Goal: Task Accomplishment & Management: Use online tool/utility

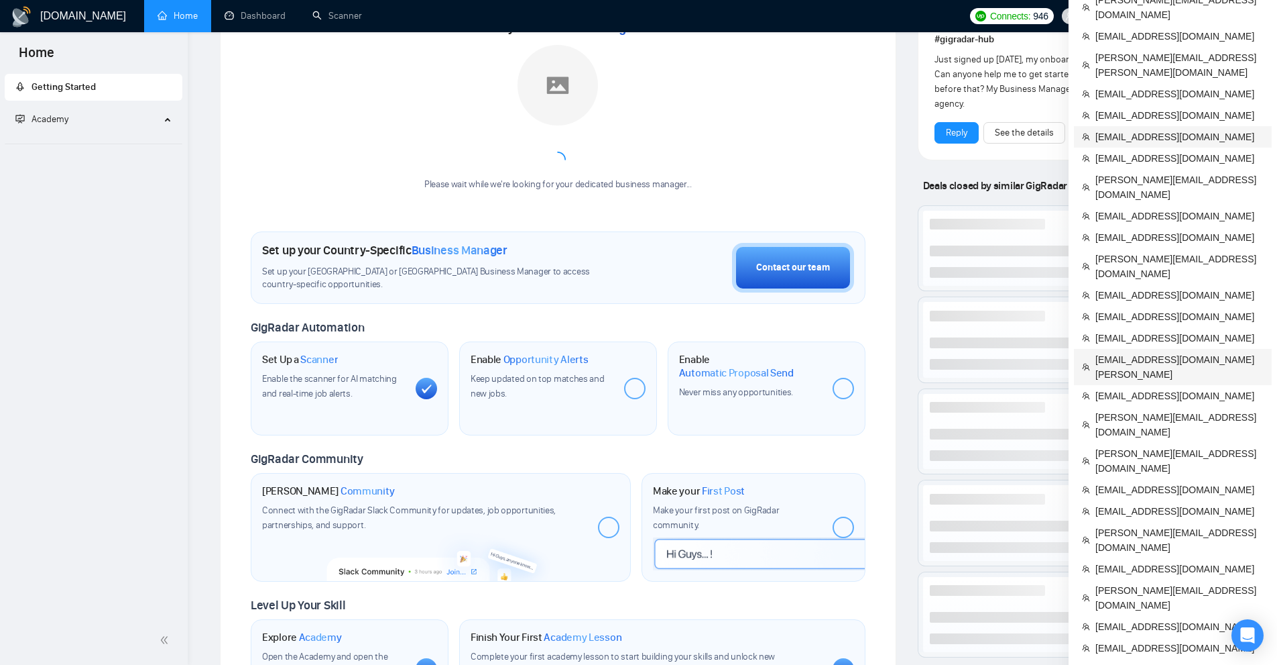
scroll to position [268, 0]
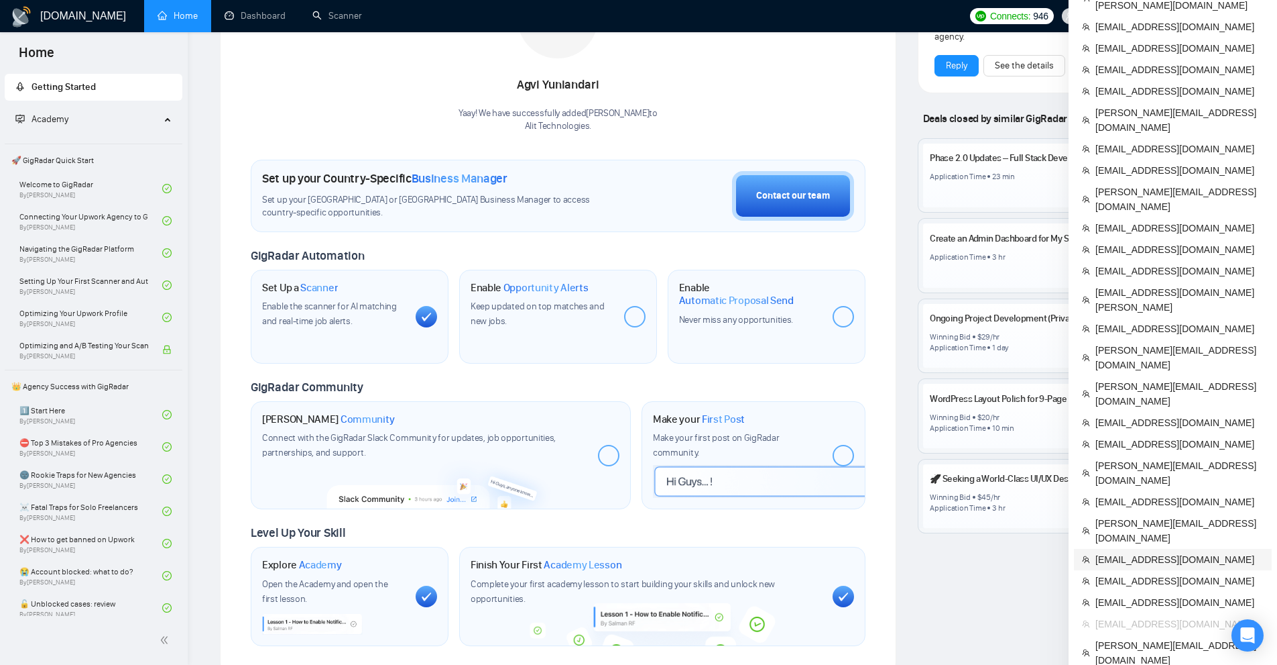
click at [1142, 552] on span "[EMAIL_ADDRESS][DOMAIN_NAME]" at bounding box center [1180, 559] width 168 height 15
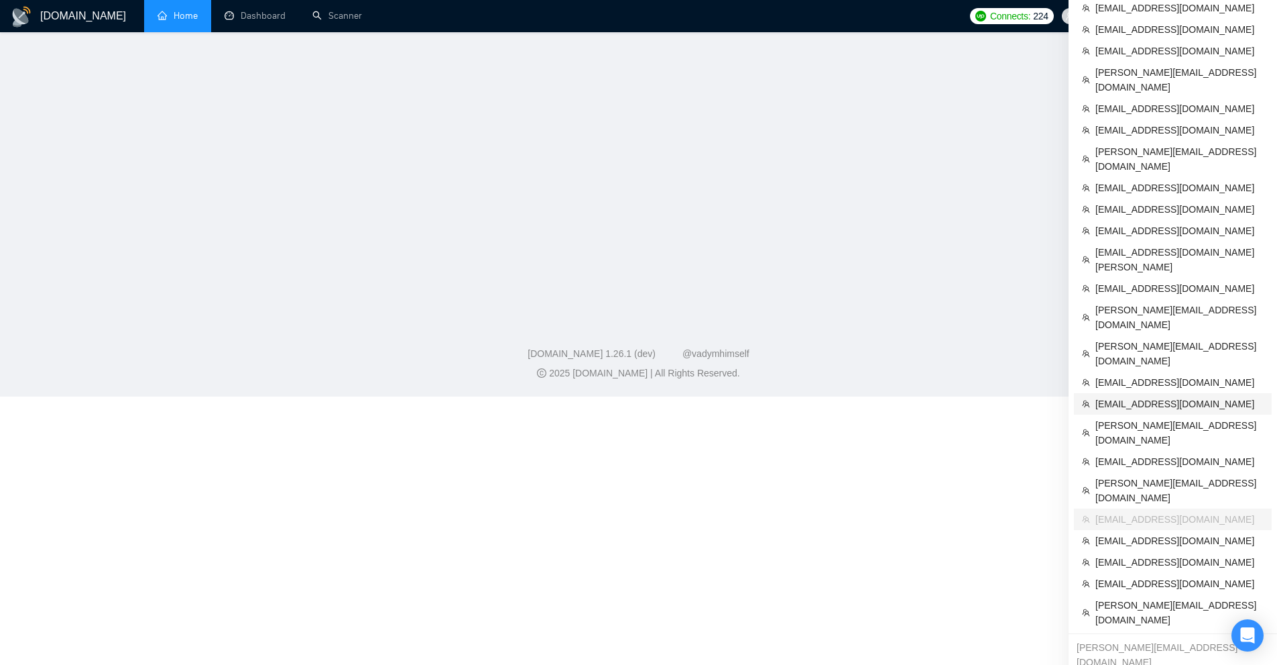
scroll to position [138, 0]
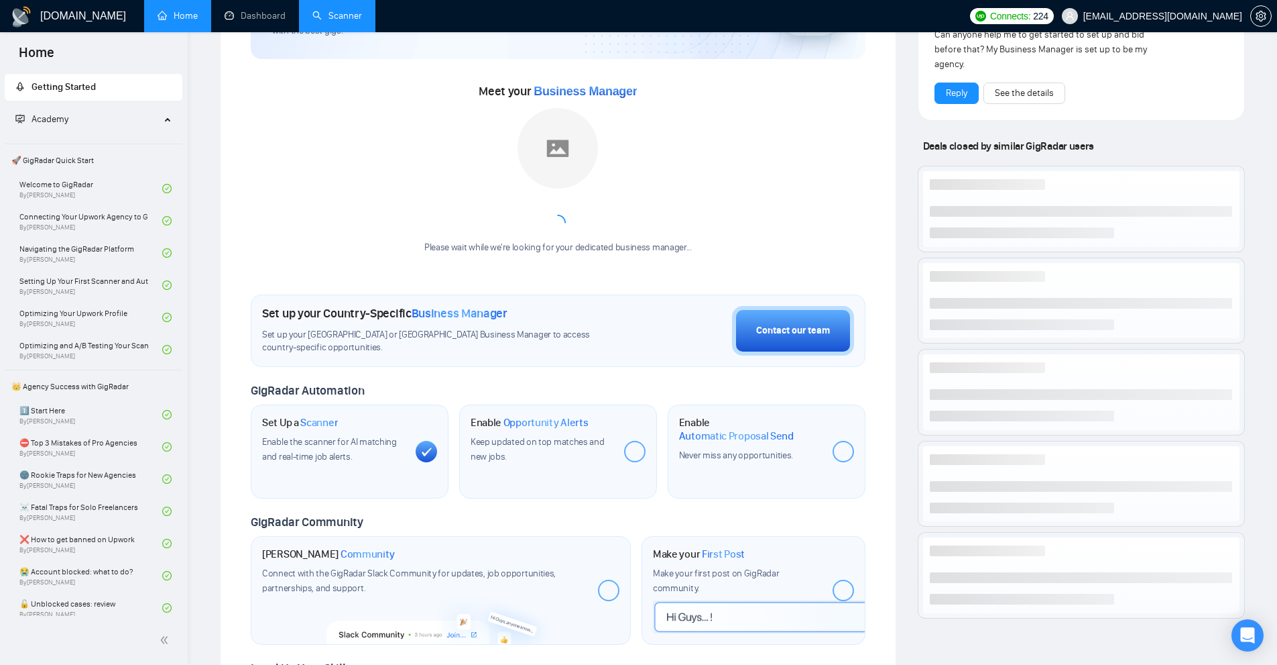
click at [326, 19] on link "Scanner" at bounding box center [337, 15] width 50 height 11
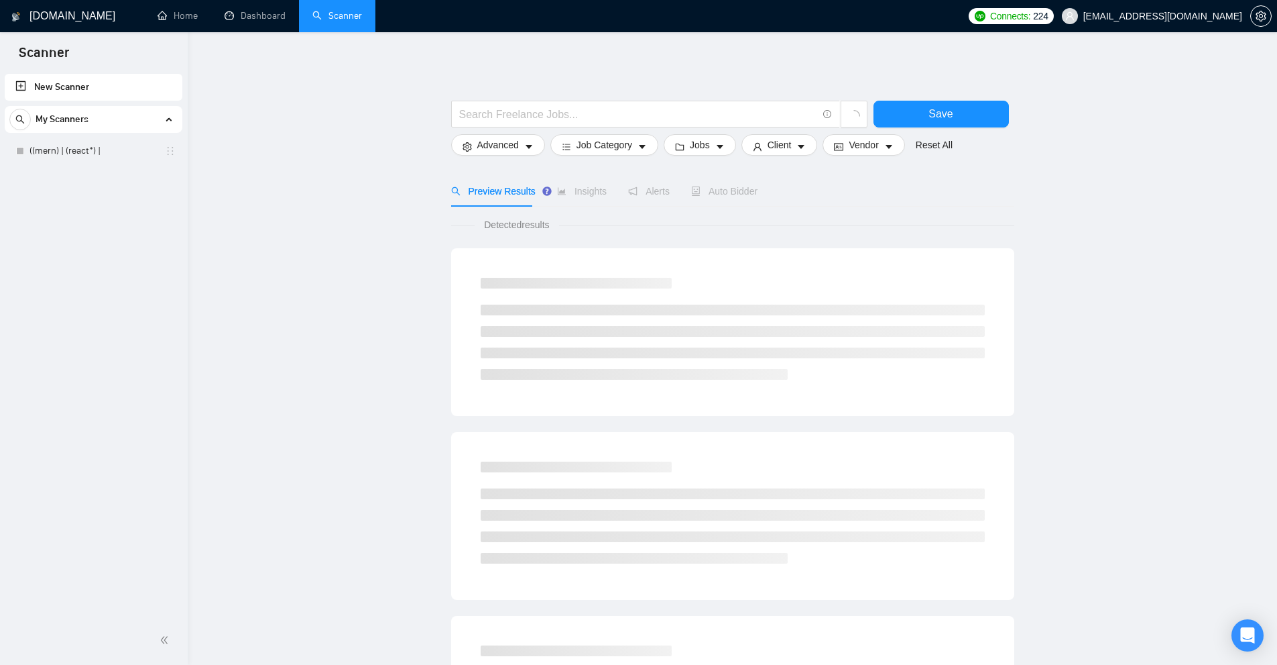
click at [58, 166] on div "New Scanner My Scanners ((mern) | (react*) |" at bounding box center [94, 343] width 188 height 544
click at [80, 148] on link "((mern) | (react*) |" at bounding box center [93, 150] width 127 height 27
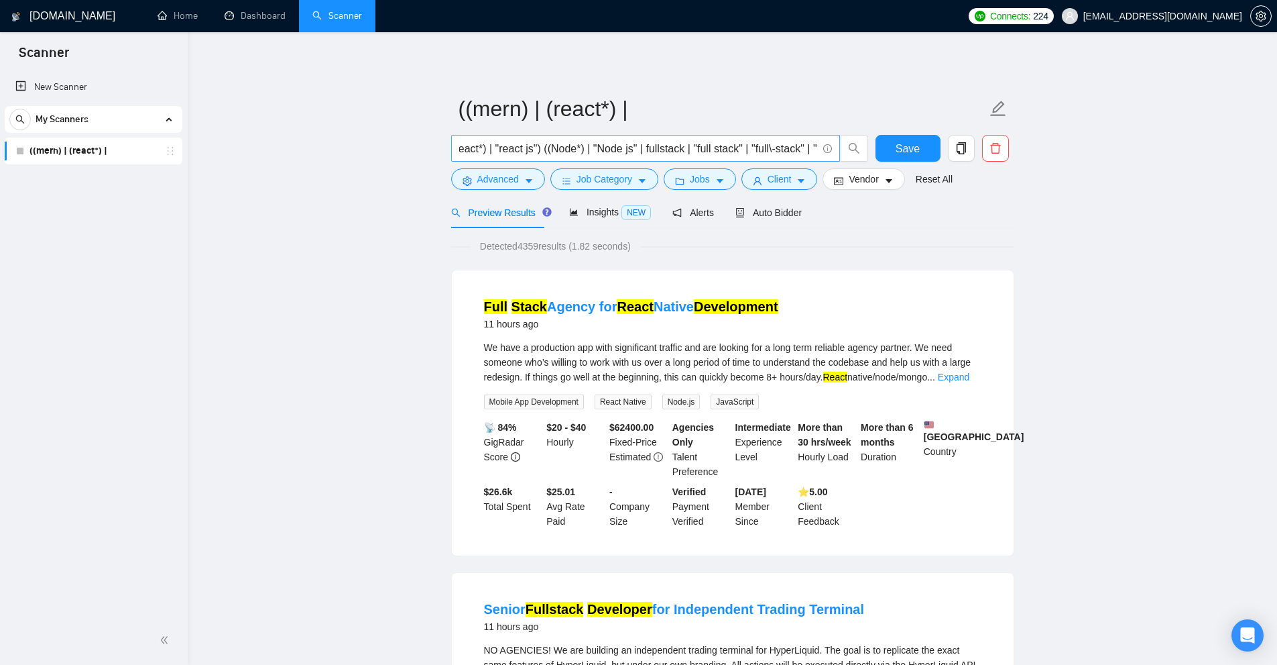
scroll to position [0, 134]
click at [608, 147] on input "(MERN*) | ((React*) | "react js") ((Node*) | "Node js" | fullstack | "full stac…" at bounding box center [638, 148] width 358 height 17
click at [574, 145] on input "(MERN*) | ((React*) | "react js") ((Node*) | "Node js" | fullstack*) | "full st…" at bounding box center [638, 148] width 358 height 17
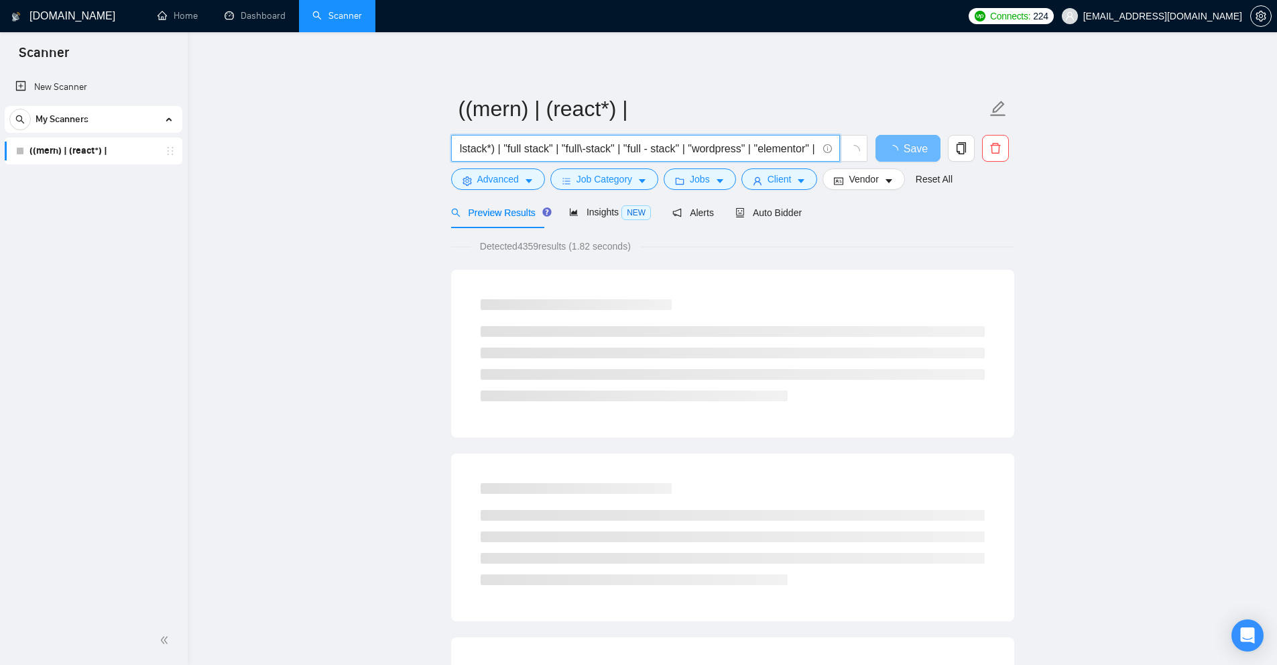
scroll to position [0, 335]
click at [673, 146] on input "(MERN*) | ((React*) | "react js") ((Node*) | "Node js" | (fullstack*) | "full s…" at bounding box center [638, 148] width 358 height 17
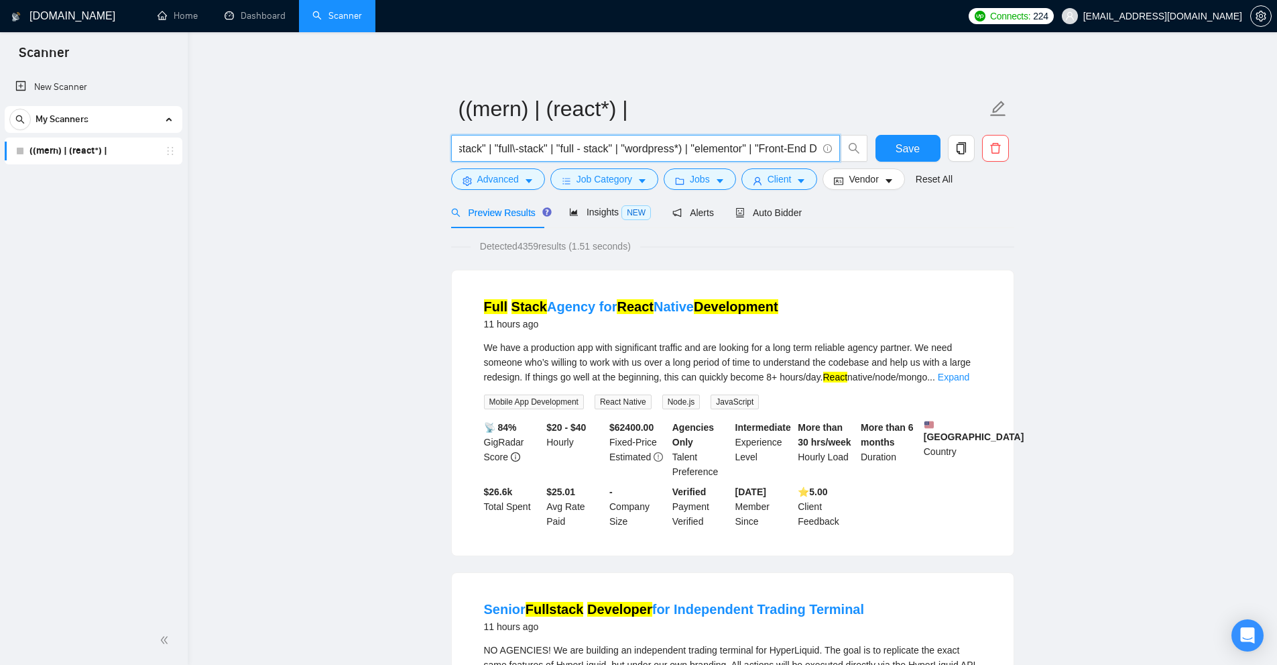
click at [622, 148] on input "(MERN*) | ((React*) | "react js") ((Node*) | "Node js" | (fullstack*) | "full s…" at bounding box center [638, 148] width 358 height 17
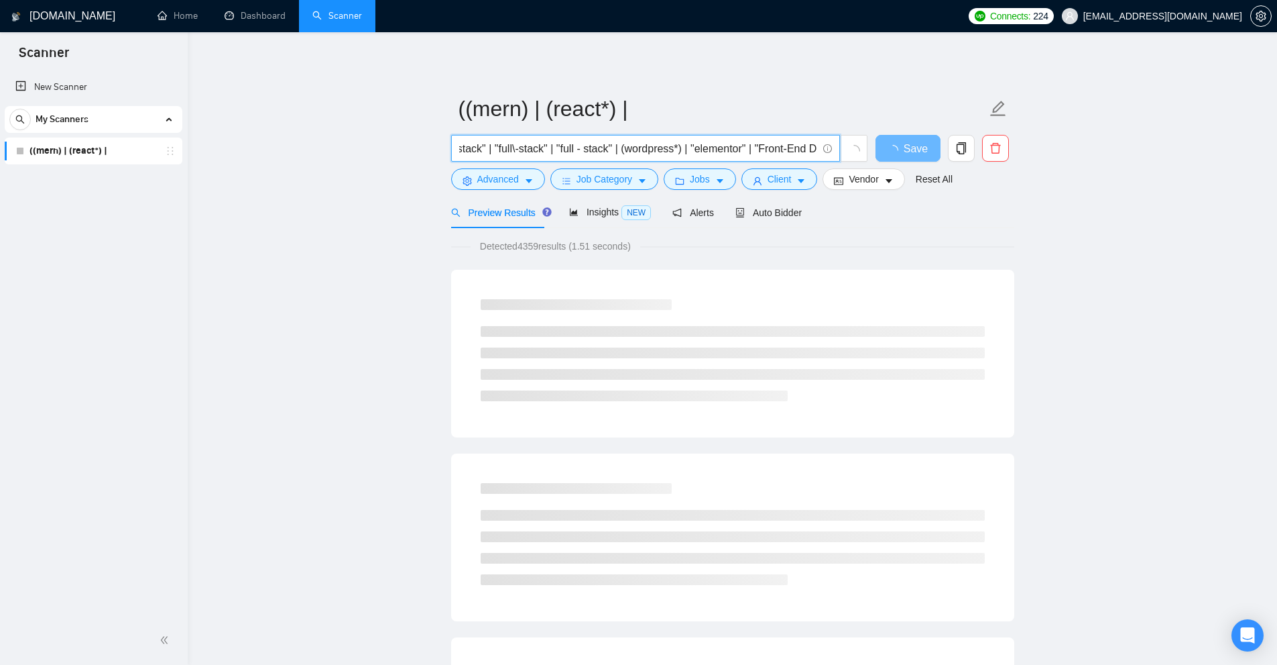
click at [684, 149] on input "(MERN*) | ((React*) | "react js") ((Node*) | "Node js" | (fullstack*) | "full s…" at bounding box center [638, 148] width 358 height 17
click at [740, 145] on input "(MERN*) | ((React*) | "react js") ((Node*) | "Node js" | (fullstack*) | "full s…" at bounding box center [638, 148] width 358 height 17
click at [678, 146] on input "(MERN*) | ((React*) | "react js") ((Node*) | "Node js" | (fullstack*) | "full s…" at bounding box center [638, 148] width 358 height 17
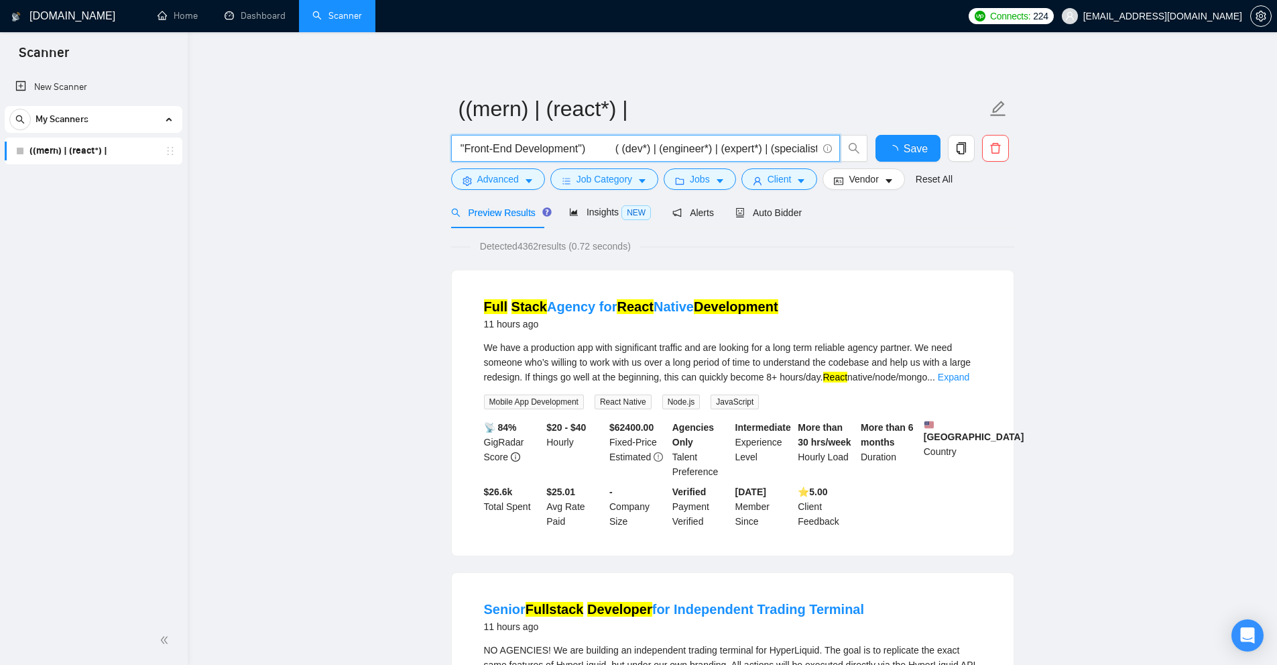
scroll to position [0, 797]
type input "(MERN*) | ((React*) | "react js") ((Node*) | "Node js" | (fullstack*) | "full s…"
click at [905, 153] on span "Save" at bounding box center [908, 148] width 24 height 17
click at [756, 210] on span "Auto Bidder" at bounding box center [769, 212] width 66 height 11
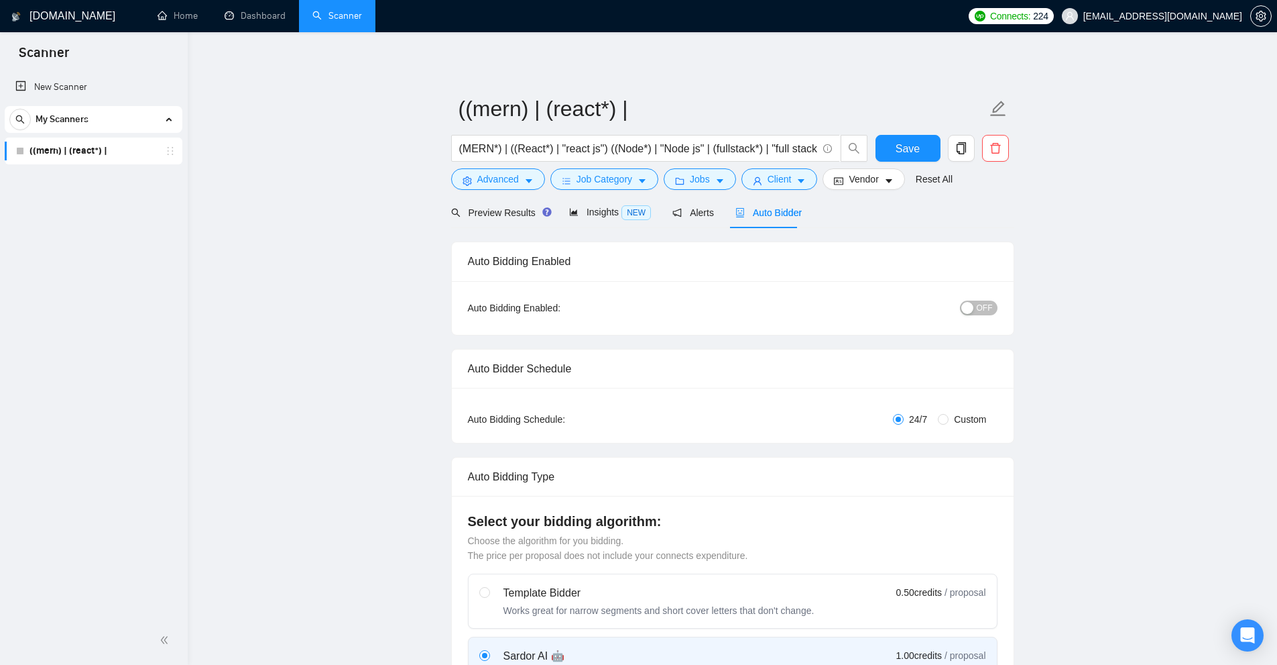
checkbox input "true"
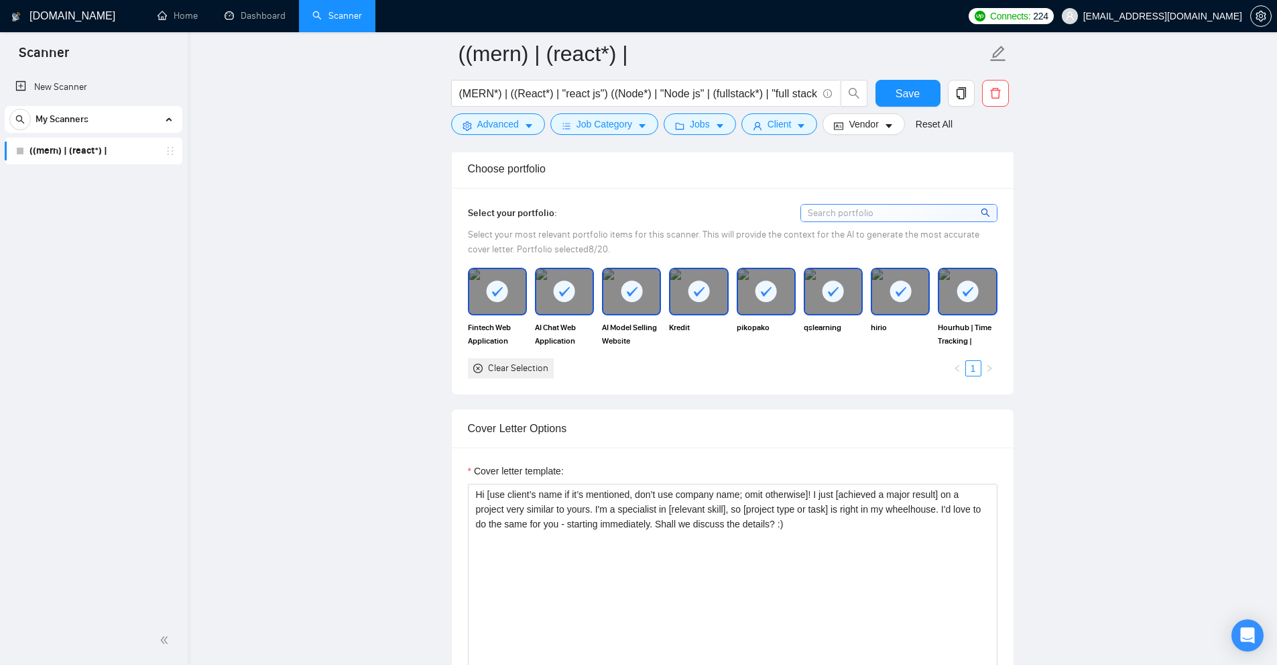
scroll to position [1341, 0]
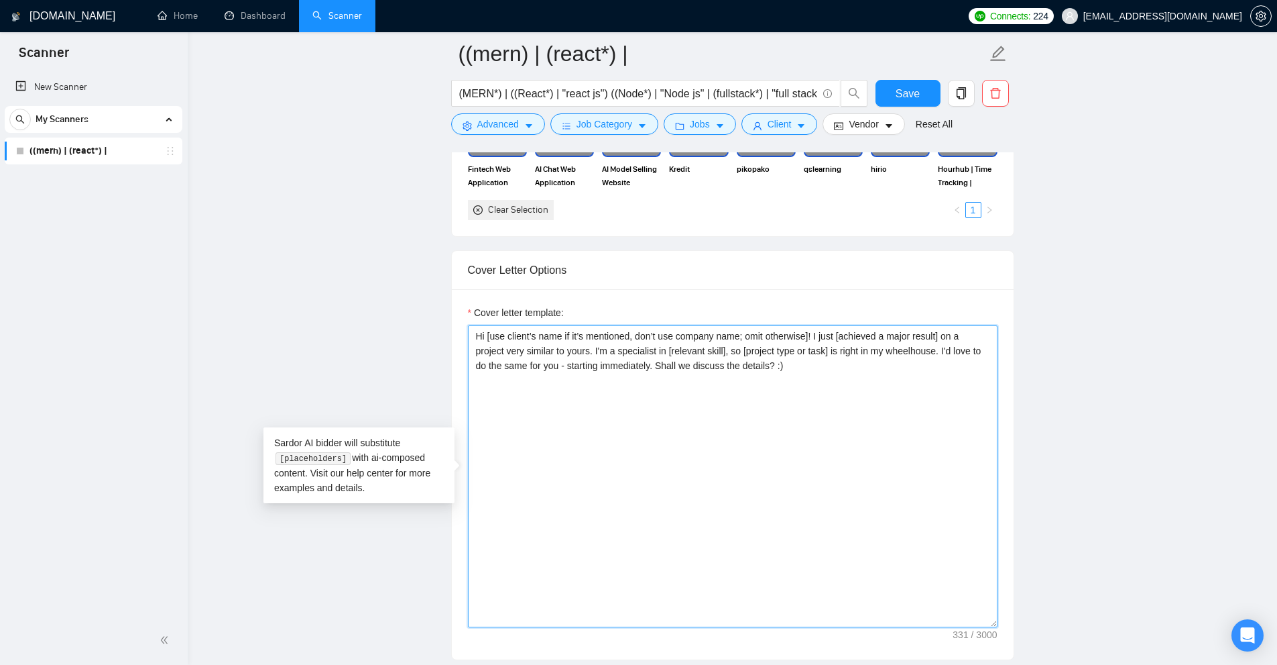
drag, startPoint x: 719, startPoint y: 335, endPoint x: 916, endPoint y: 378, distance: 201.6
click at [924, 373] on textarea "Hi [use client’s name if it’s mentioned, don’t use company name; omit otherwise…" at bounding box center [733, 476] width 530 height 302
click at [905, 382] on textarea "Hi [use client’s name if it’s mentioned, don’t use company name; omit otherwise…" at bounding box center [733, 476] width 530 height 302
click at [860, 369] on textarea "Hi [use client’s name if it’s mentioned, don’t use company name; omit otherwise…" at bounding box center [733, 476] width 530 height 302
click at [940, 349] on textarea "Hi [use client’s name if it’s mentioned, don’t use company name; omit otherwise…" at bounding box center [733, 476] width 530 height 302
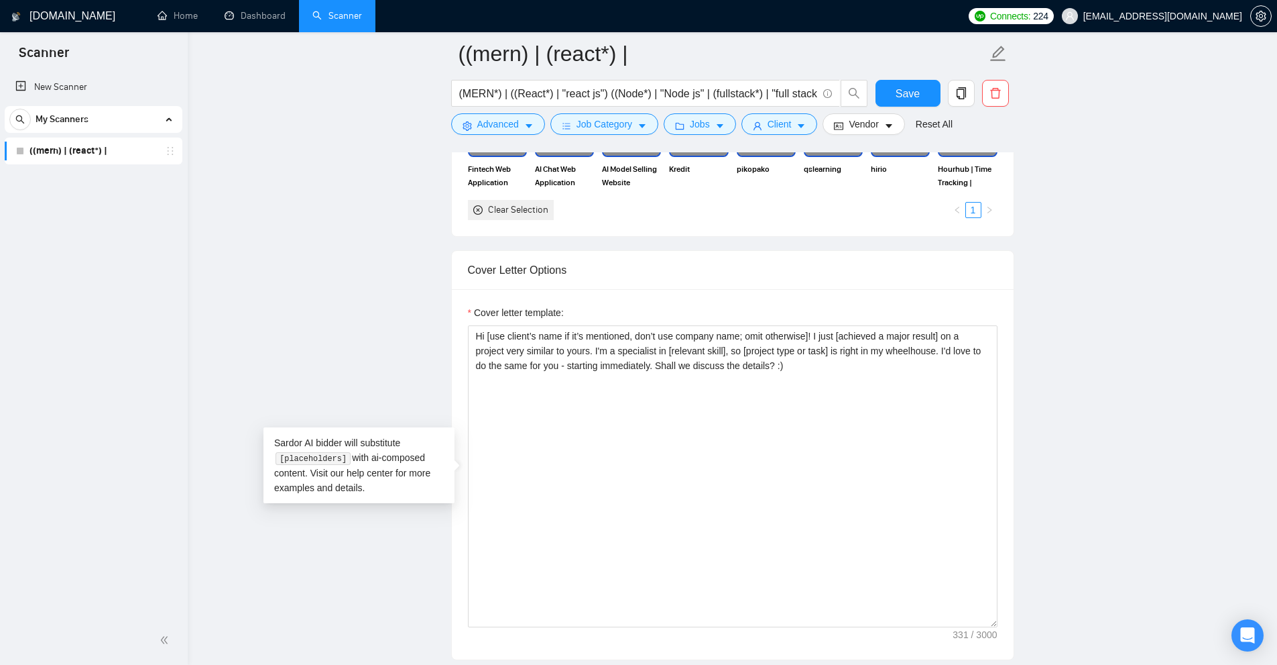
click at [883, 314] on div "Cover letter template:" at bounding box center [733, 315] width 530 height 20
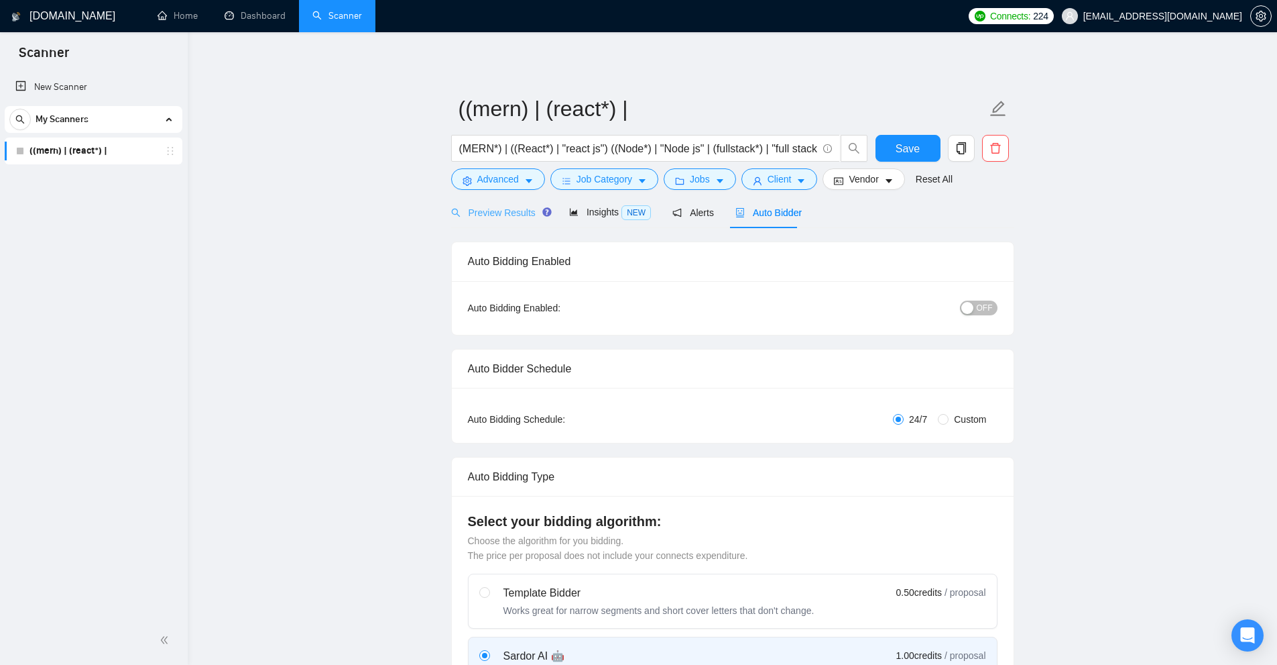
click at [514, 226] on div "Preview Results" at bounding box center [499, 212] width 97 height 32
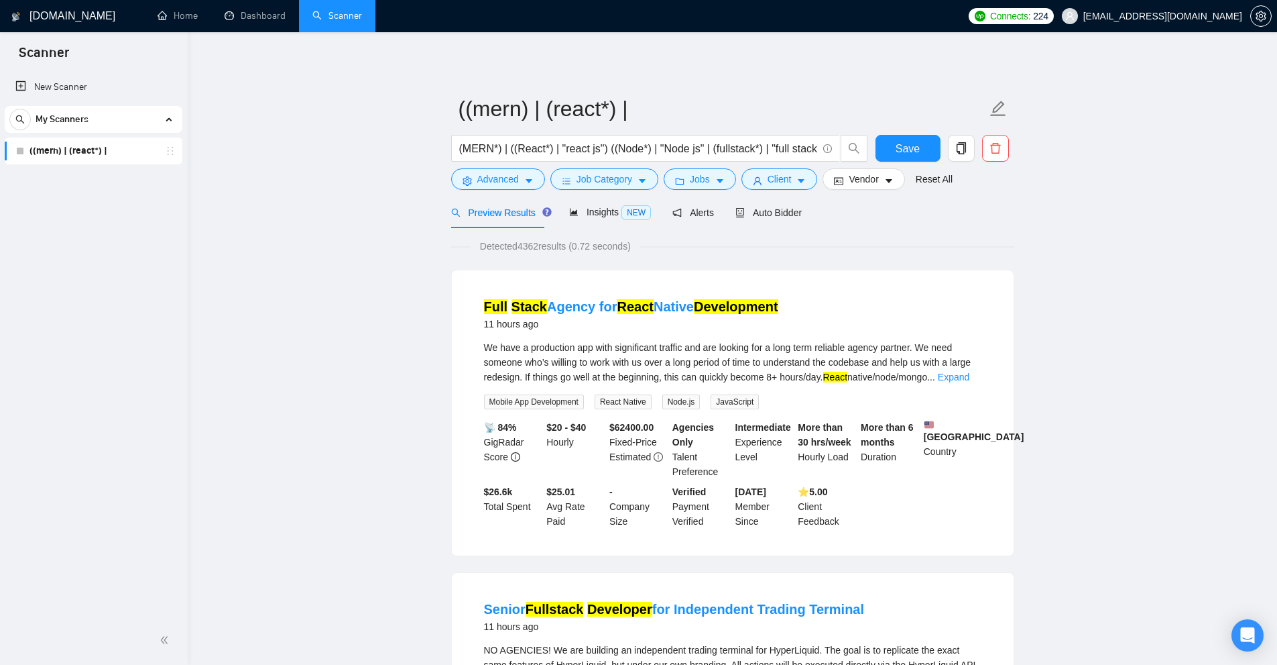
click at [484, 324] on div "11 hours ago" at bounding box center [631, 324] width 294 height 16
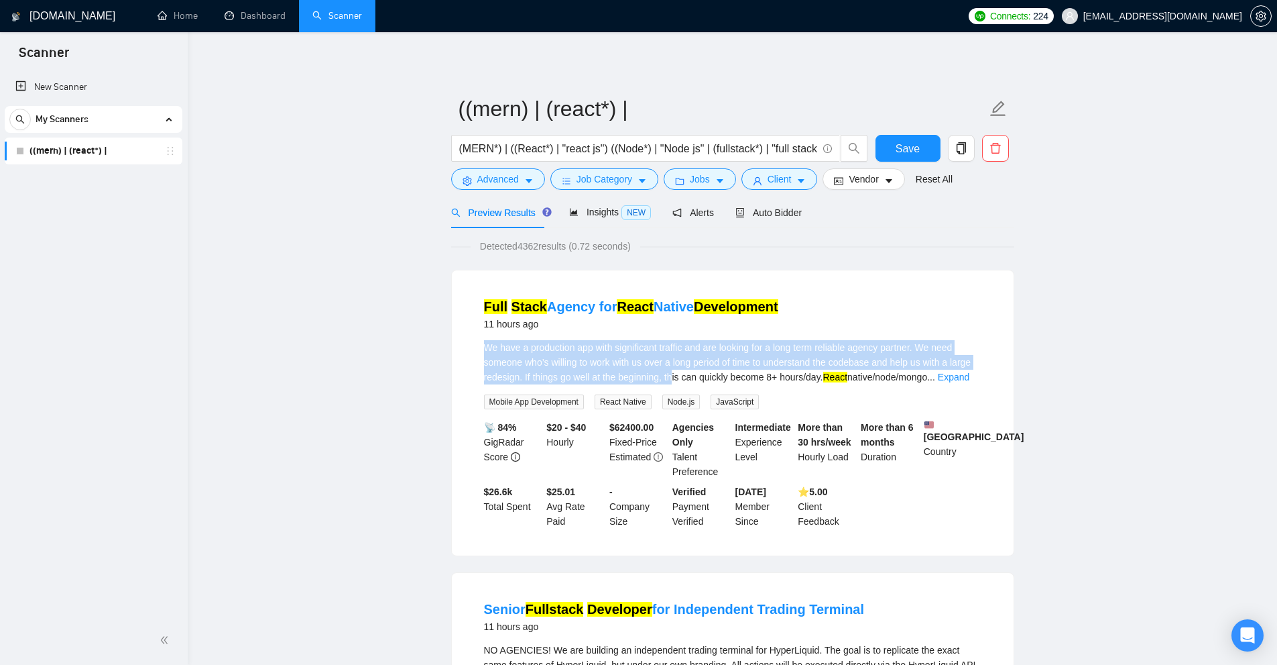
drag, startPoint x: 480, startPoint y: 341, endPoint x: 675, endPoint y: 378, distance: 197.9
click at [675, 378] on li "Full Stack Agency for React Native Development 11 hours ago We have a productio…" at bounding box center [733, 412] width 530 height 253
click at [675, 378] on div "We have a production app with significant traffic and are looking for a long te…" at bounding box center [733, 362] width 498 height 44
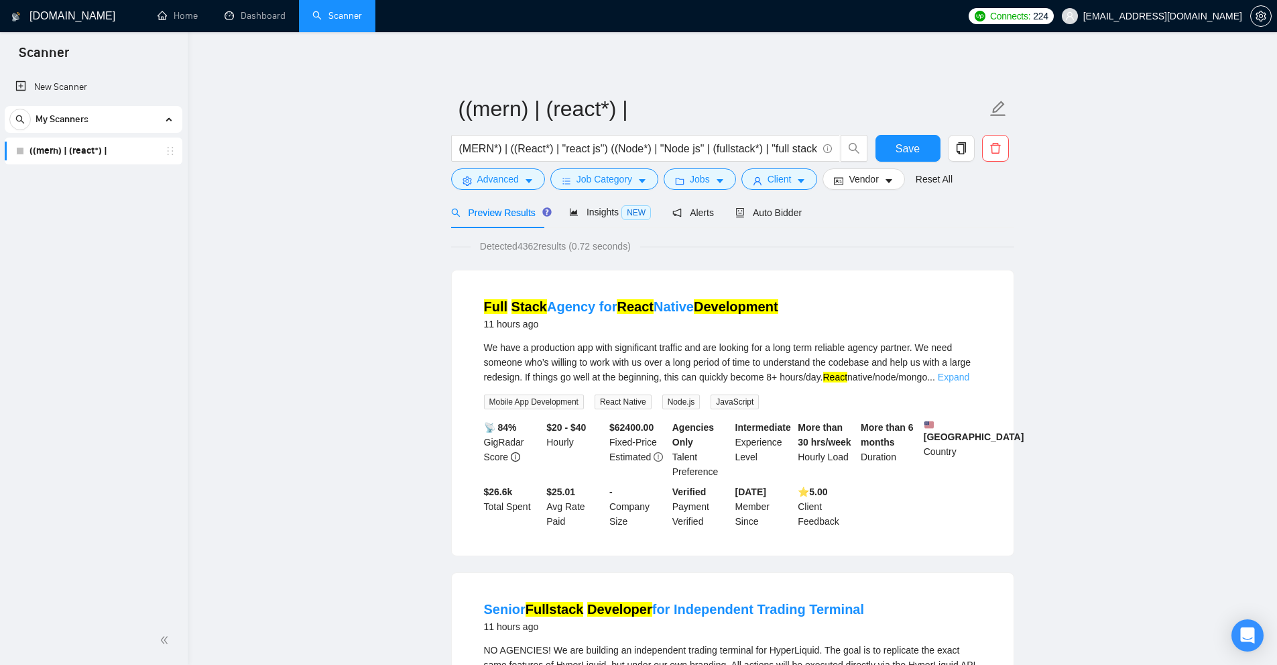
click at [969, 380] on link "Expand" at bounding box center [954, 376] width 32 height 11
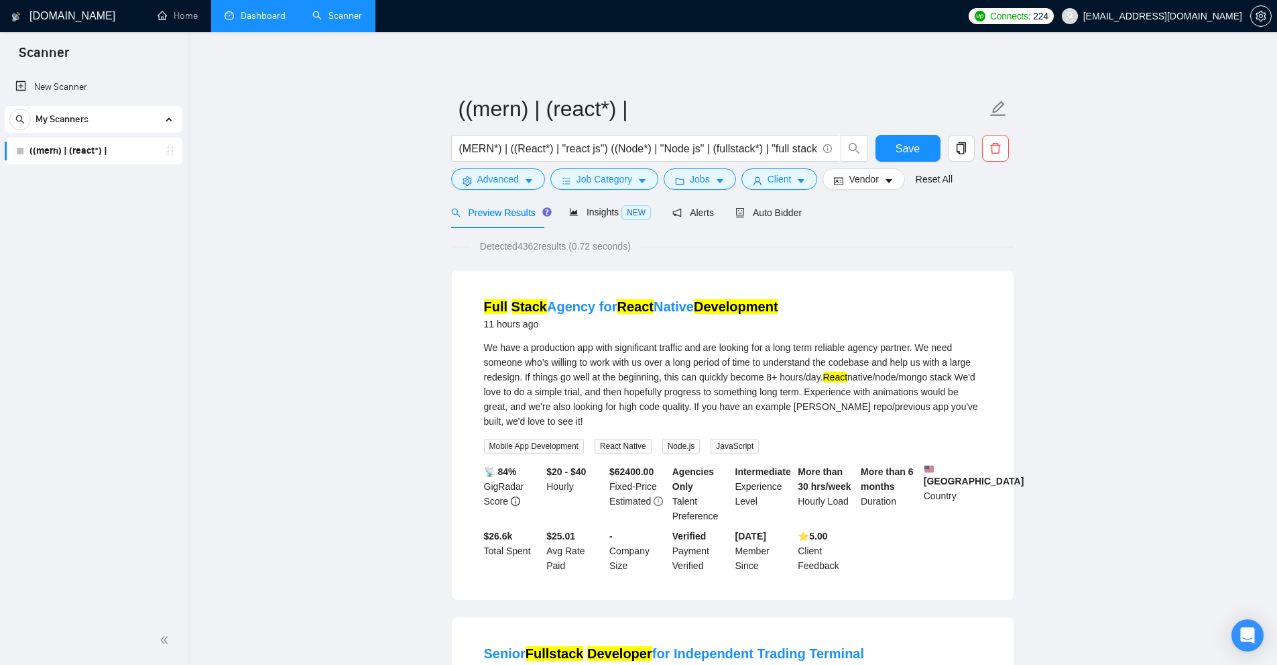
click at [269, 21] on link "Dashboard" at bounding box center [255, 15] width 61 height 11
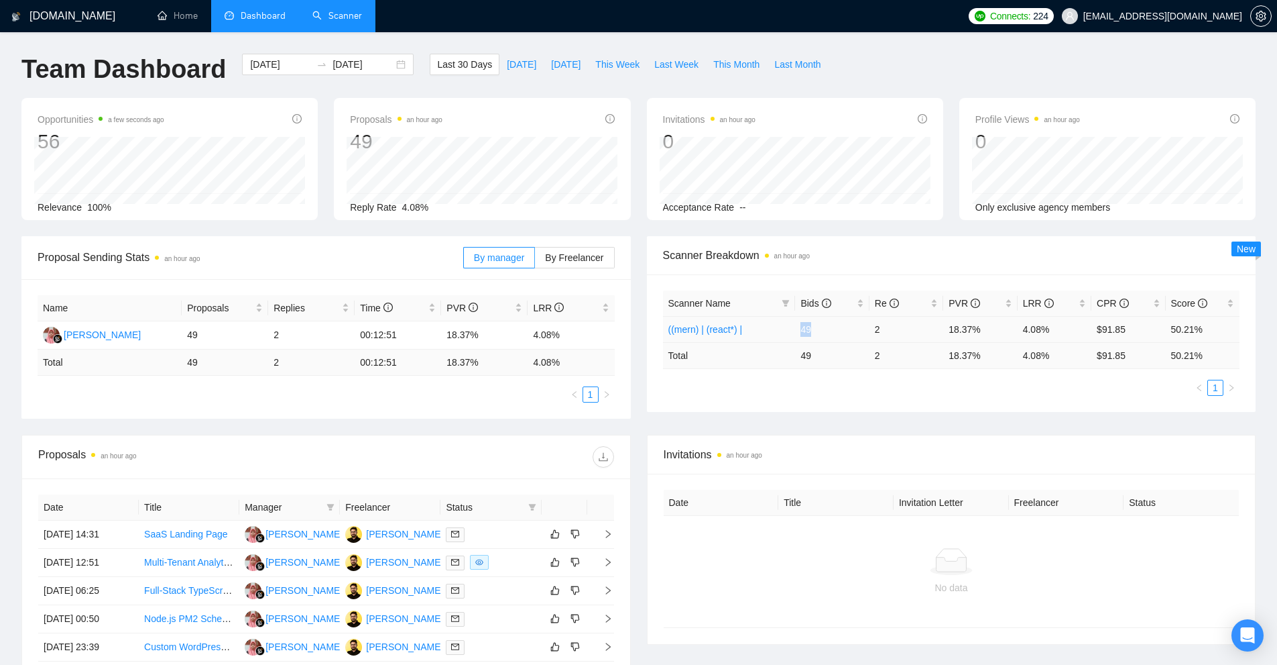
drag, startPoint x: 795, startPoint y: 325, endPoint x: 866, endPoint y: 333, distance: 71.5
click at [864, 333] on tr "((mern) | (react*) | 49 2 18.37% 4.08% $91.85 50.21%" at bounding box center [951, 329] width 577 height 26
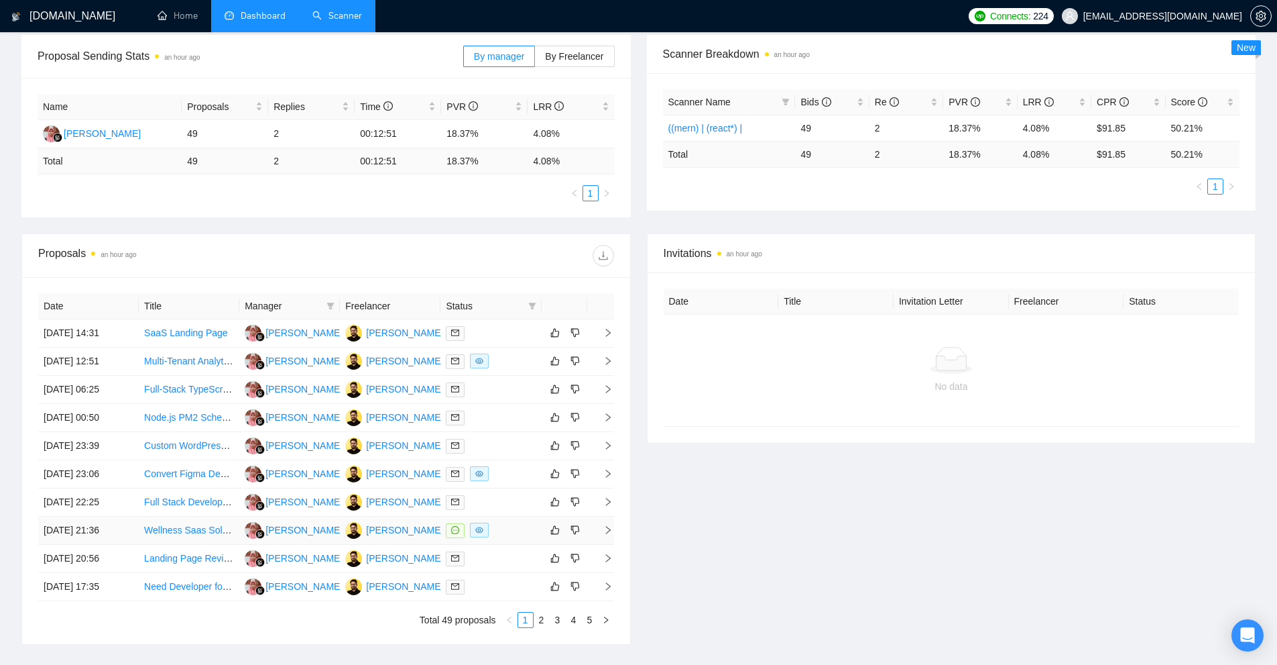
click at [513, 535] on div at bounding box center [491, 529] width 90 height 15
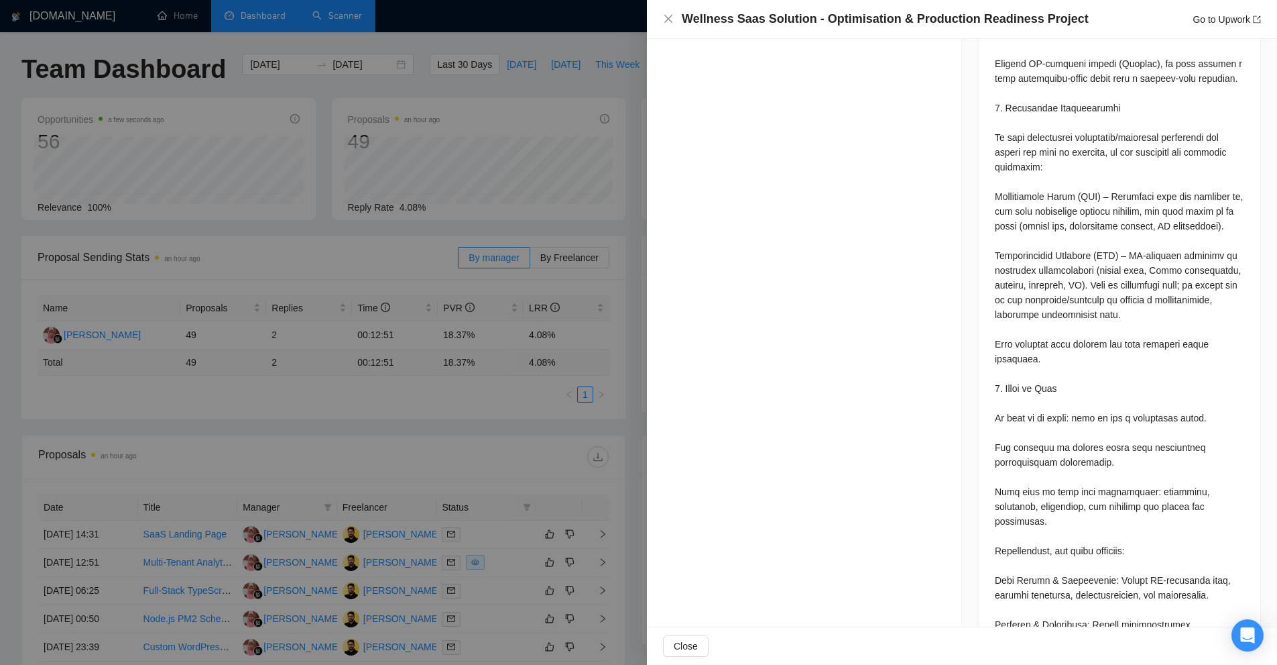
scroll to position [343, 0]
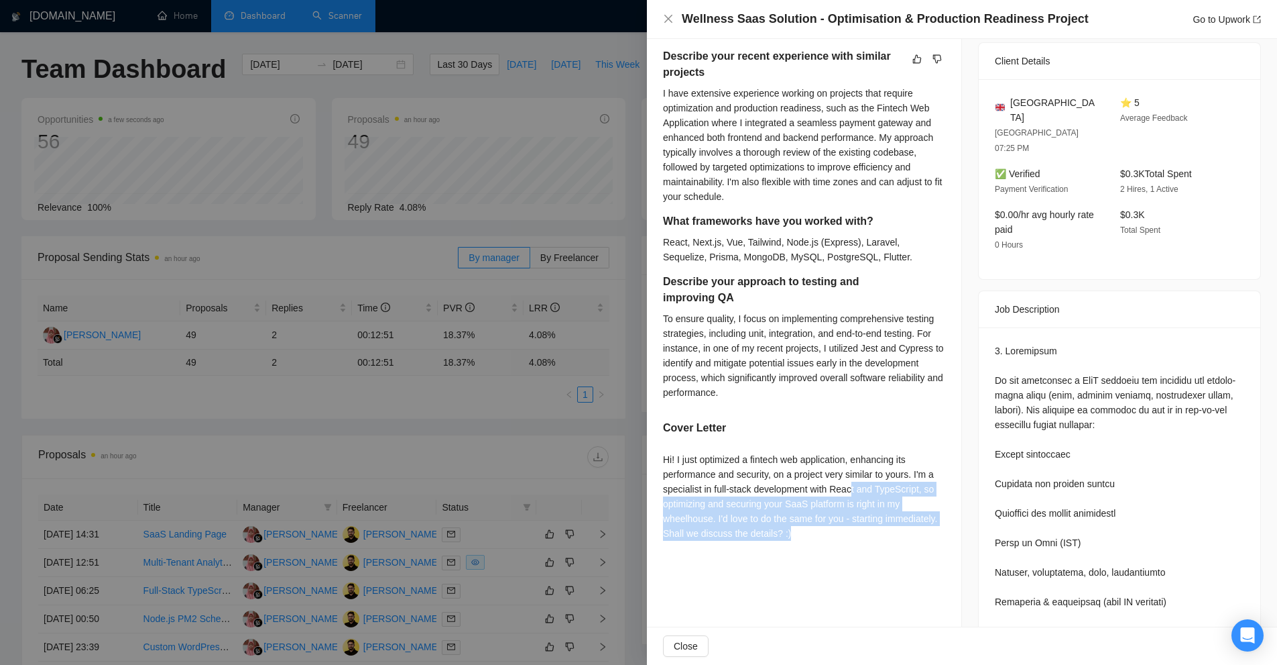
drag, startPoint x: 854, startPoint y: 487, endPoint x: 883, endPoint y: 530, distance: 52.1
click at [883, 530] on div "Hi! I just optimized a fintech web application, enhancing its performance and s…" at bounding box center [804, 496] width 282 height 89
drag, startPoint x: 821, startPoint y: 532, endPoint x: 706, endPoint y: 514, distance: 116.1
click at [705, 517] on div "Hi! I just optimized a fintech web application, enhancing its performance and s…" at bounding box center [804, 496] width 282 height 89
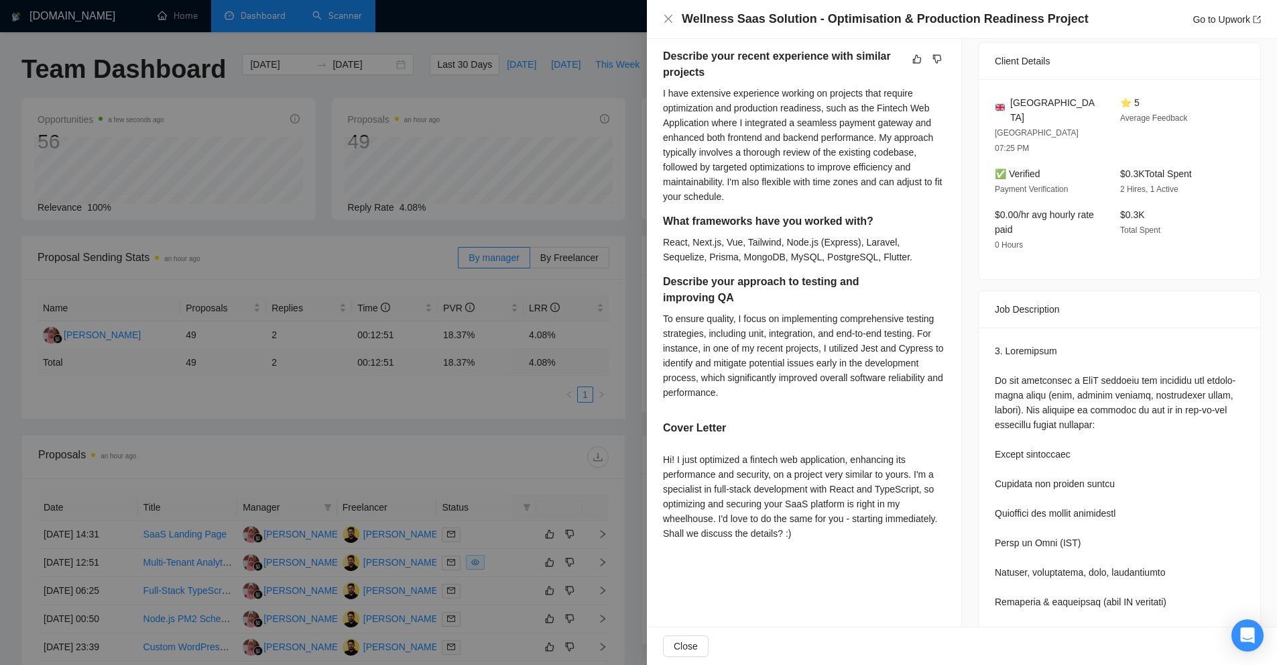
click at [709, 510] on div "Hi! I just optimized a fintech web application, enhancing its performance and s…" at bounding box center [804, 496] width 282 height 89
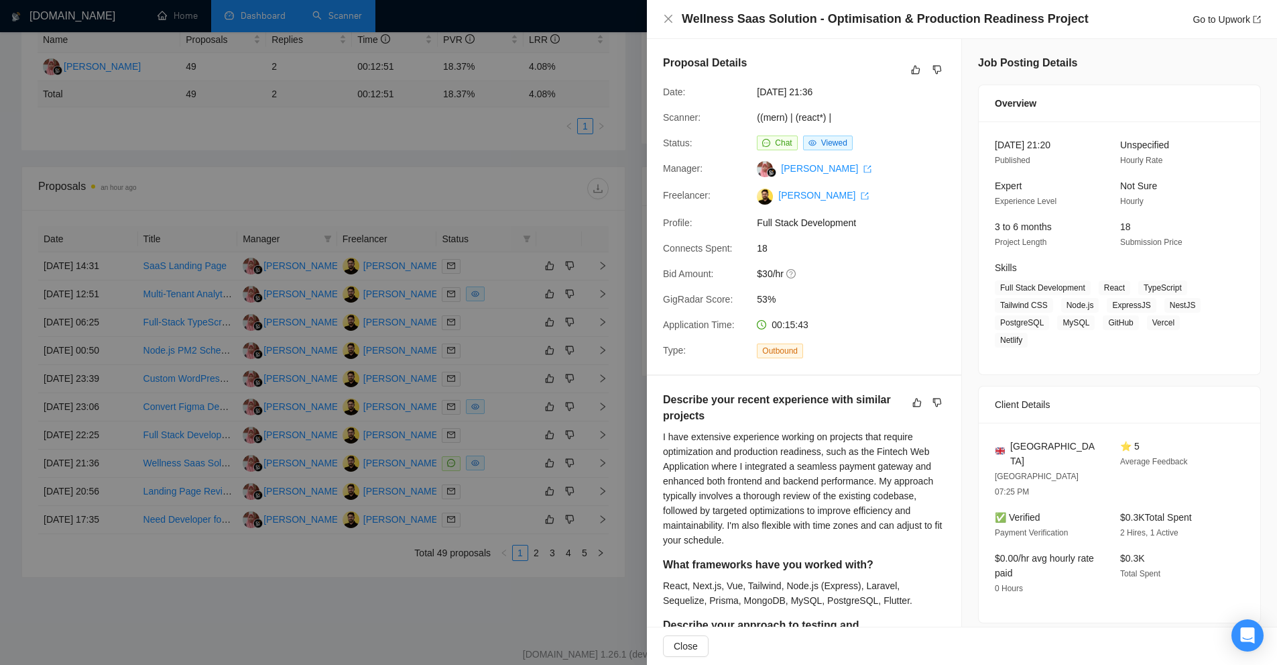
scroll to position [0, 0]
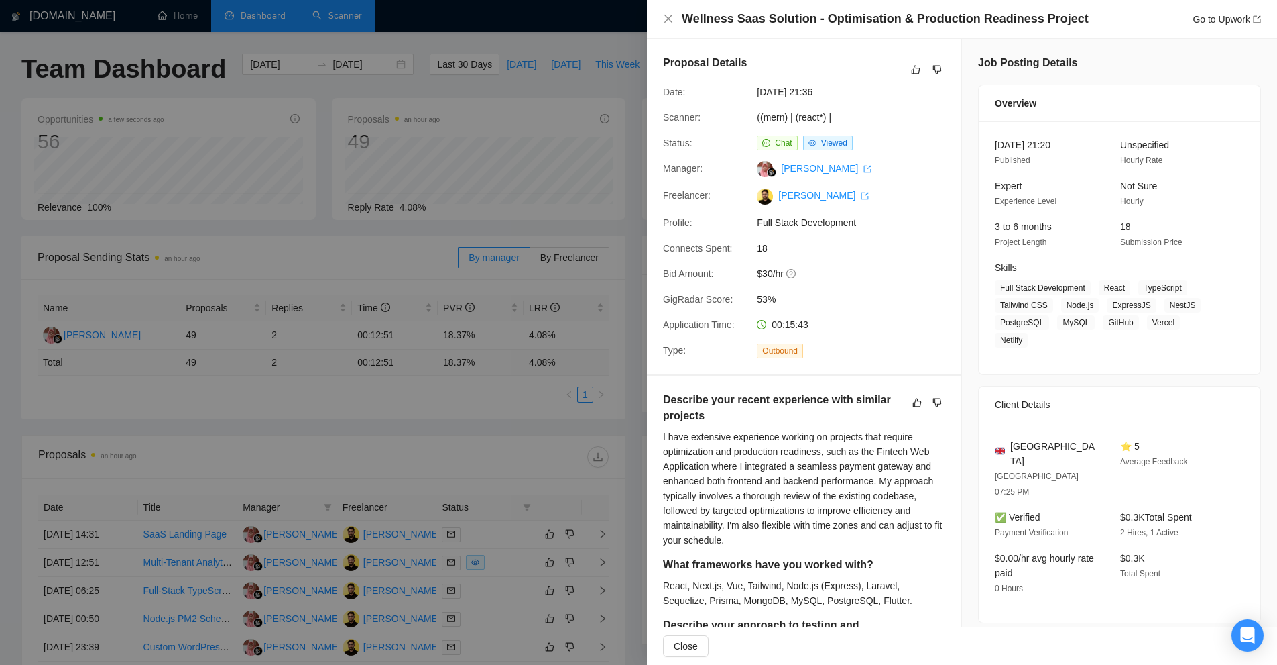
click at [521, 280] on div at bounding box center [638, 332] width 1277 height 665
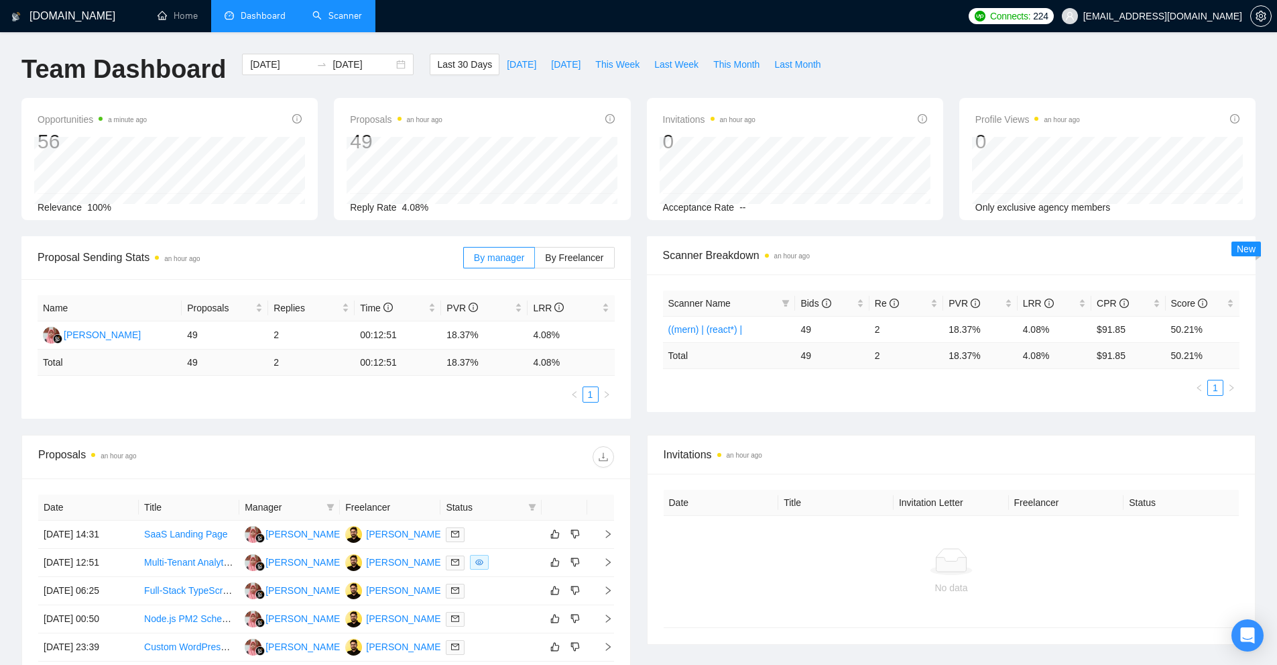
click at [956, 435] on div "Invitations an hour ago" at bounding box center [952, 454] width 576 height 38
drag, startPoint x: 430, startPoint y: 335, endPoint x: 559, endPoint y: 333, distance: 128.8
click at [559, 333] on tr "Amnah Ayunah 49 2 00:12:51 18.37% 4.08%" at bounding box center [326, 335] width 577 height 28
drag, startPoint x: 847, startPoint y: 355, endPoint x: 895, endPoint y: 354, distance: 47.6
click at [895, 354] on tr "Total 49 2 18.37 % 4.08 % $ 91.85 50.21 %" at bounding box center [951, 355] width 577 height 26
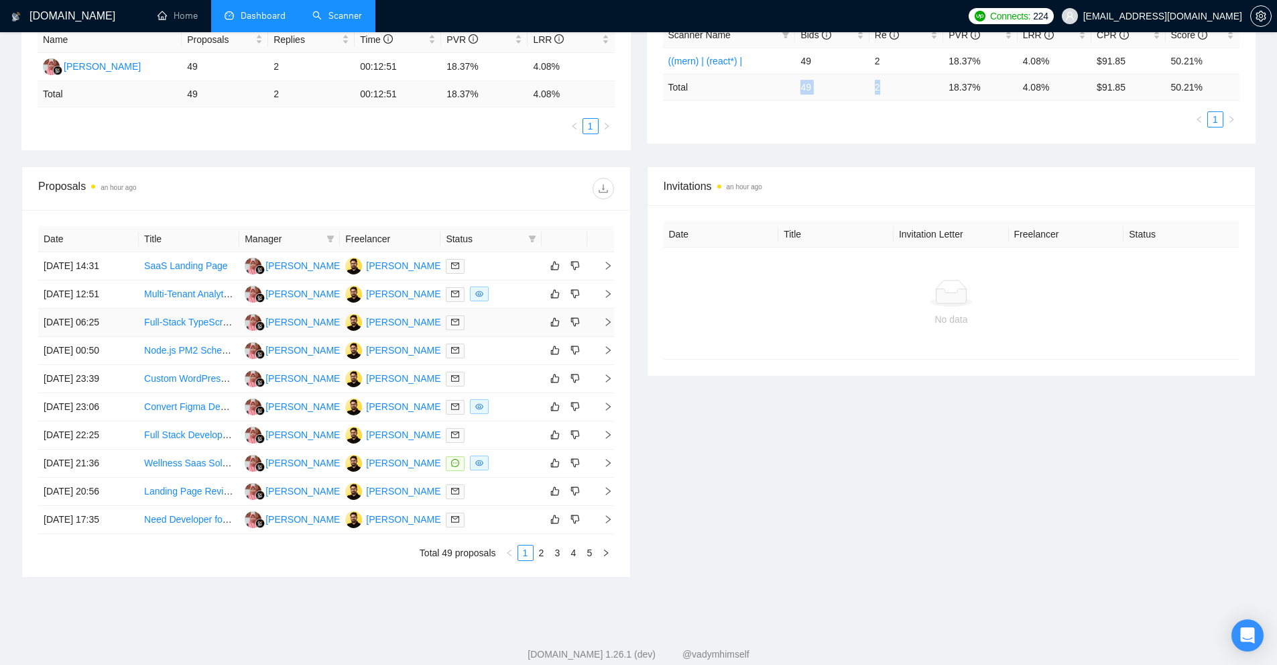
scroll to position [134, 0]
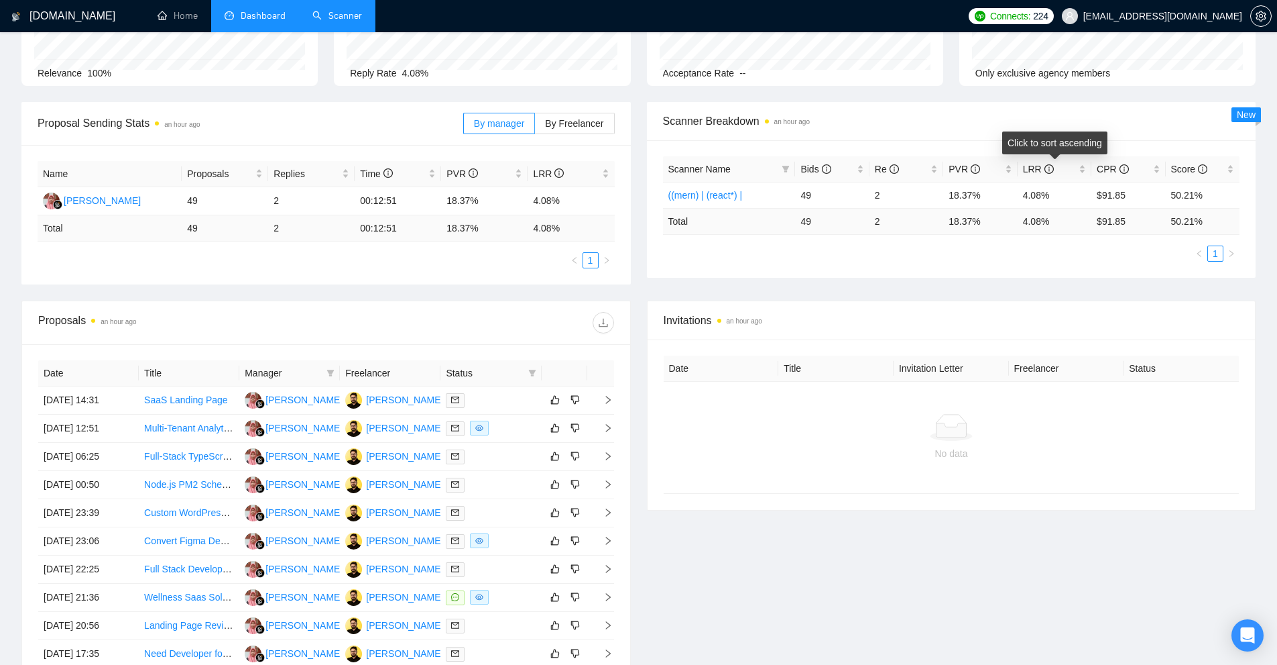
click at [976, 221] on td "18.37 %" at bounding box center [980, 221] width 74 height 26
drag, startPoint x: 953, startPoint y: 224, endPoint x: 985, endPoint y: 223, distance: 32.2
click at [985, 223] on td "18.37 %" at bounding box center [980, 221] width 74 height 26
drag, startPoint x: 996, startPoint y: 224, endPoint x: 962, endPoint y: 229, distance: 35.2
click at [996, 225] on tr "Total 49 2 18.37 % 4.08 % $ 91.85 50.21 %" at bounding box center [951, 221] width 577 height 26
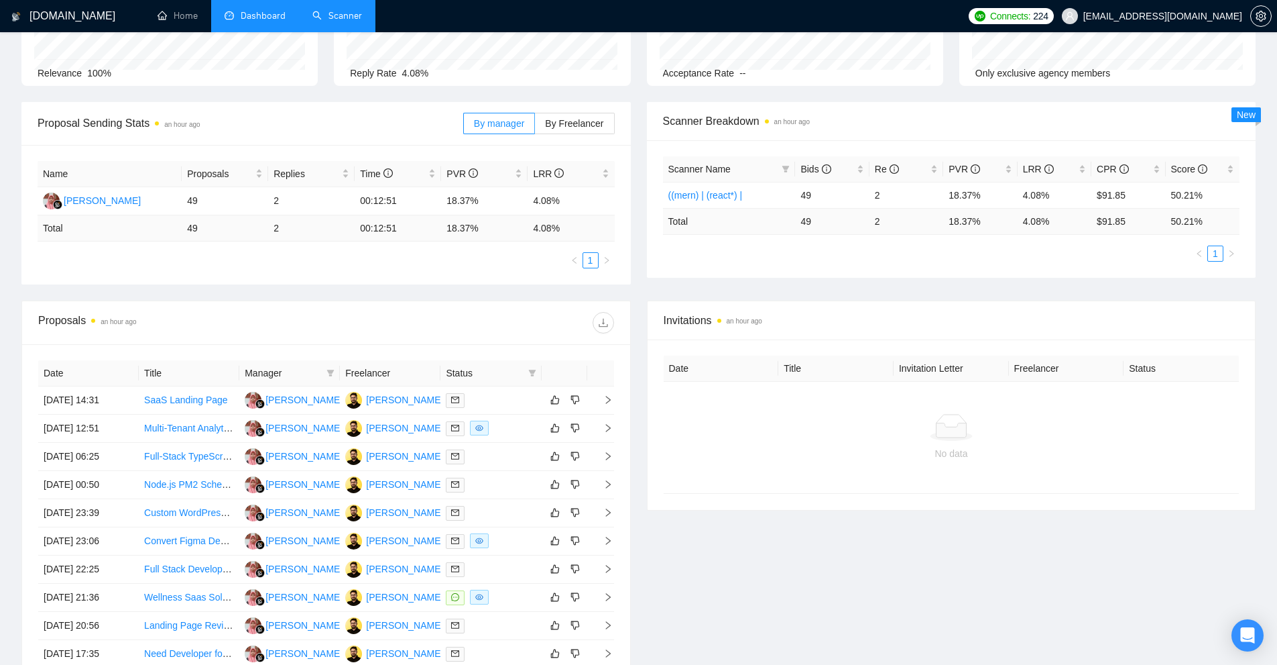
click at [1023, 244] on div "Scanner Name Bids Re PVR LRR CPR Score ((mern) | (react*) | 49 2 18.37% 4.08% $…" at bounding box center [951, 208] width 577 height 105
drag, startPoint x: 1022, startPoint y: 218, endPoint x: 1069, endPoint y: 221, distance: 47.0
click at [1069, 221] on td "4.08 %" at bounding box center [1055, 221] width 74 height 26
drag, startPoint x: 1092, startPoint y: 220, endPoint x: 1129, endPoint y: 226, distance: 37.4
click at [1133, 220] on td "$ 91.85" at bounding box center [1129, 221] width 74 height 26
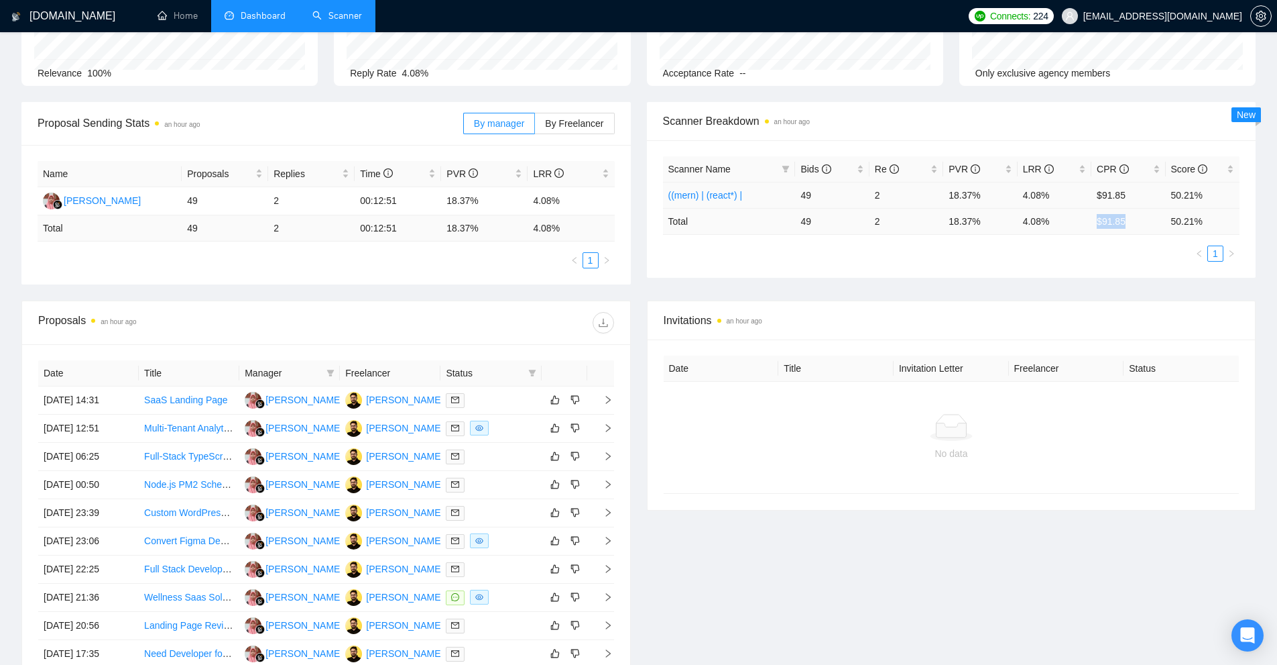
click at [716, 194] on link "((mern) | (react*) |" at bounding box center [706, 195] width 74 height 11
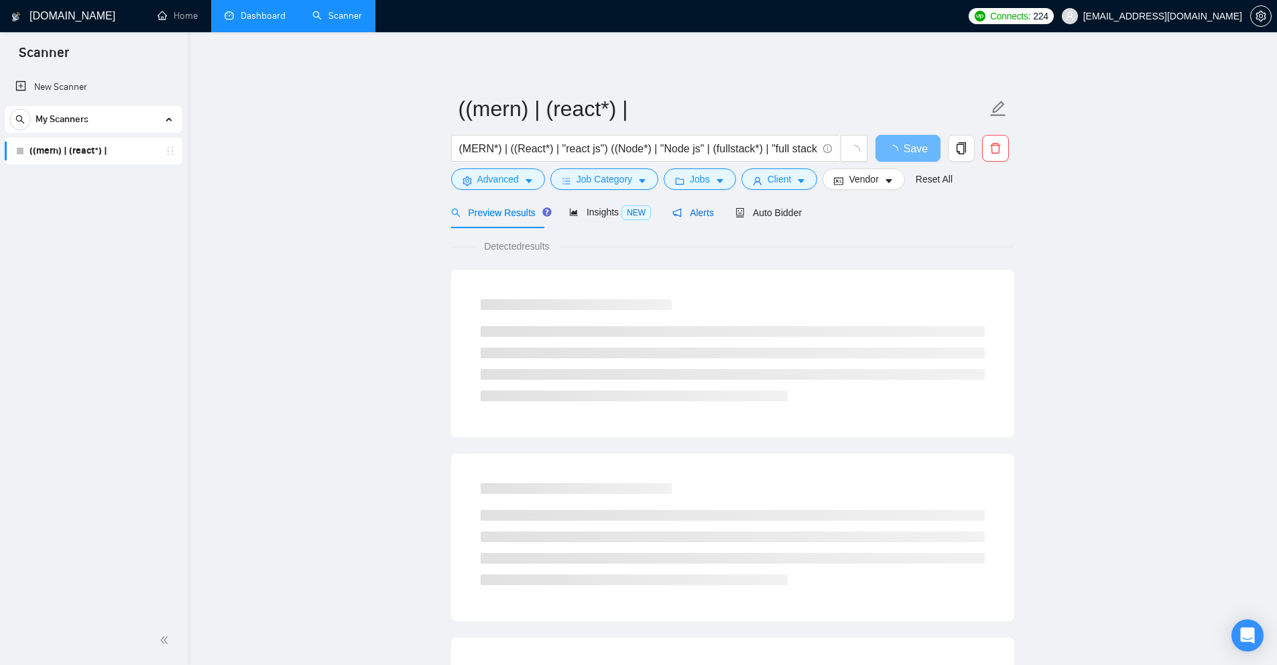
click at [675, 216] on icon "notification" at bounding box center [677, 212] width 9 height 9
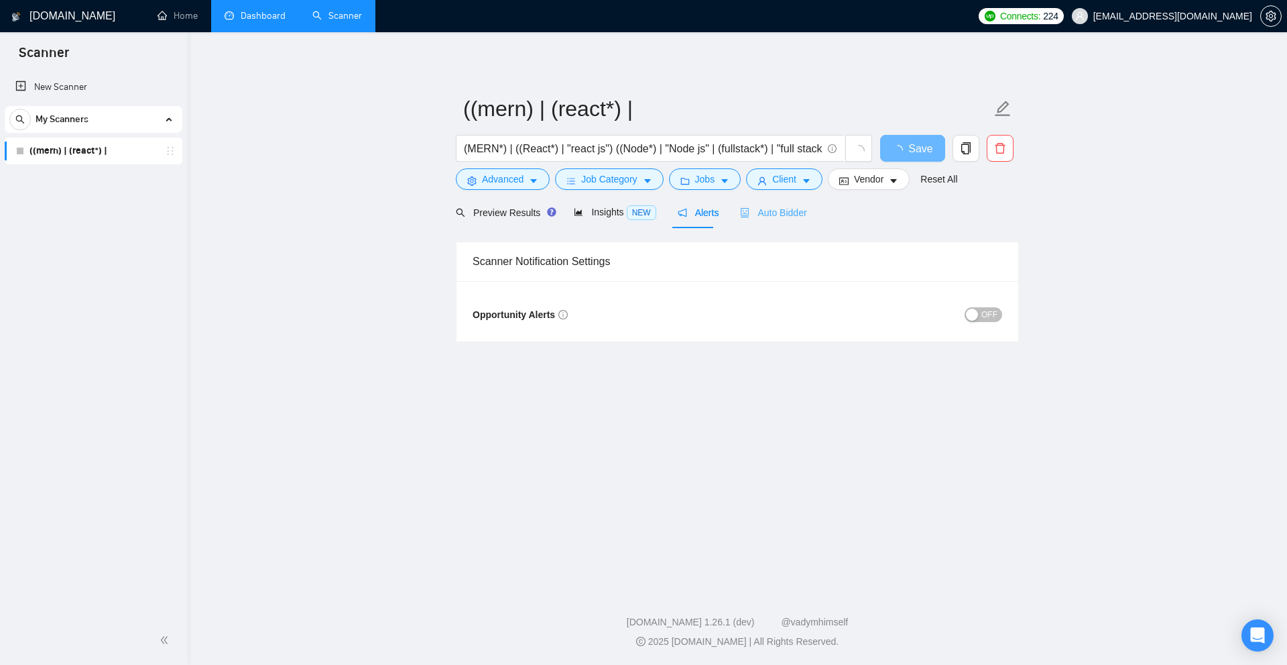
click at [752, 223] on div "Auto Bidder" at bounding box center [773, 212] width 66 height 32
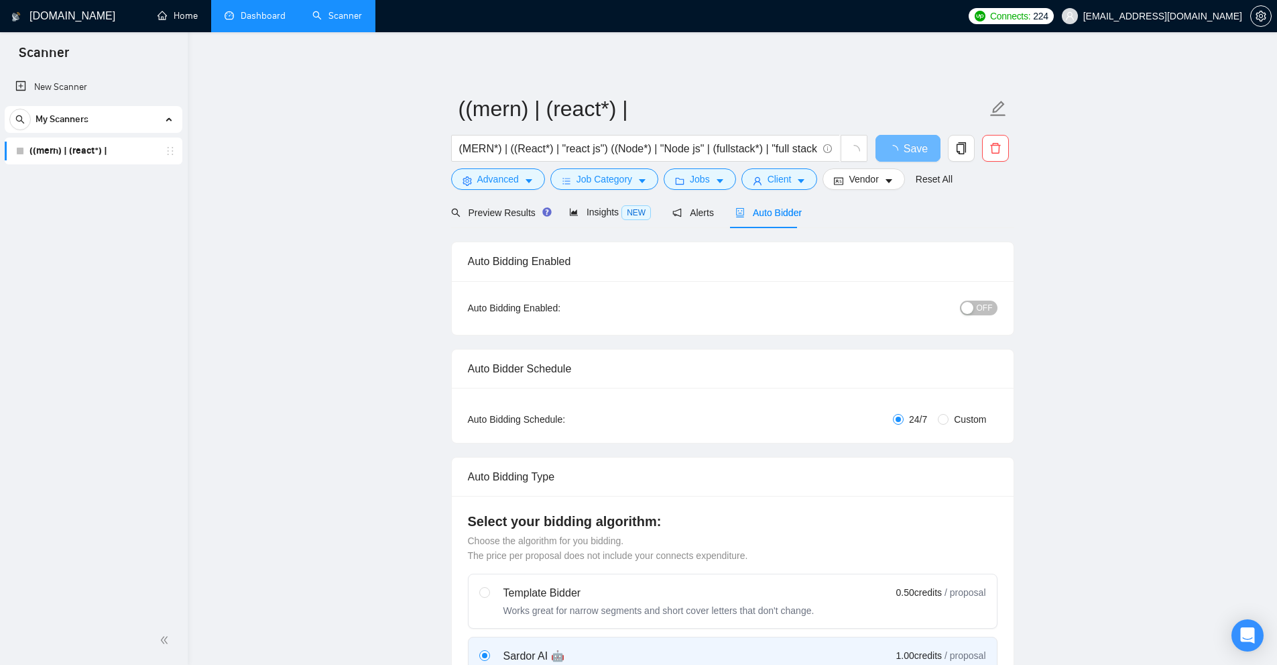
click at [239, 21] on link "Dashboard" at bounding box center [255, 15] width 61 height 11
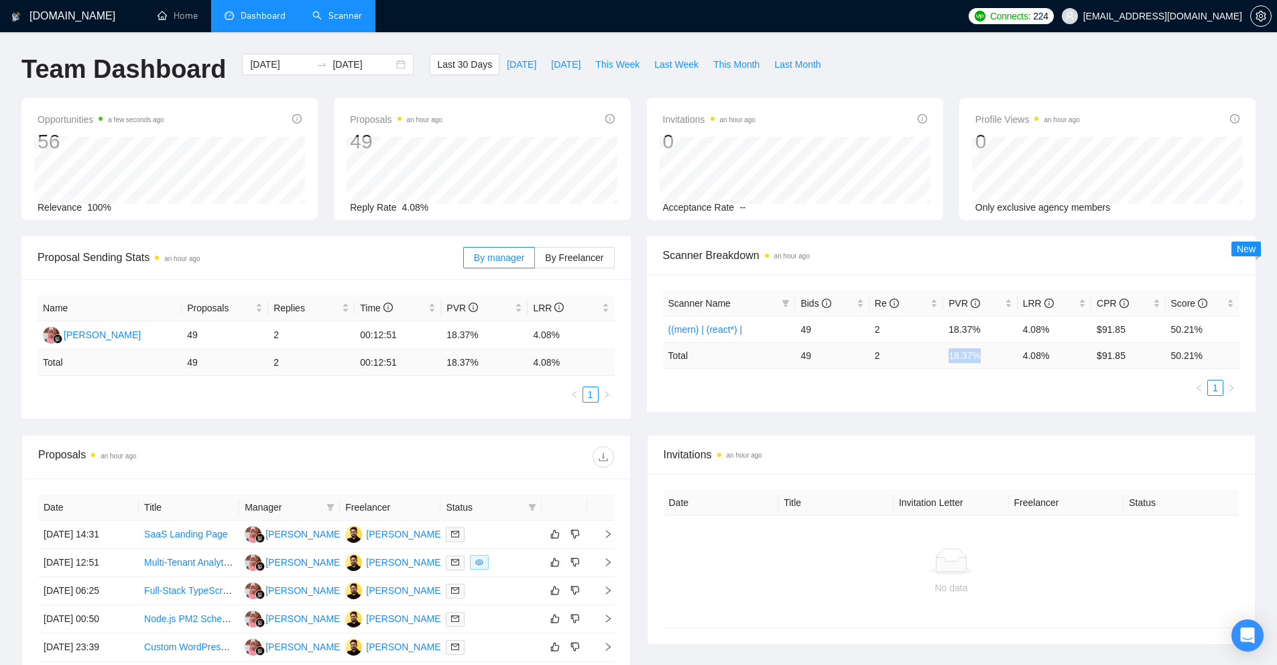
drag, startPoint x: 947, startPoint y: 354, endPoint x: 984, endPoint y: 353, distance: 37.6
click at [984, 353] on td "18.37 %" at bounding box center [980, 355] width 74 height 26
drag, startPoint x: 191, startPoint y: 361, endPoint x: 198, endPoint y: 363, distance: 7.5
click at [198, 363] on tr "Total 49 2 00:12:51 18.37 % 4.08 %" at bounding box center [326, 362] width 577 height 26
click at [355, 21] on link "Scanner" at bounding box center [337, 15] width 50 height 11
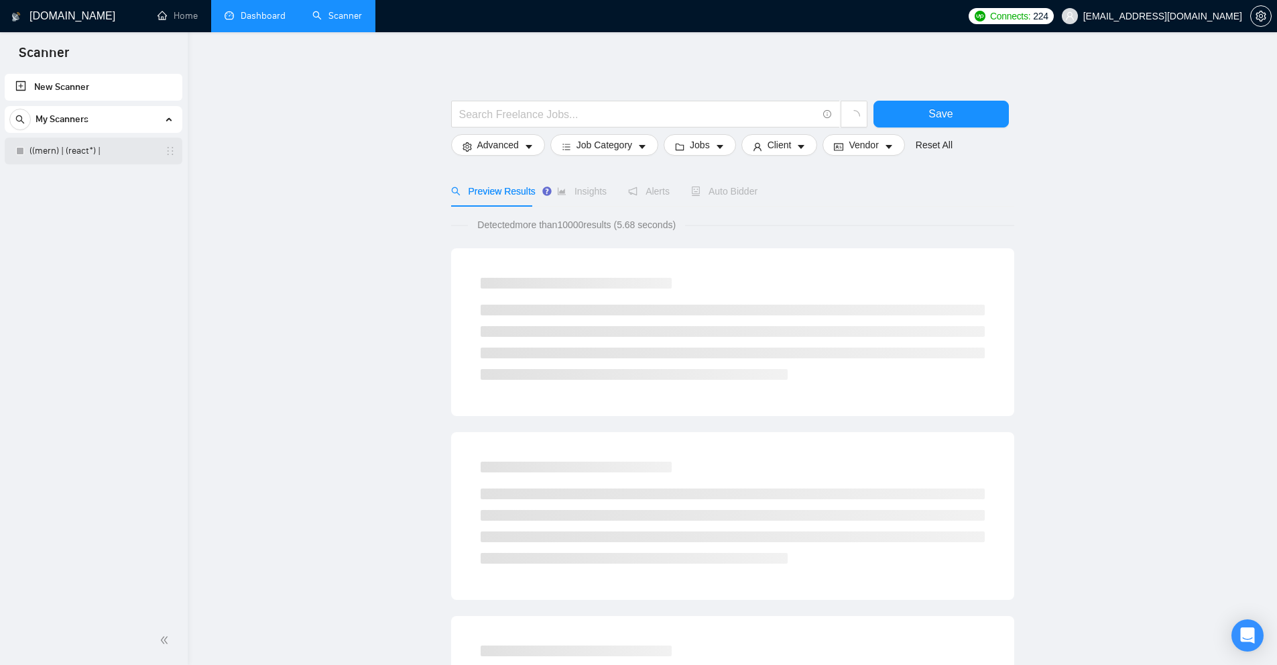
click at [62, 156] on link "((mern) | (react*) |" at bounding box center [93, 150] width 127 height 27
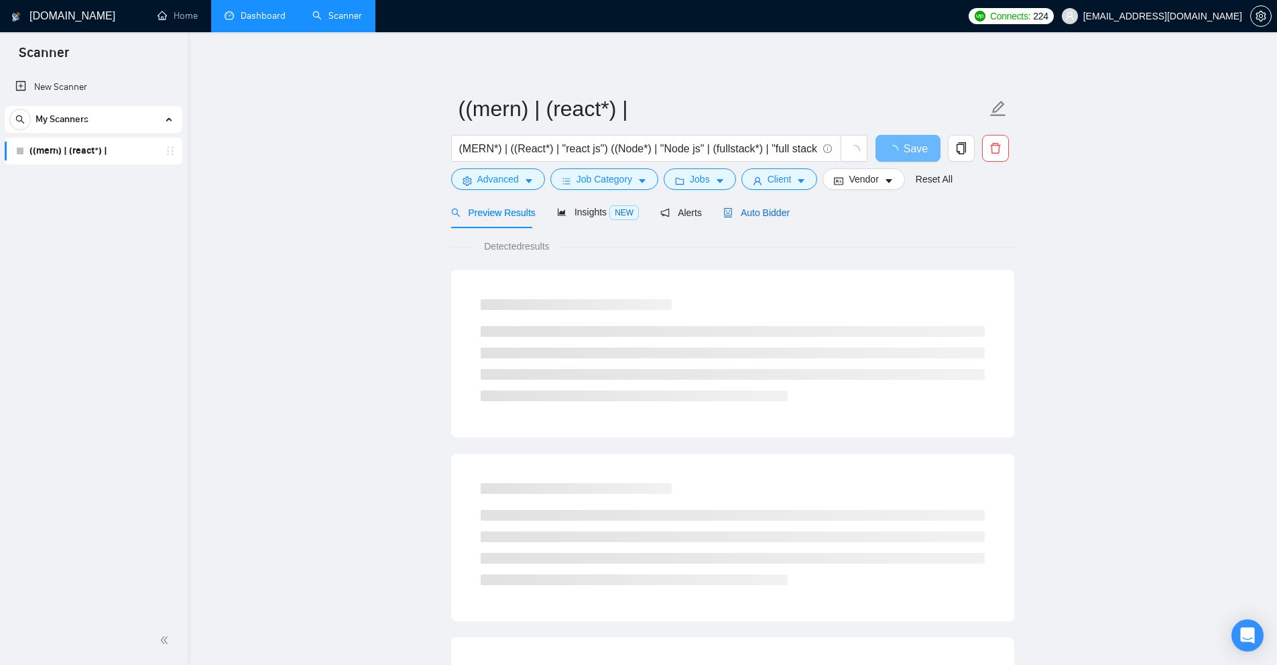
click at [744, 211] on span "Auto Bidder" at bounding box center [757, 212] width 66 height 11
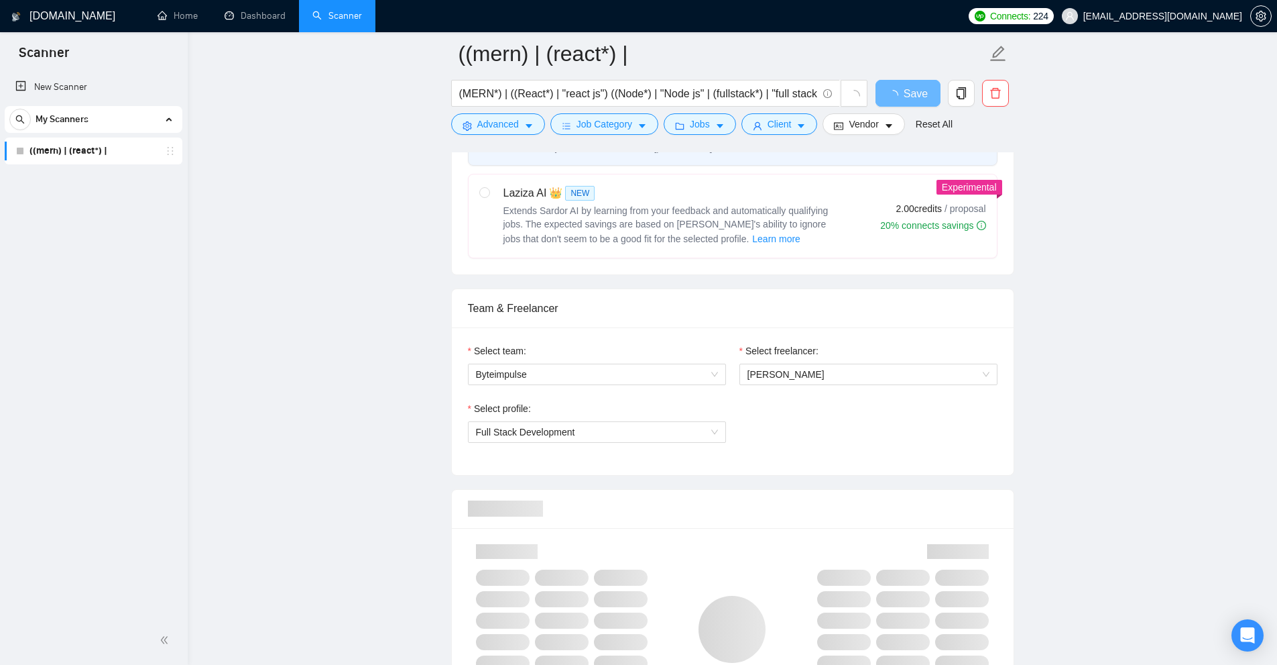
scroll to position [738, 0]
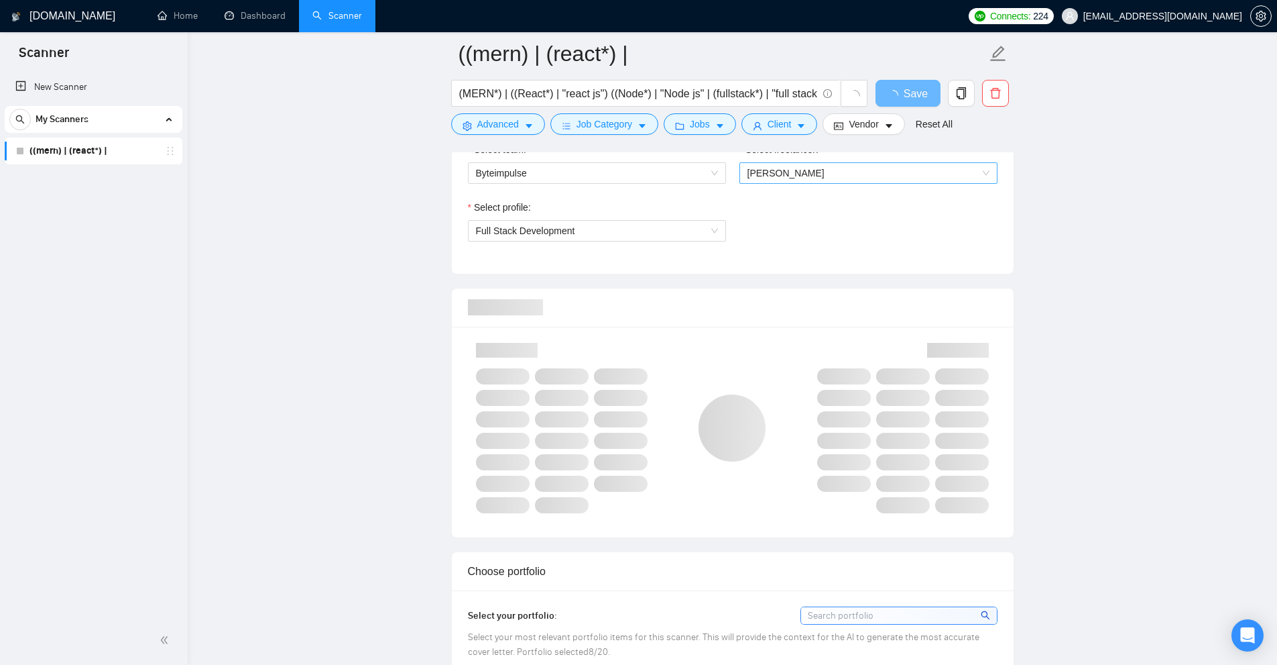
click at [781, 178] on span "[PERSON_NAME]" at bounding box center [869, 173] width 242 height 20
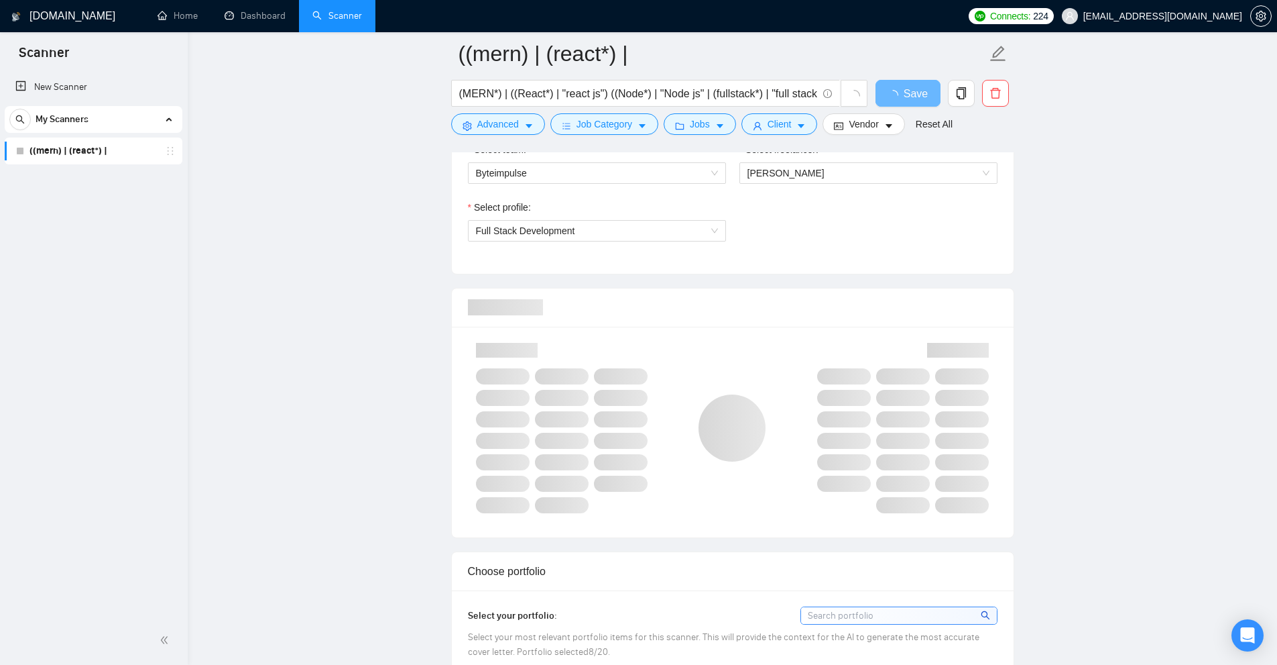
click at [686, 238] on span "Full Stack Development" at bounding box center [597, 231] width 242 height 20
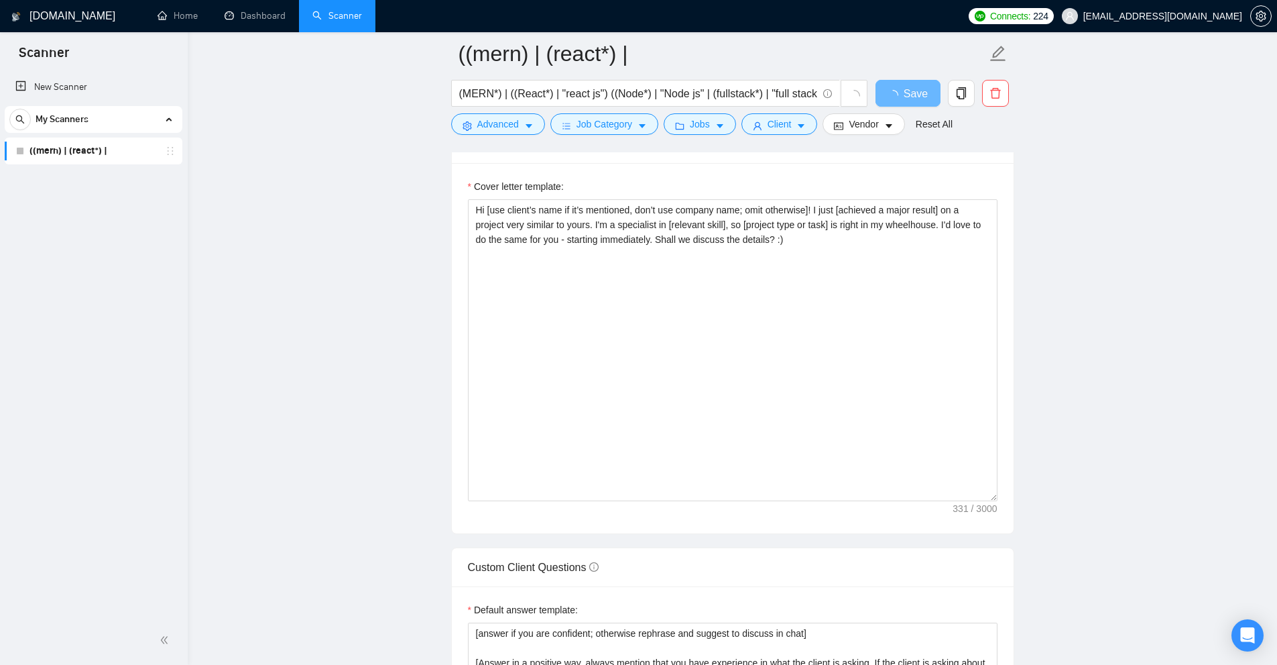
scroll to position [955, 0]
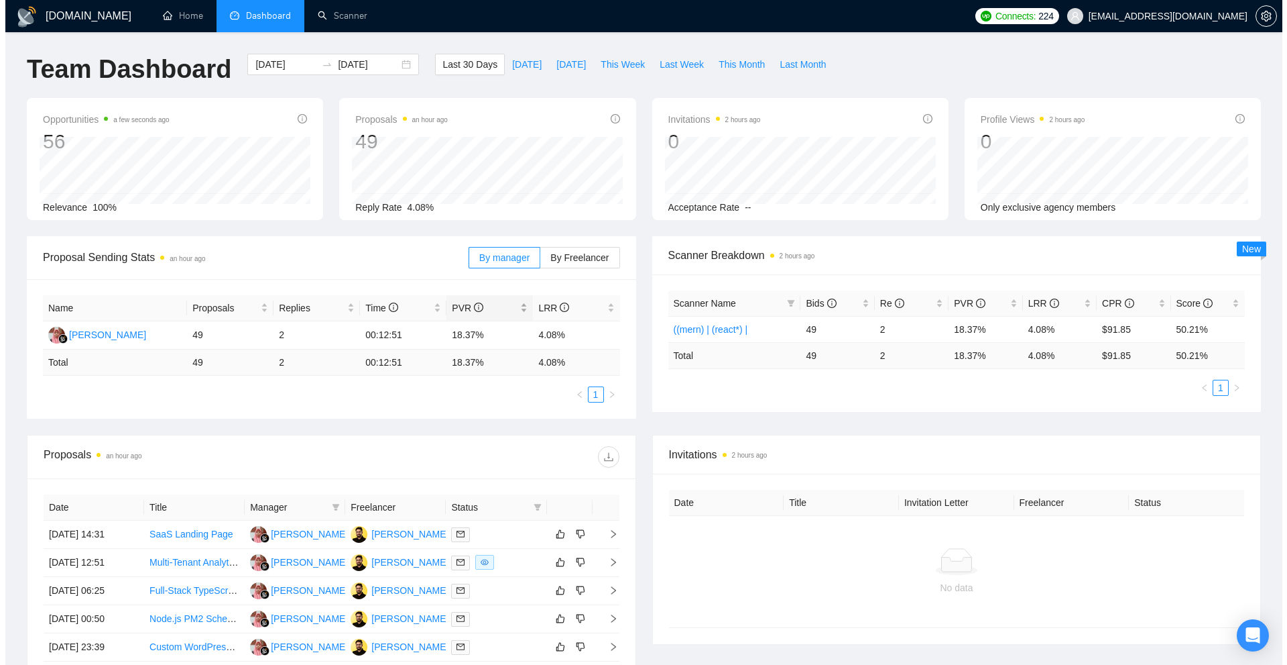
scroll to position [300, 0]
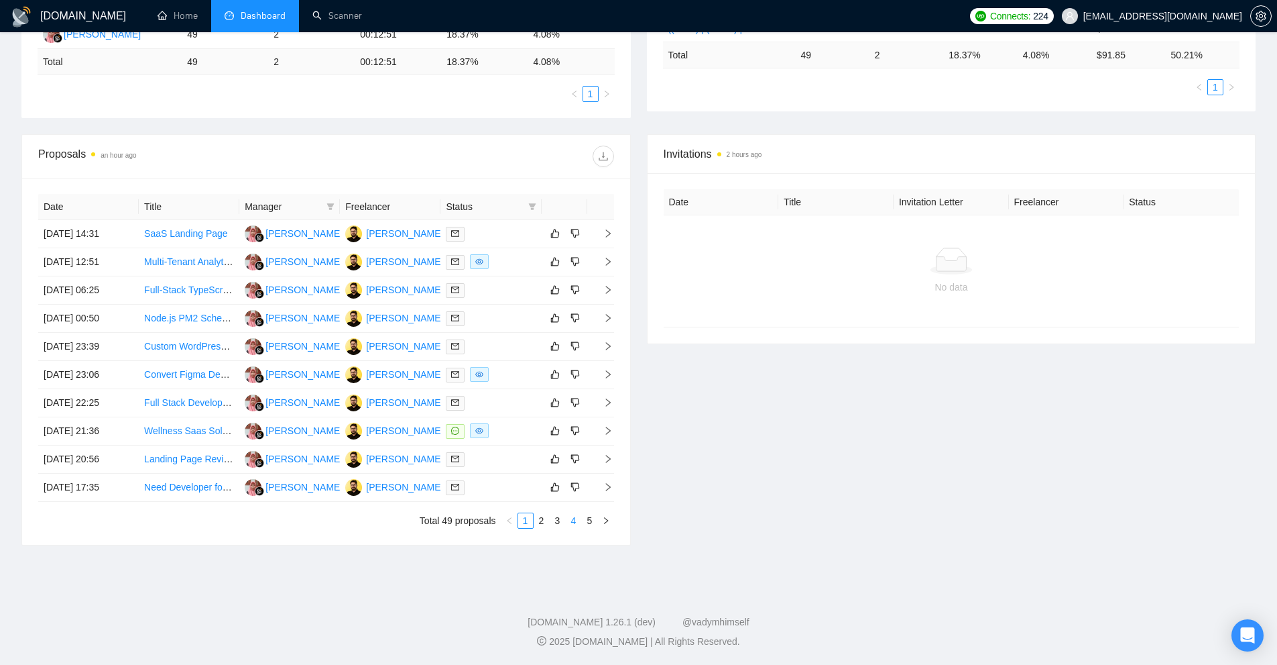
click at [576, 522] on link "4" at bounding box center [574, 520] width 15 height 15
click at [506, 487] on div at bounding box center [491, 486] width 90 height 15
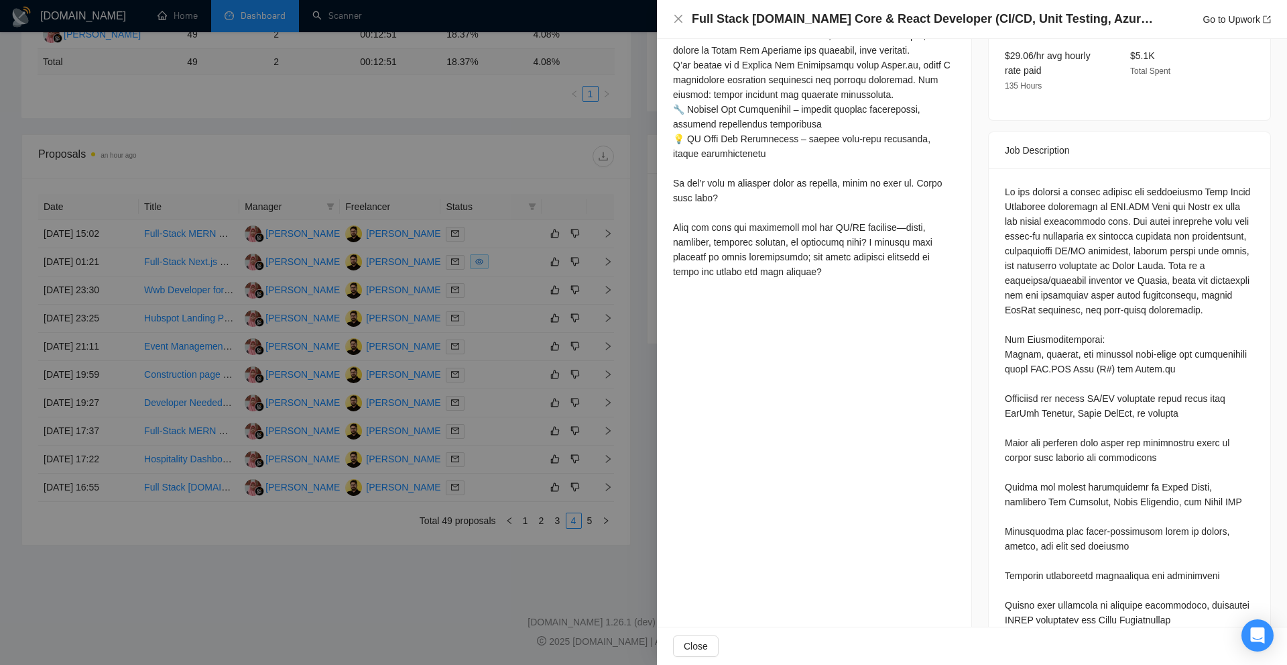
scroll to position [536, 0]
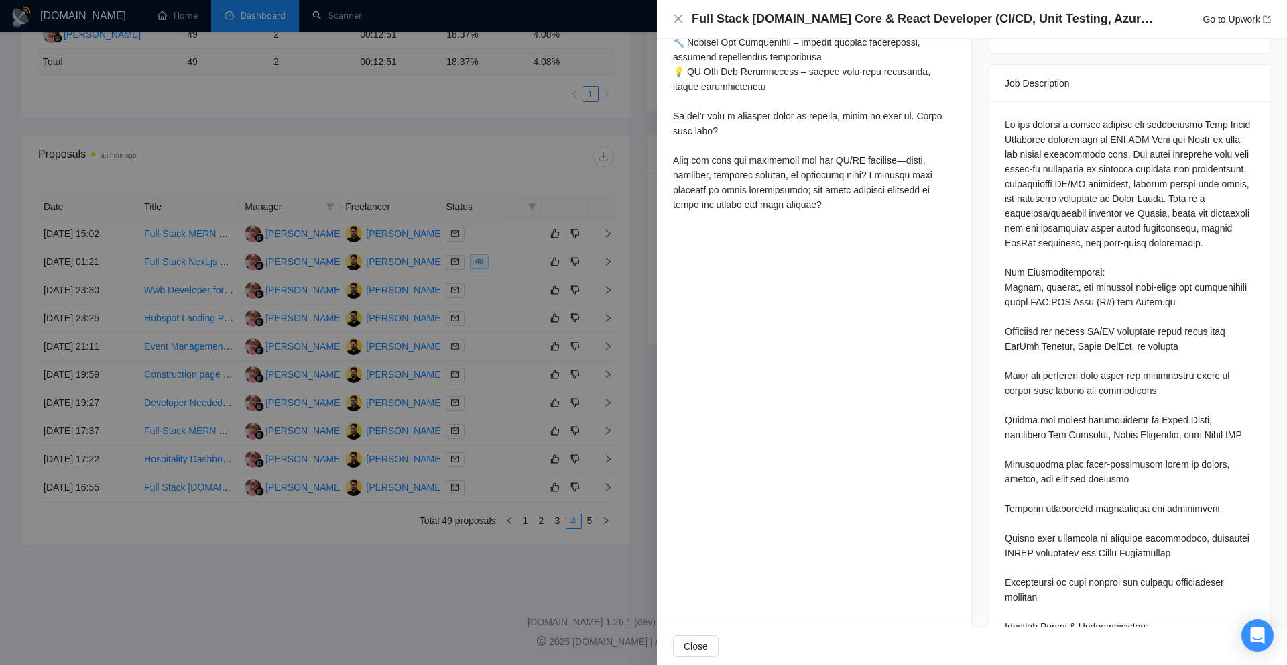
click at [475, 296] on div at bounding box center [643, 332] width 1287 height 665
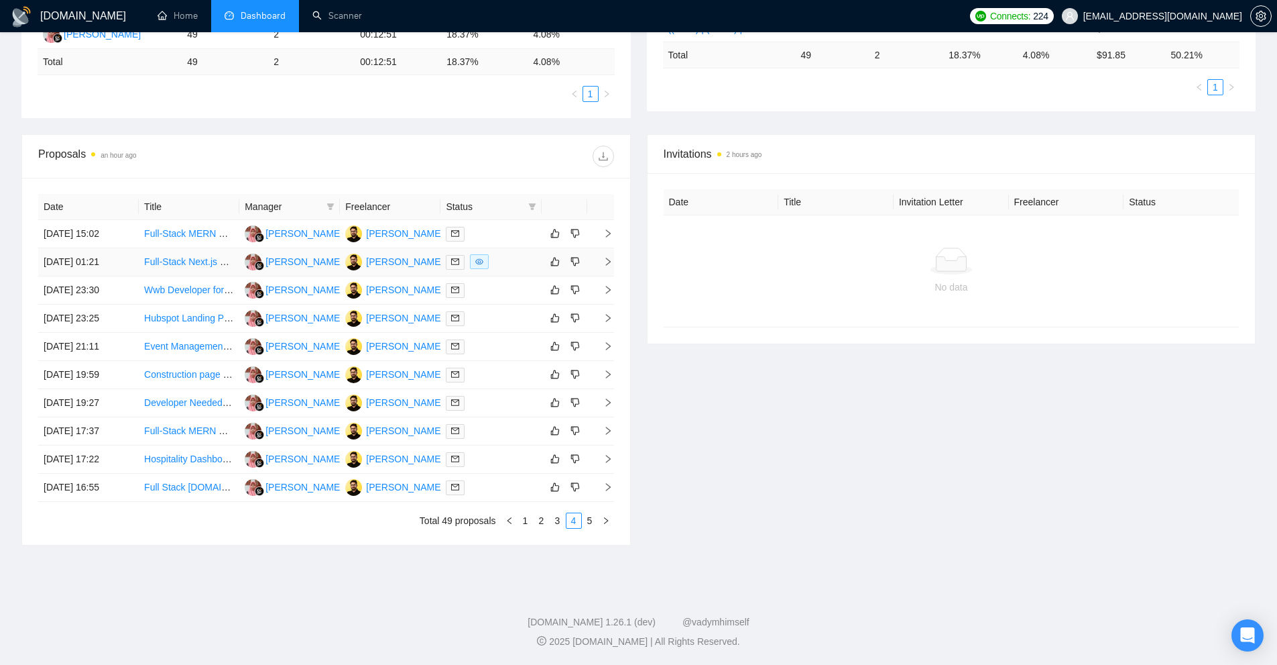
click at [508, 260] on div at bounding box center [491, 261] width 90 height 15
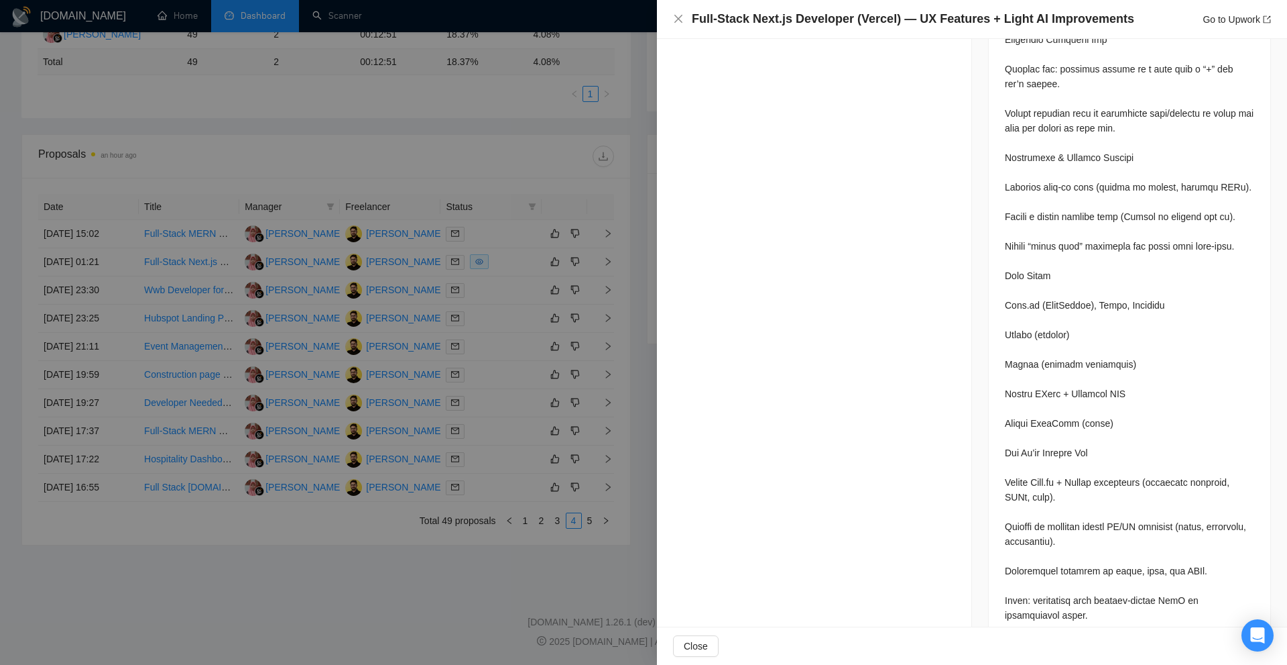
scroll to position [445, 0]
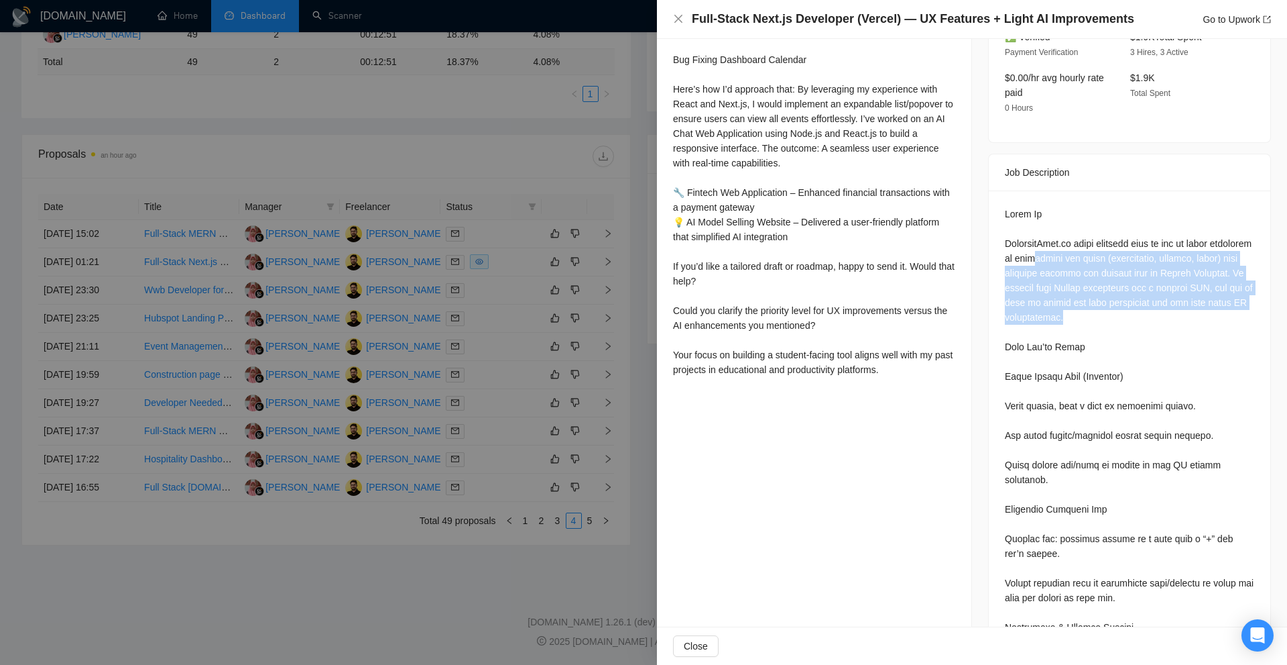
drag, startPoint x: 1112, startPoint y: 221, endPoint x: 1165, endPoint y: 281, distance: 80.2
click at [1165, 281] on div at bounding box center [1129, 649] width 249 height 885
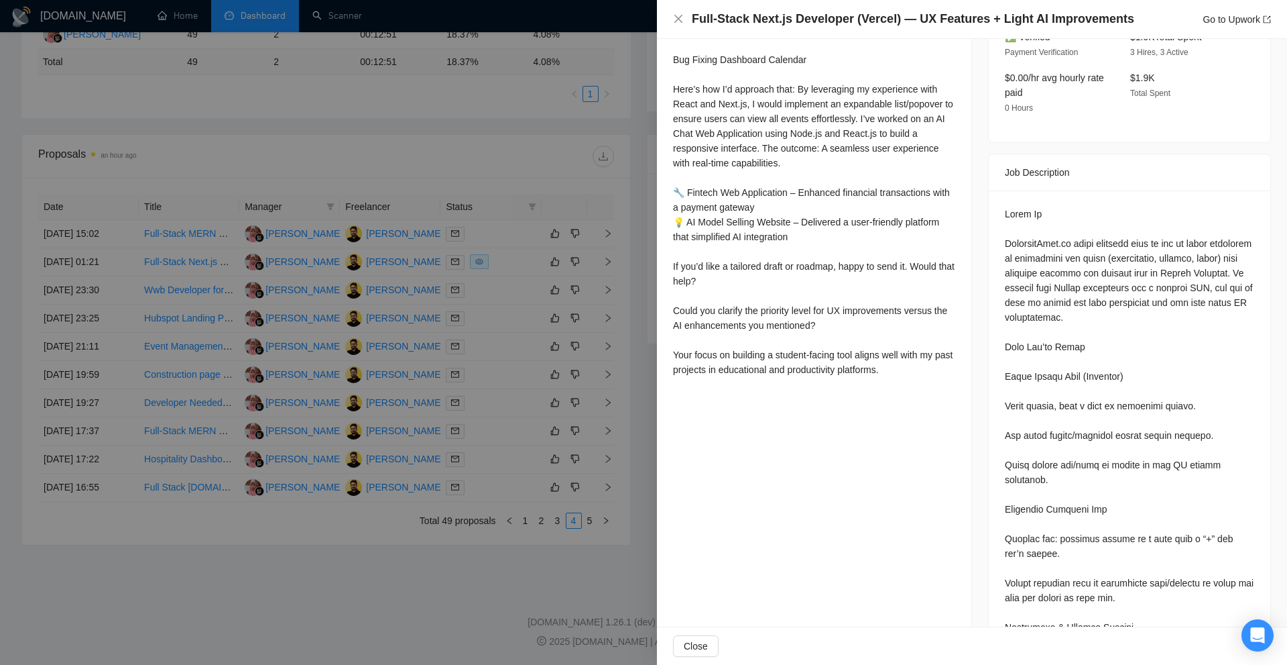
scroll to position [244, 0]
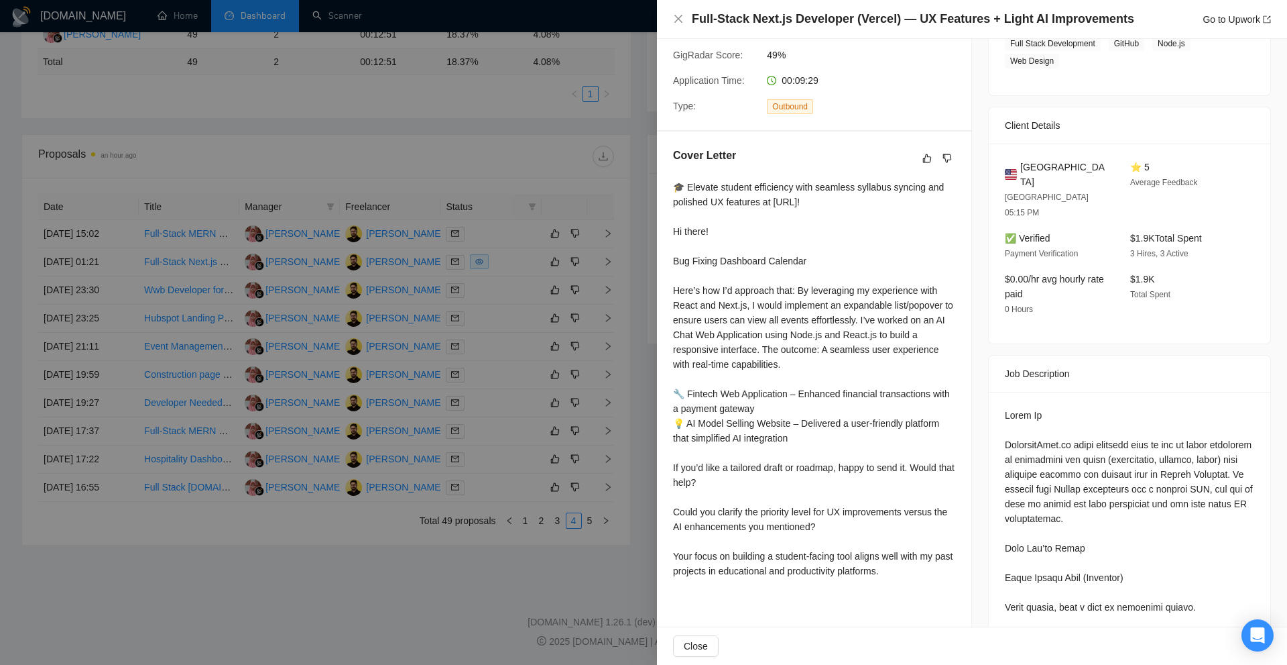
click at [744, 184] on div "🎓 Elevate student efficiency with seamless syllabus syncing and polished UX fea…" at bounding box center [814, 379] width 282 height 398
drag, startPoint x: 744, startPoint y: 184, endPoint x: 868, endPoint y: 195, distance: 123.9
click at [868, 195] on div "🎓 Elevate student efficiency with seamless syllabus syncing and polished UX fea…" at bounding box center [814, 379] width 282 height 398
click at [876, 190] on div "🎓 Elevate student efficiency with seamless syllabus syncing and polished UX fea…" at bounding box center [814, 379] width 282 height 398
drag, startPoint x: 876, startPoint y: 190, endPoint x: 915, endPoint y: 188, distance: 38.9
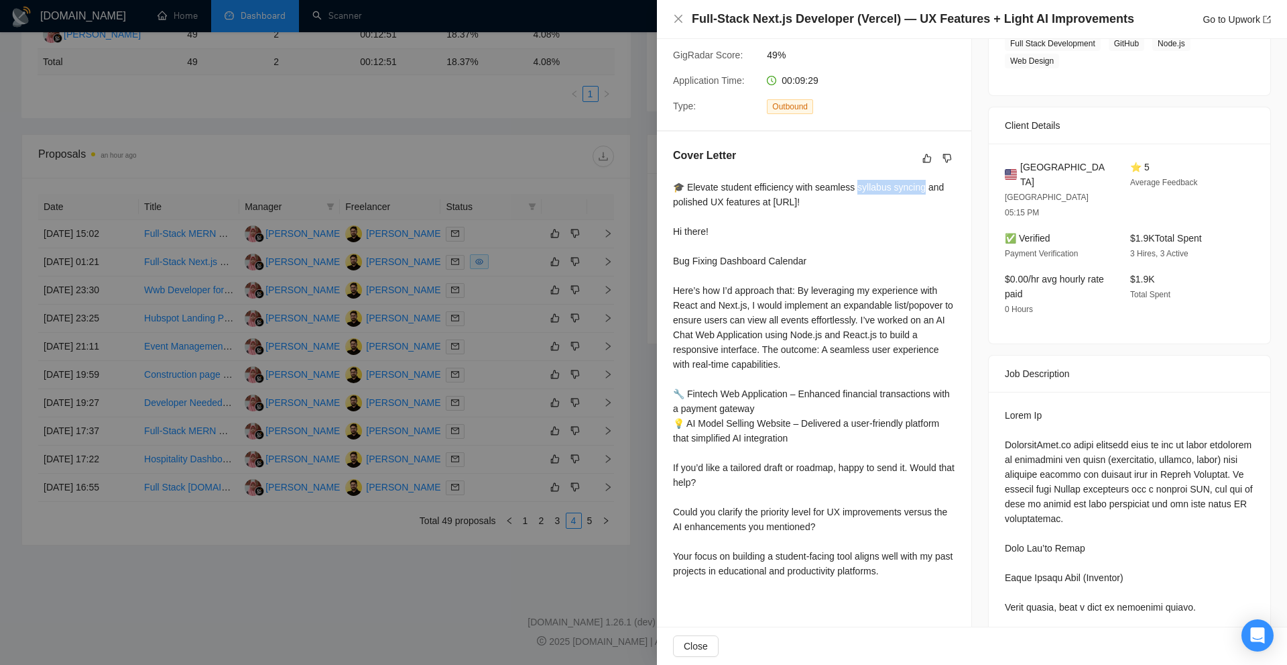
click at [915, 188] on div "🎓 Elevate student efficiency with seamless syllabus syncing and polished UX fea…" at bounding box center [814, 379] width 282 height 398
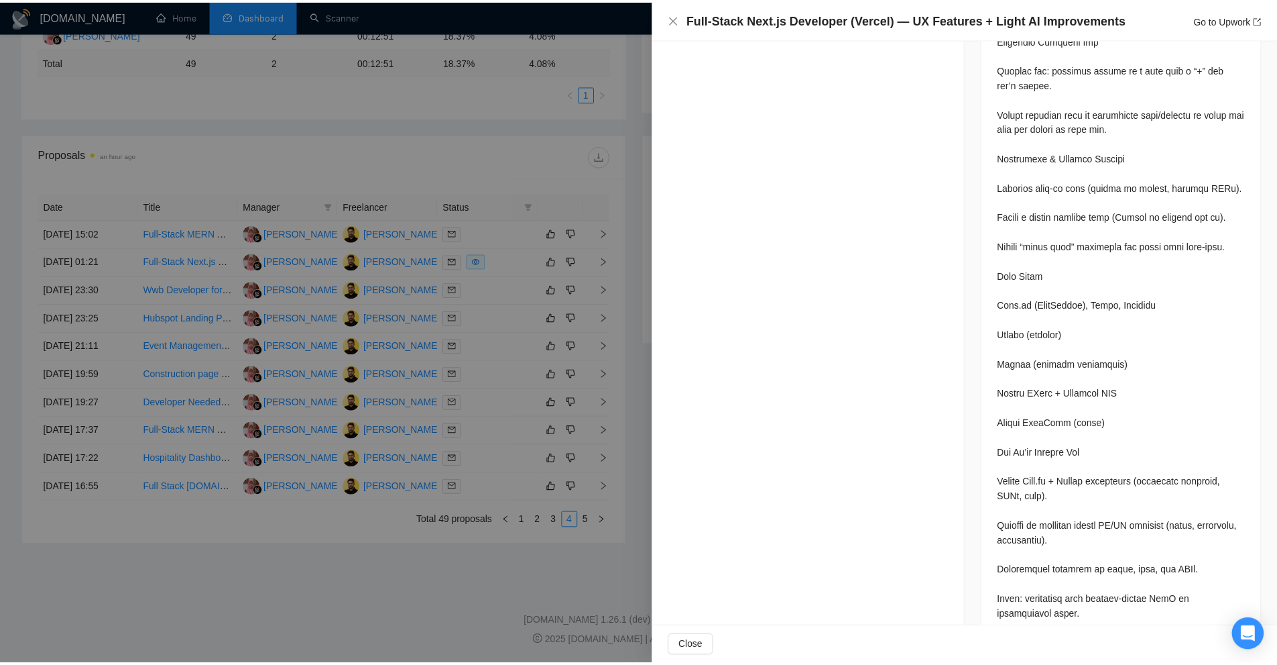
scroll to position [0, 0]
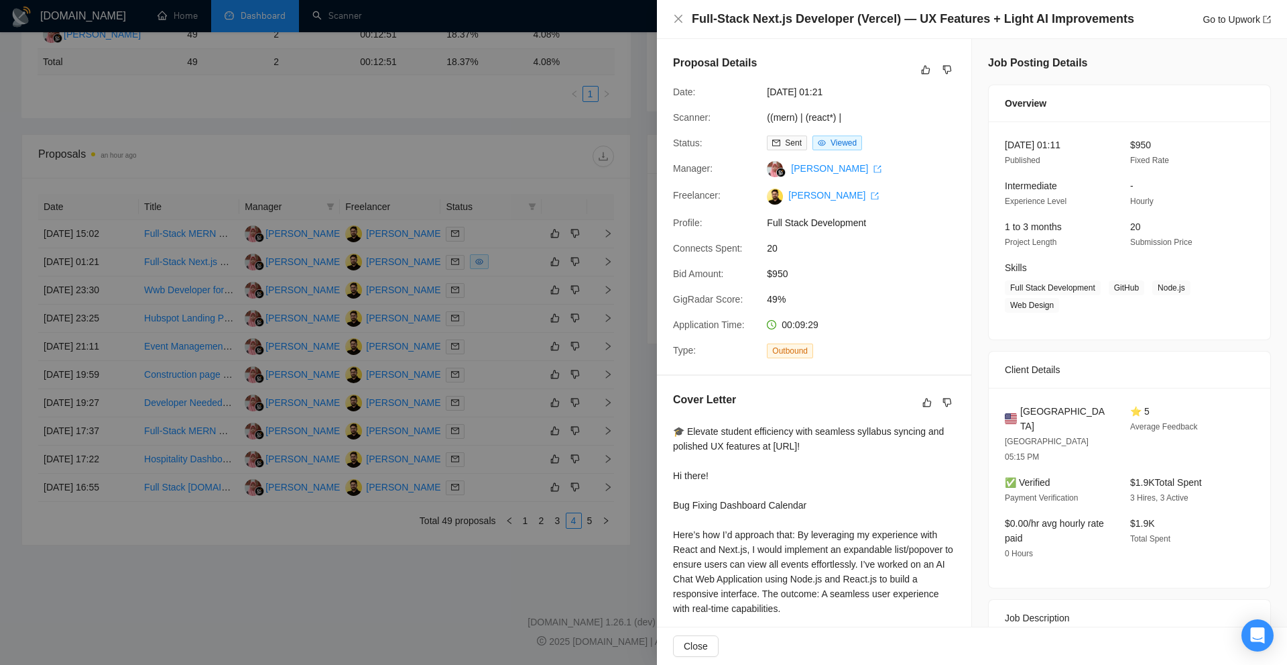
click at [559, 260] on div at bounding box center [643, 332] width 1287 height 665
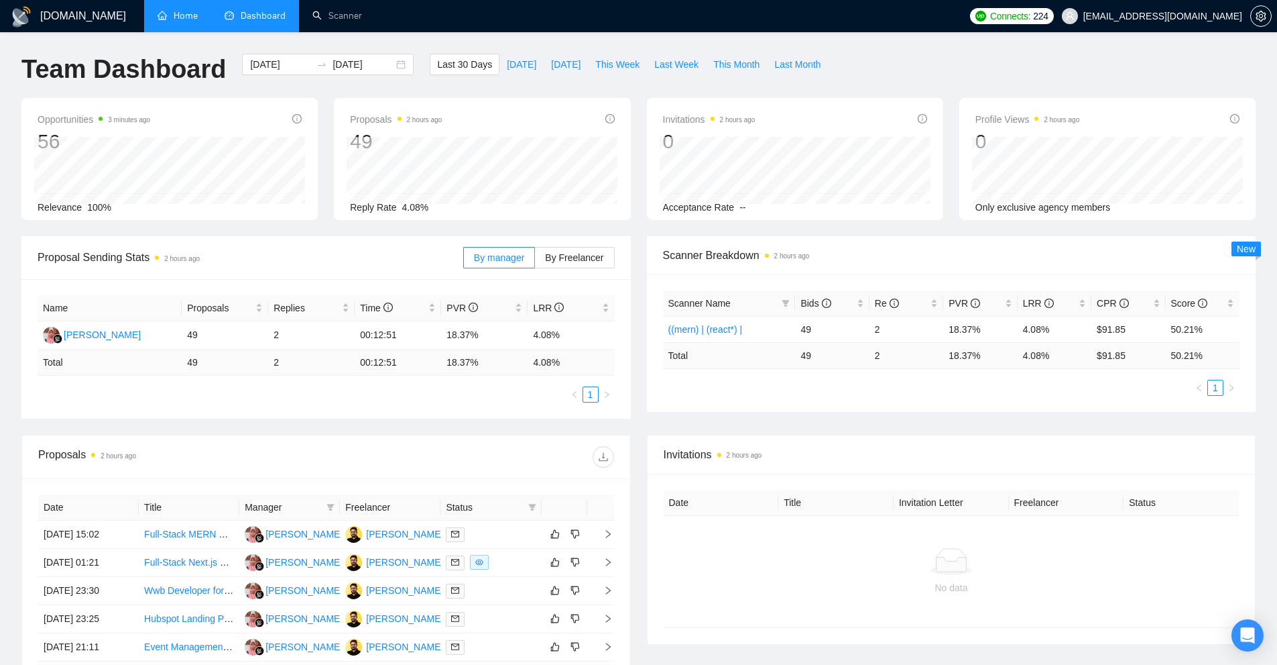
click at [193, 14] on link "Home" at bounding box center [178, 15] width 40 height 11
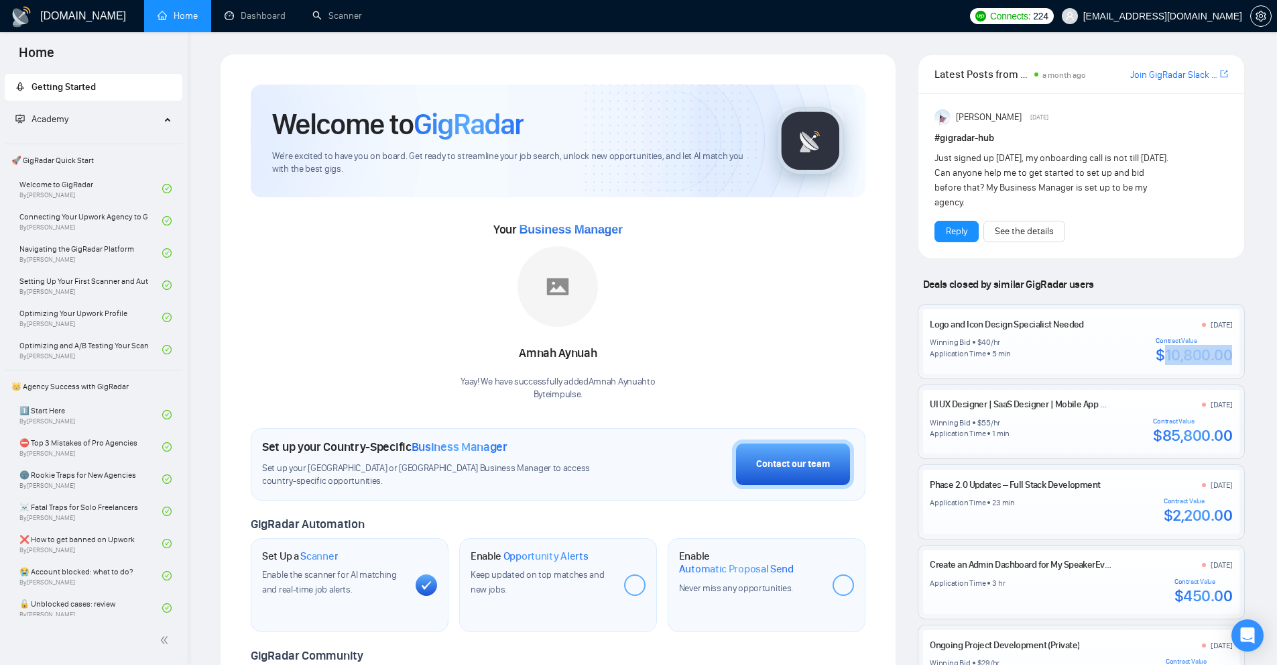
drag, startPoint x: 1163, startPoint y: 353, endPoint x: 1239, endPoint y: 347, distance: 76.0
click at [1239, 347] on div "Logo and Icon Design Specialist Needed 9 days ago Winning Bid $ 40 /hr Applicat…" at bounding box center [1082, 341] width 326 height 74
click at [315, 13] on link "Scanner" at bounding box center [337, 15] width 50 height 11
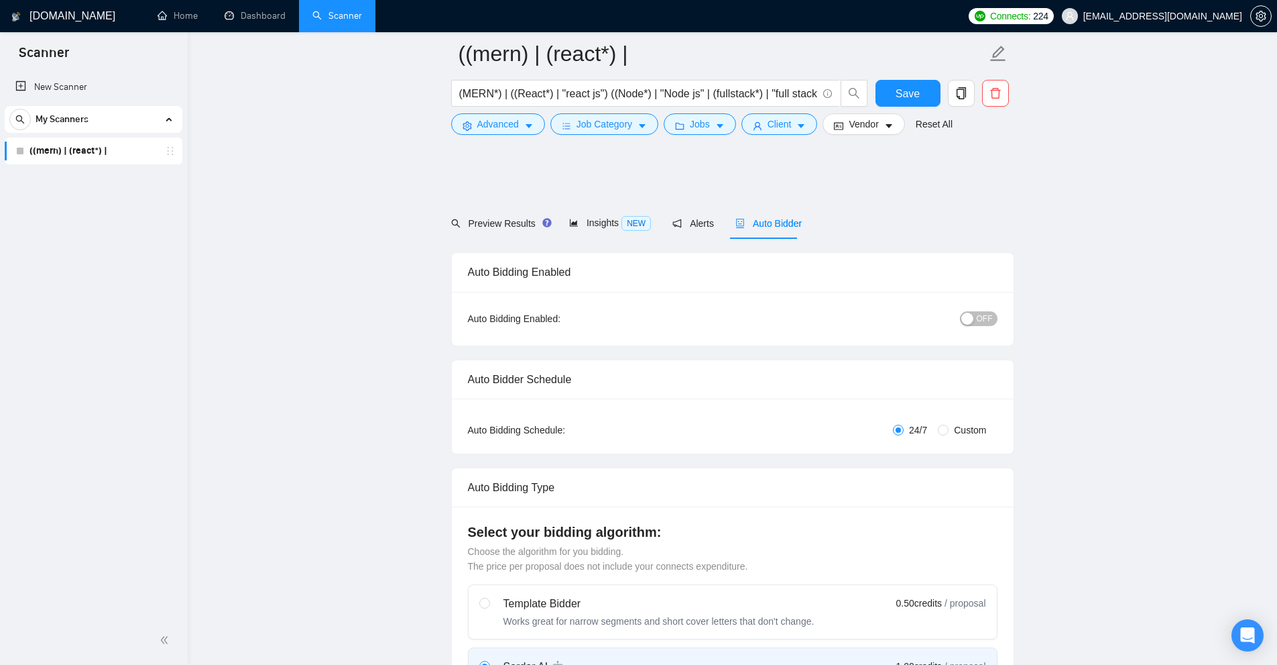
scroll to position [955, 0]
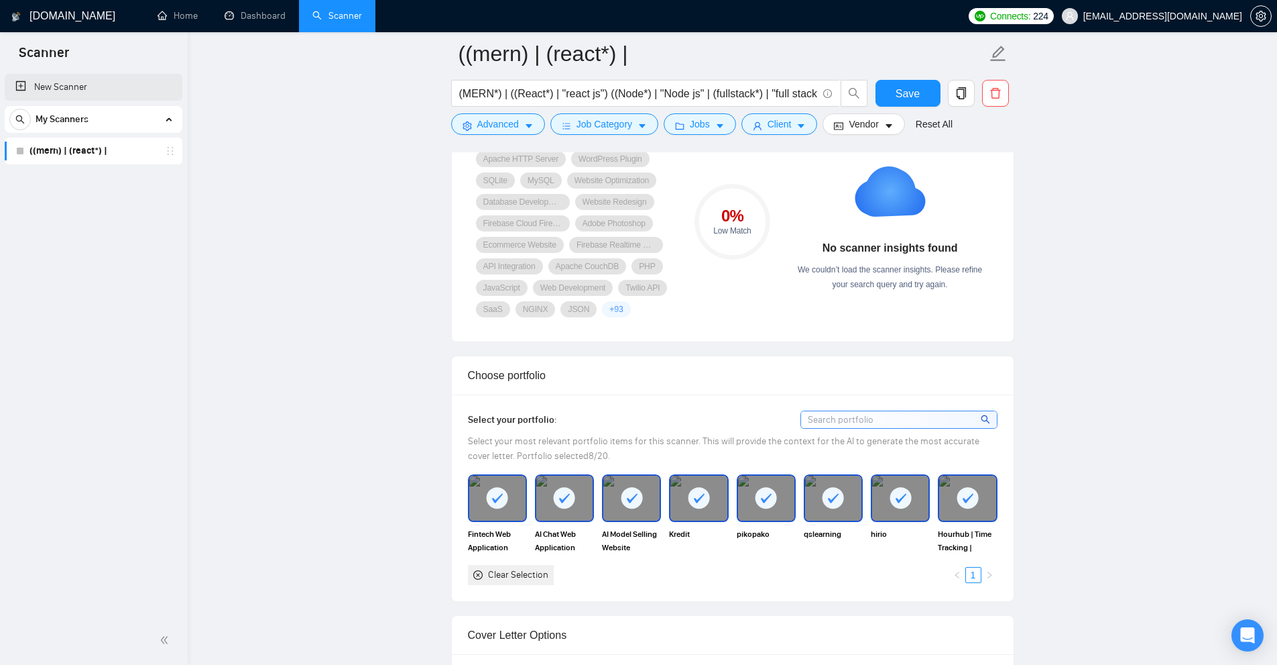
click at [82, 90] on link "New Scanner" at bounding box center [93, 87] width 156 height 27
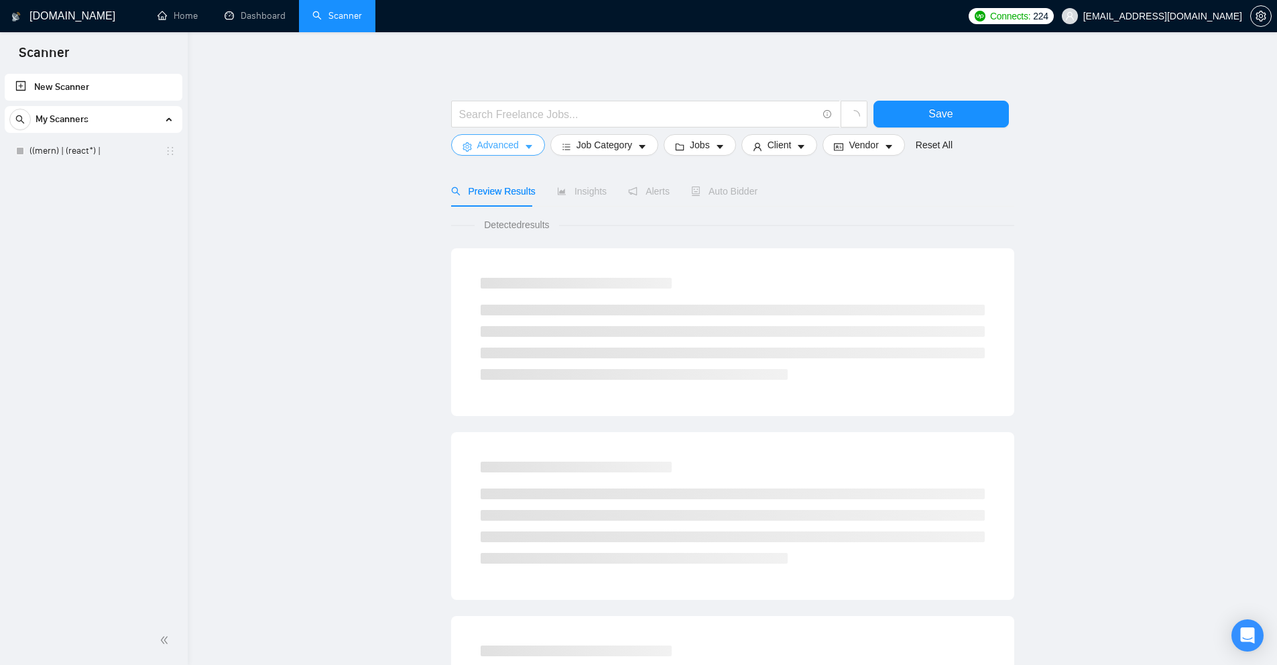
click at [489, 137] on span "Advanced" at bounding box center [498, 144] width 42 height 15
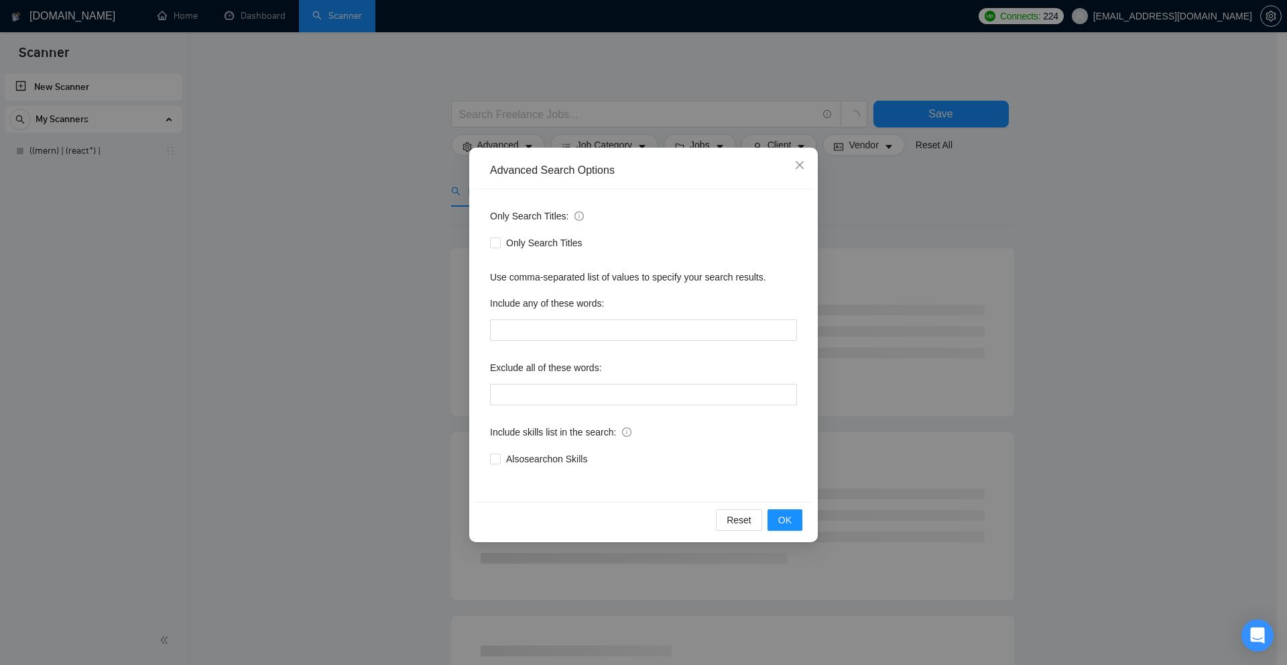
click at [512, 89] on div "Advanced Search Options Only Search Titles: Only Search Titles Use comma-separa…" at bounding box center [643, 332] width 1287 height 665
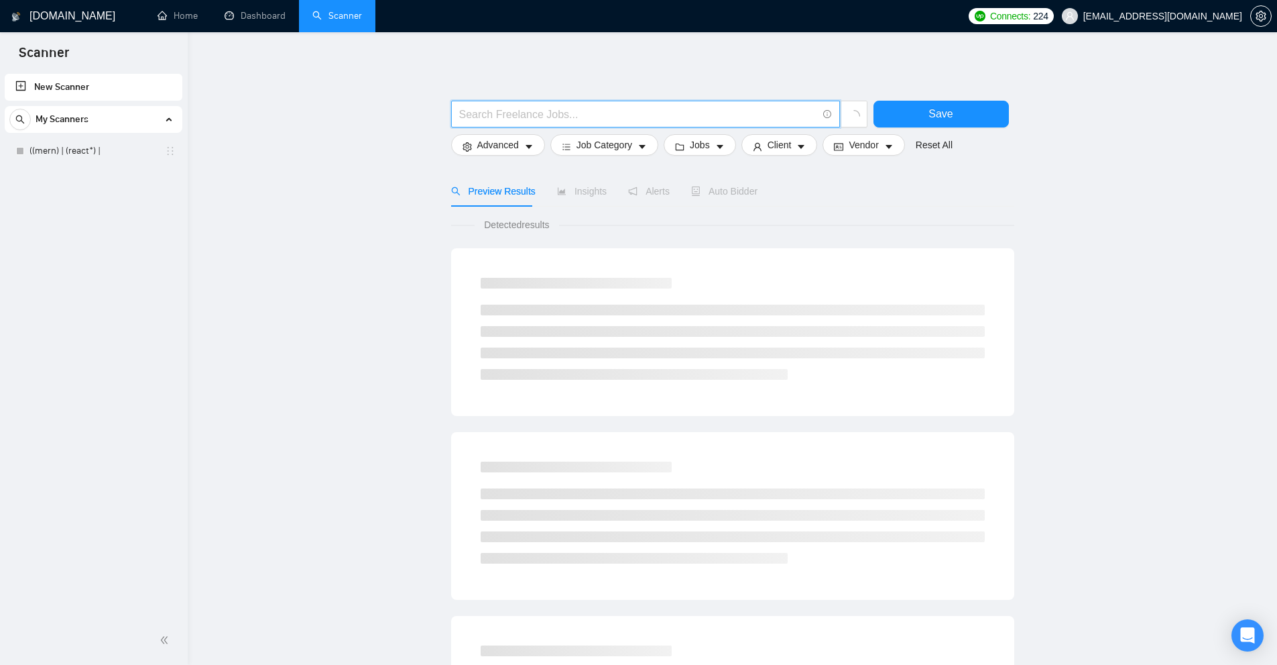
click at [522, 110] on input "text" at bounding box center [638, 114] width 358 height 17
paste input "Senior Flutter"
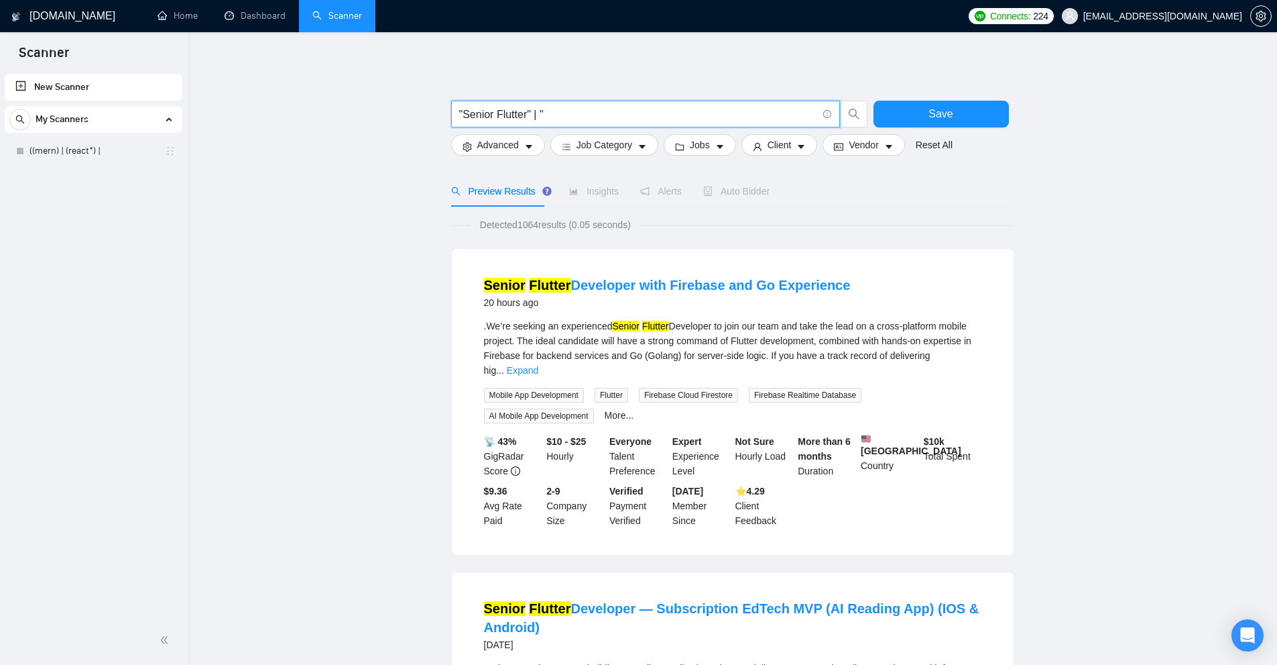
paste input "Creating an app"
click at [632, 113] on input ""Senior Flutter" | "Creating an app"" at bounding box center [638, 114] width 358 height 17
paste input "Flutter Developer"
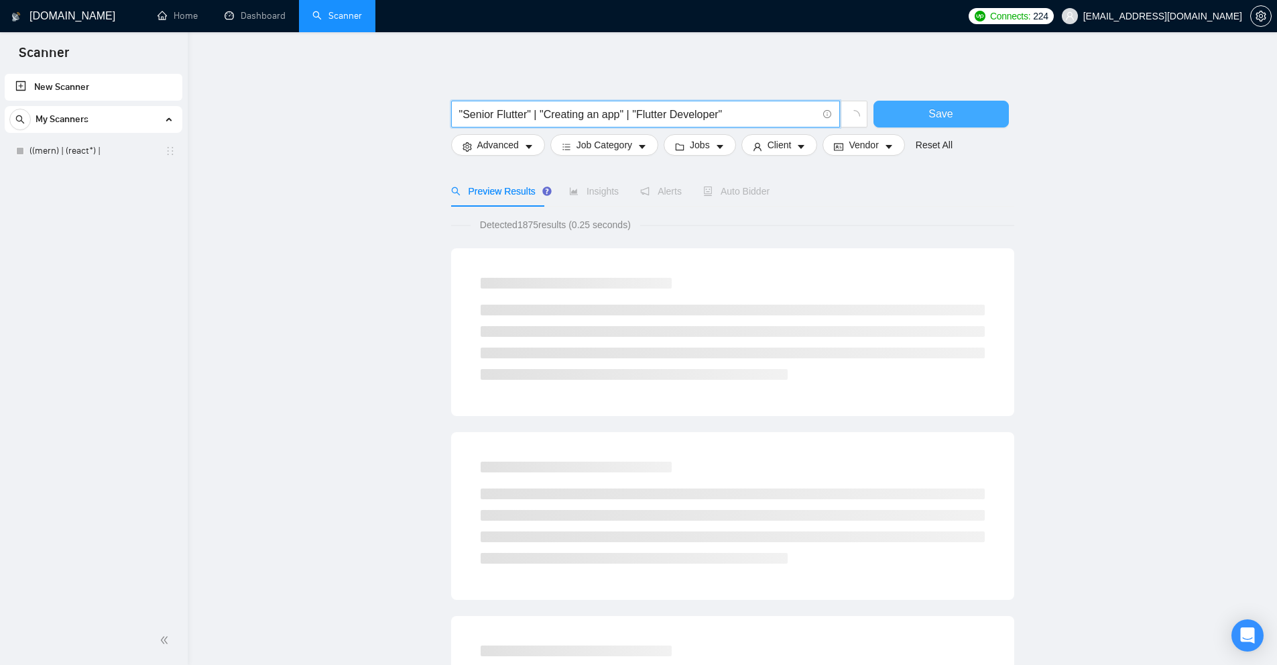
drag, startPoint x: 464, startPoint y: 116, endPoint x: 900, endPoint y: 116, distance: 435.9
click at [911, 115] on div ""Senior Flutter" | "Creating an app" | "Flutter Developer" Save" at bounding box center [730, 118] width 563 height 34
type input ""Senior Flutter" | "Creating an app" | "Flutter Developer""
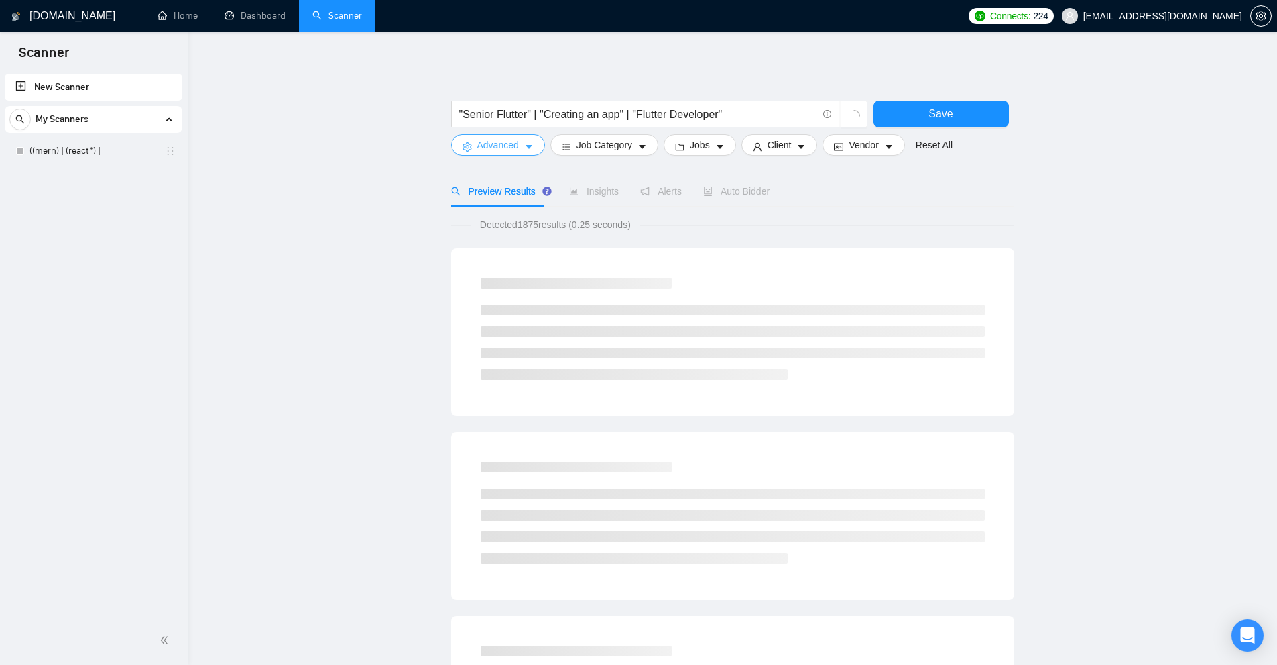
click at [501, 143] on span "Advanced" at bounding box center [498, 144] width 42 height 15
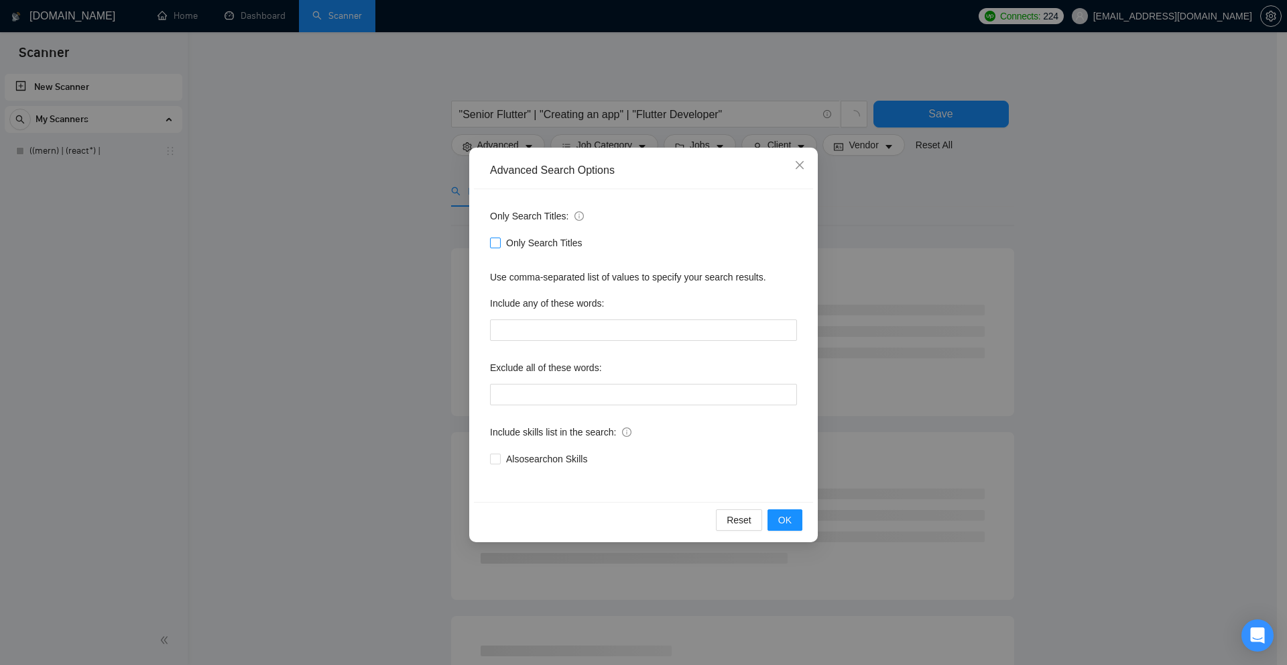
click at [512, 239] on span "Only Search Titles" at bounding box center [544, 242] width 87 height 15
click at [500, 239] on input "Only Search Titles" at bounding box center [494, 241] width 9 height 9
checkbox input "true"
drag, startPoint x: 575, startPoint y: 245, endPoint x: 479, endPoint y: 253, distance: 96.3
click at [484, 253] on div "Only Search Titles: Only Search Titles Use comma-separated list of values to sp…" at bounding box center [643, 345] width 339 height 312
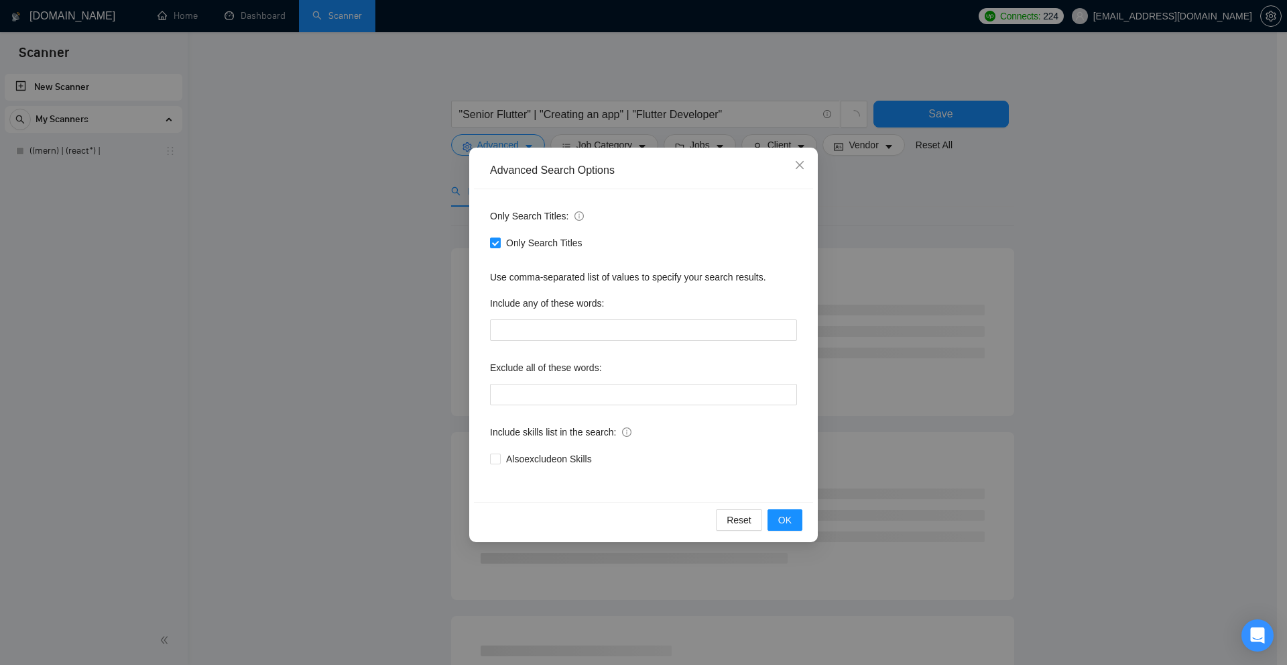
click at [402, 294] on div "Advanced Search Options Only Search Titles: Only Search Titles Use comma-separa…" at bounding box center [643, 332] width 1287 height 665
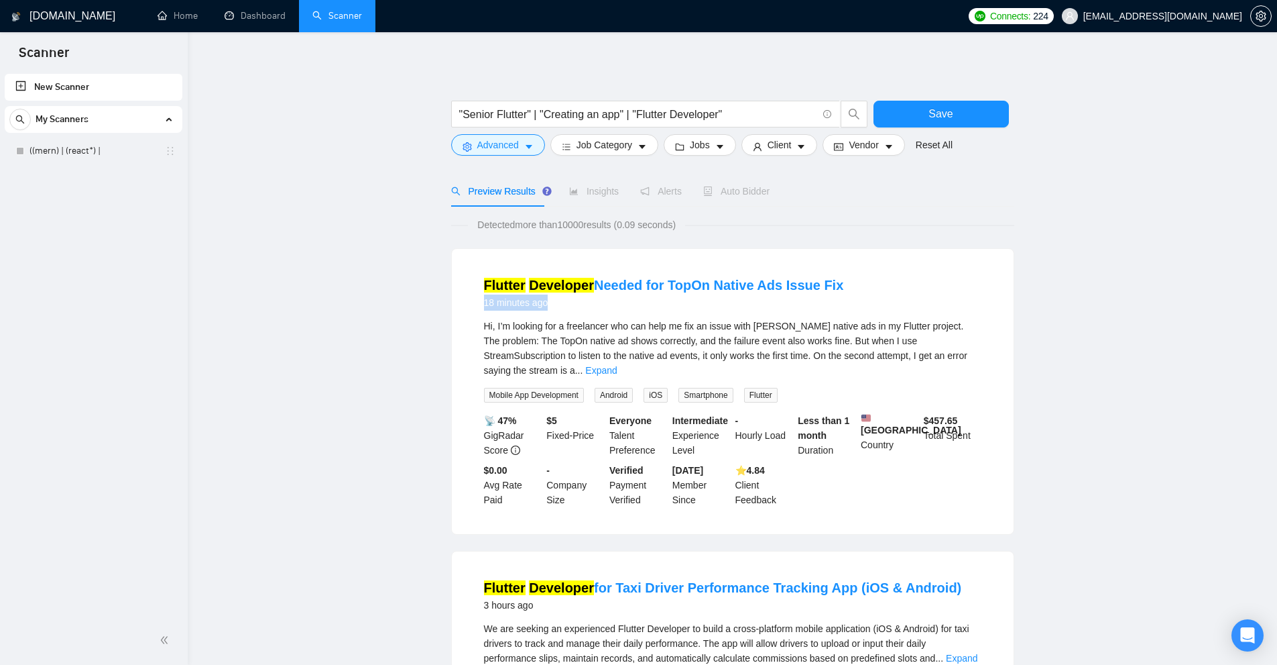
drag, startPoint x: 478, startPoint y: 301, endPoint x: 565, endPoint y: 305, distance: 87.3
click at [565, 305] on li "Flutter Developer Needed for TopOn Native Ads Issue Fix 18 minutes ago Hi, I’m …" at bounding box center [733, 391] width 530 height 253
click at [565, 305] on div "18 minutes ago" at bounding box center [664, 302] width 360 height 16
drag, startPoint x: 563, startPoint y: 280, endPoint x: 586, endPoint y: 281, distance: 22.8
click at [586, 281] on li "Flutter Developer Needed for TopOn Native Ads Issue Fix 18 minutes ago Hi, I’m …" at bounding box center [733, 391] width 530 height 253
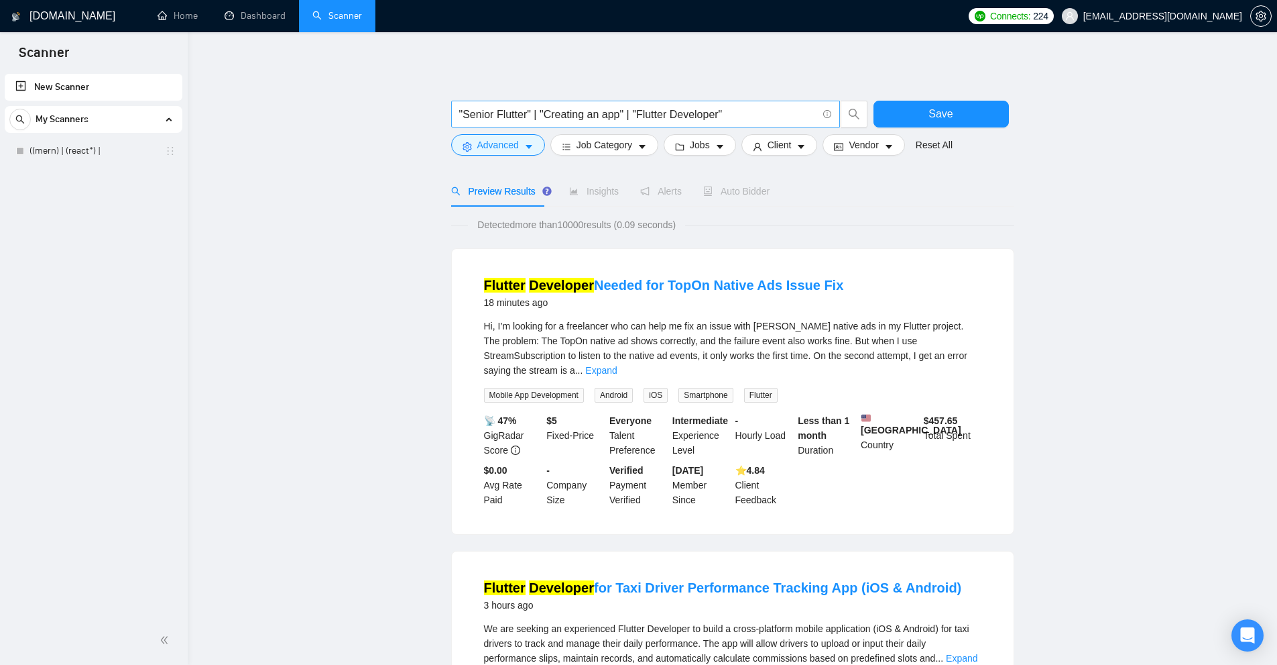
click at [757, 113] on input ""Senior Flutter" | "Creating an app" | "Flutter Developer"" at bounding box center [638, 114] width 358 height 17
paste input "Flutter apps"
click at [799, 113] on input ""Senior Flutter" | "Creating an app" | "Flutter Developer" | "Flutter apps"" at bounding box center [638, 114] width 358 height 17
paste input "Android Application"
click at [787, 108] on input ""Senior Flutter" | "Creating an app" | "Flutter Developer" | "Flutter apps" | "…" at bounding box center [638, 114] width 358 height 17
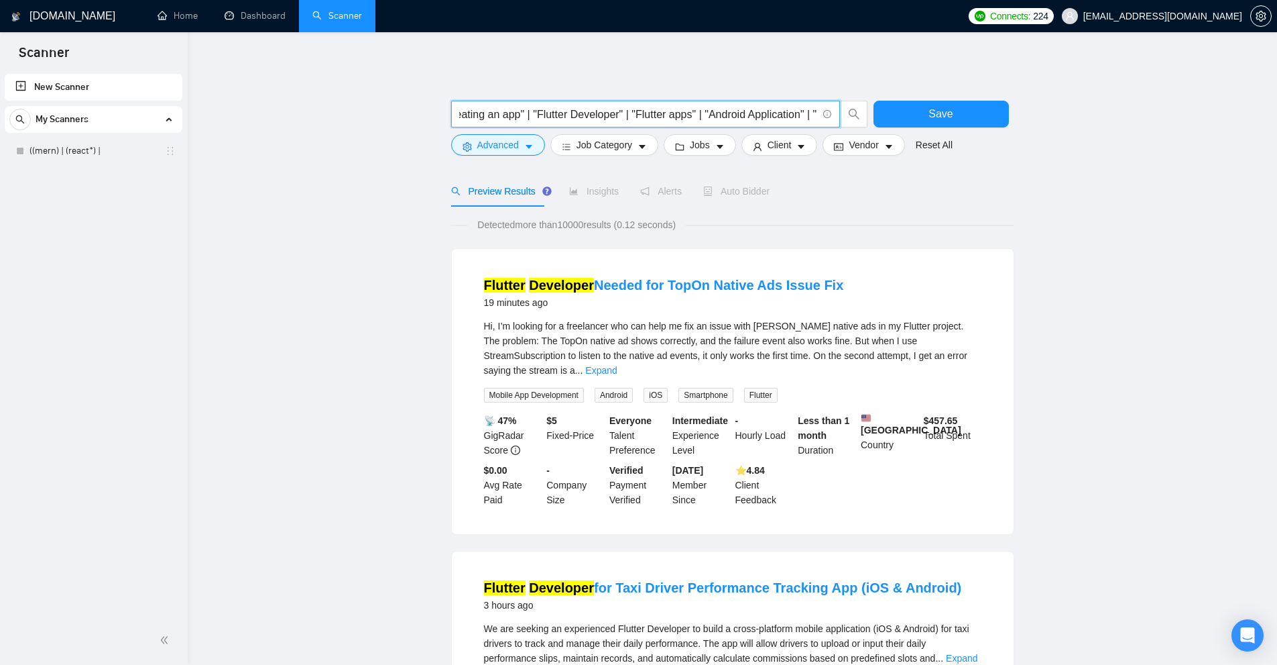
paste input "Android developer"
click at [690, 115] on input ""Senior Flutter" | "Creating an app" | "Flutter Developer" | "Flutter apps" | "…" at bounding box center [638, 114] width 358 height 17
type input ""Senior Flutter" | "Creating an app" | "Flutter Developer" | "Flutter apps" | "…"
click at [969, 105] on button "Save" at bounding box center [941, 114] width 135 height 27
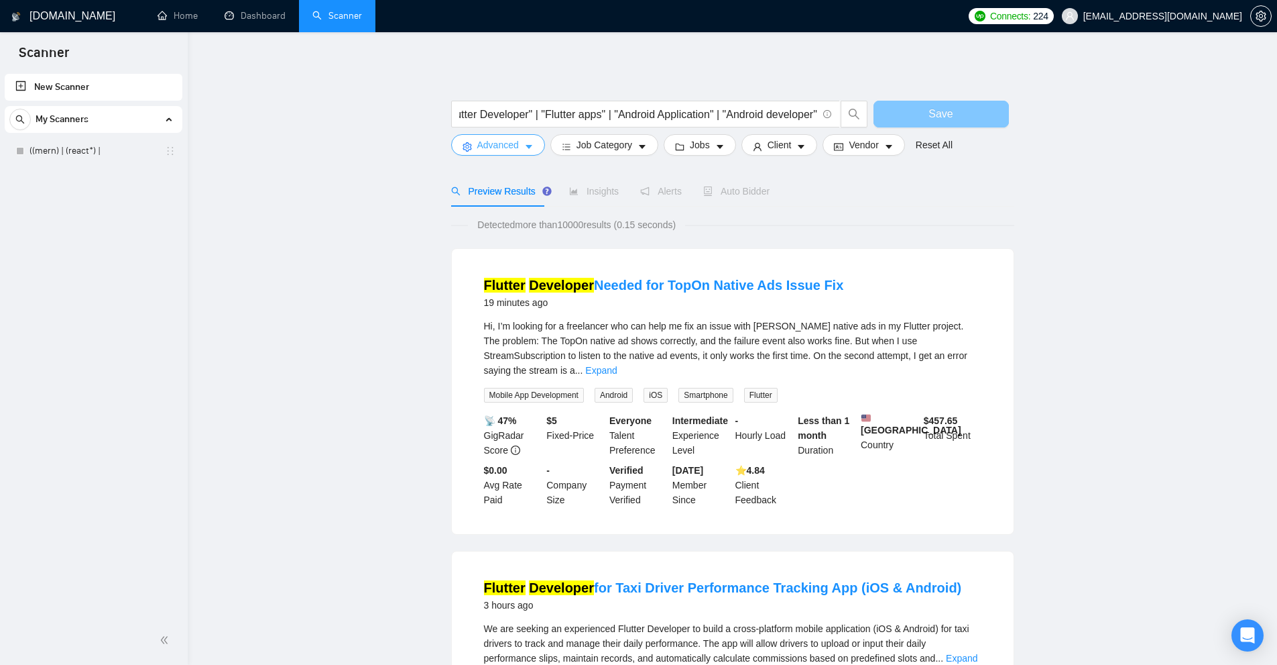
scroll to position [0, 0]
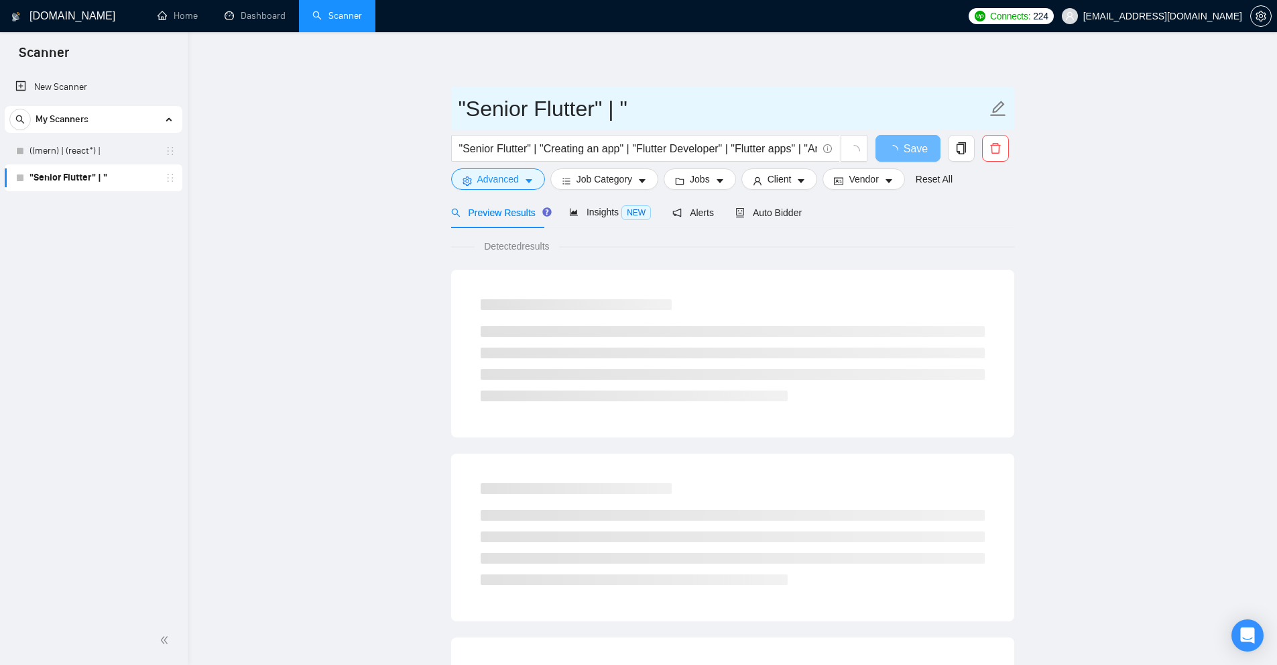
click at [593, 117] on input ""Senior Flutter" | "" at bounding box center [723, 109] width 528 height 34
paste input "[PERSON_NAME]"
type input "[PERSON_NAME] Best Match"
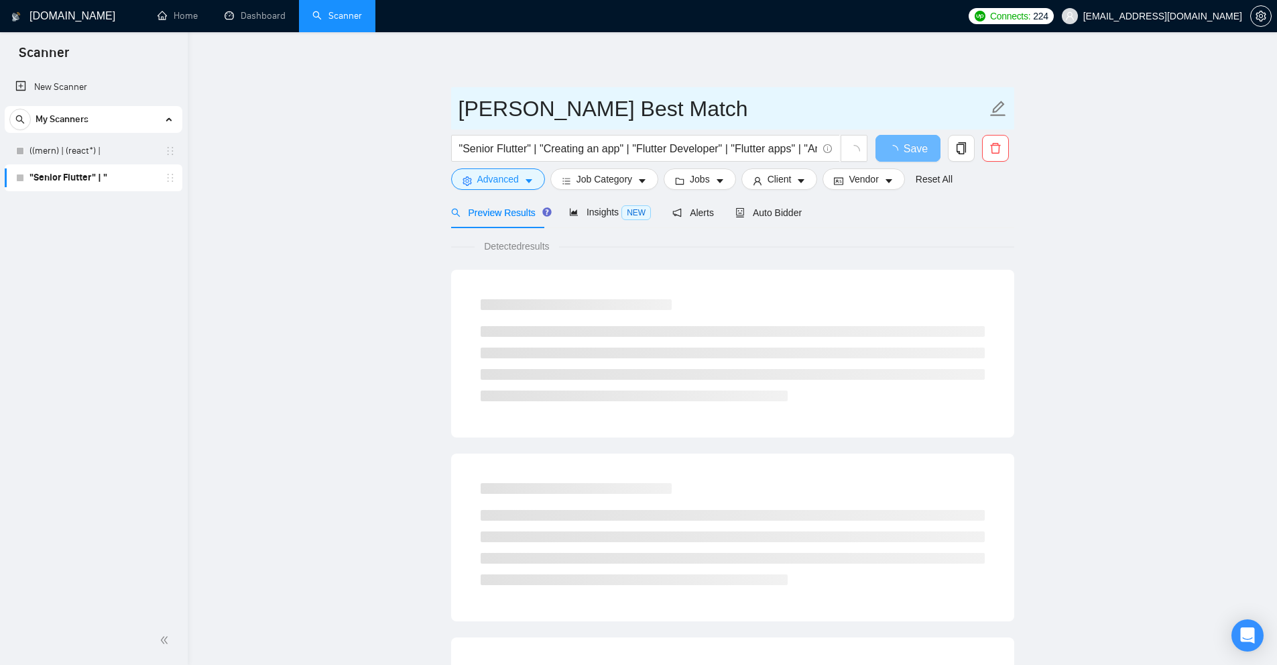
click at [691, 114] on input "[PERSON_NAME] Best Match" at bounding box center [723, 109] width 528 height 34
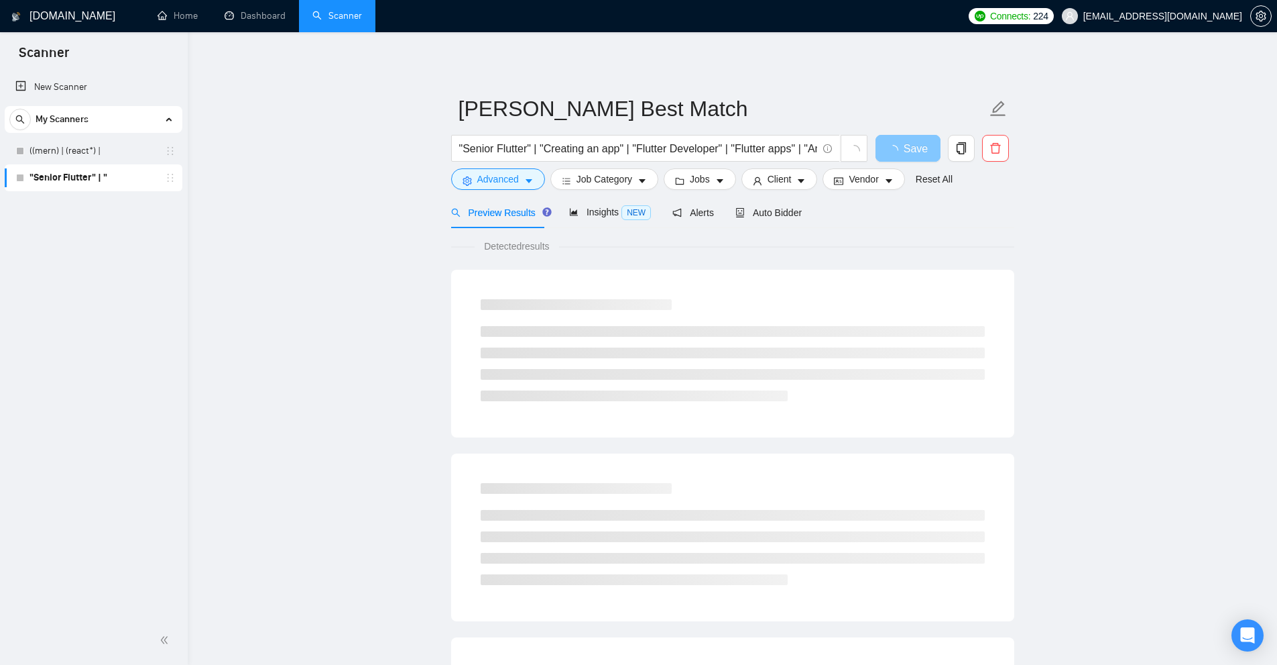
click at [907, 152] on span "Save" at bounding box center [916, 148] width 24 height 17
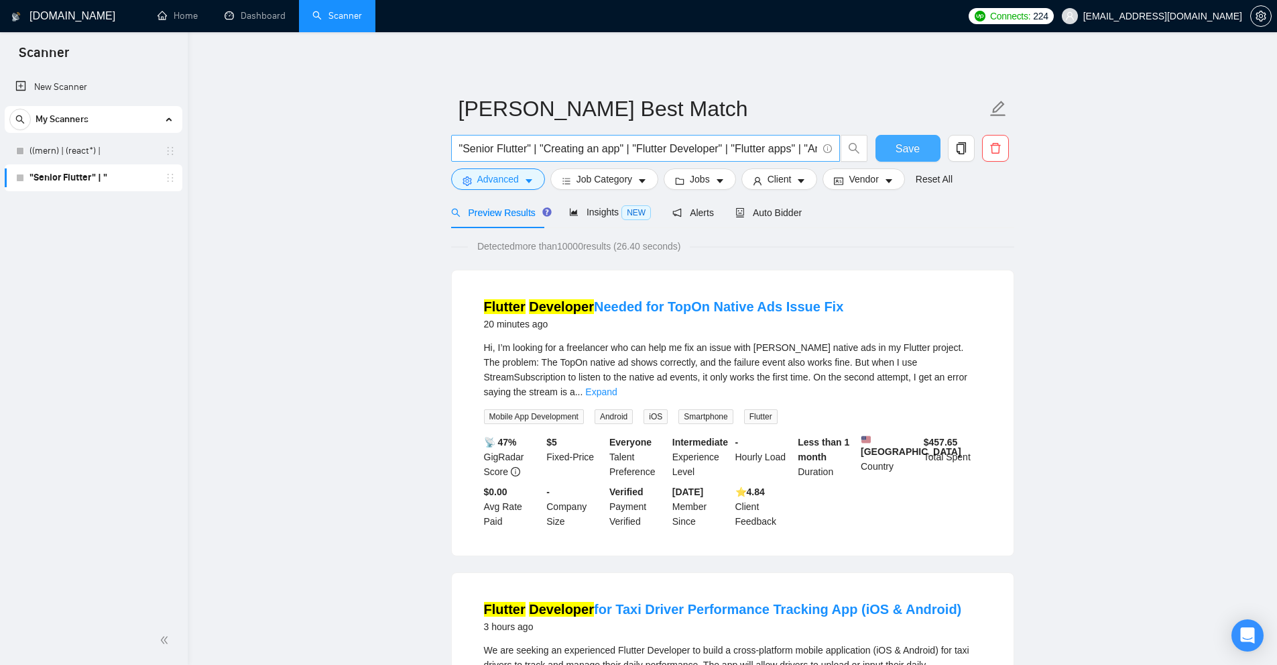
click at [892, 147] on button "Save" at bounding box center [908, 148] width 65 height 27
click at [93, 151] on link "((mern) | (react*) |" at bounding box center [93, 150] width 127 height 27
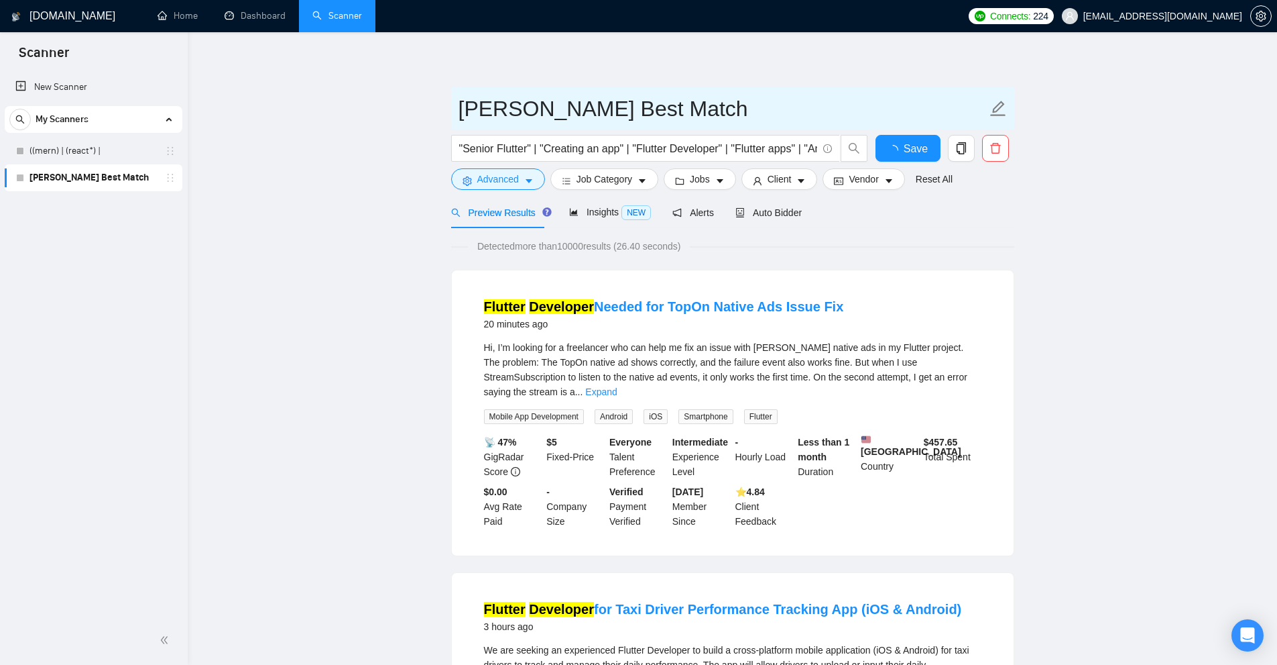
drag, startPoint x: 459, startPoint y: 107, endPoint x: 506, endPoint y: 105, distance: 47.0
click at [504, 105] on input "[PERSON_NAME] Best Match" at bounding box center [723, 109] width 528 height 34
click at [537, 103] on input "[PERSON_NAME] Best Match" at bounding box center [723, 109] width 528 height 34
drag, startPoint x: 510, startPoint y: 103, endPoint x: 671, endPoint y: 101, distance: 160.9
click at [671, 100] on input "[PERSON_NAME] Best Match" at bounding box center [723, 109] width 528 height 34
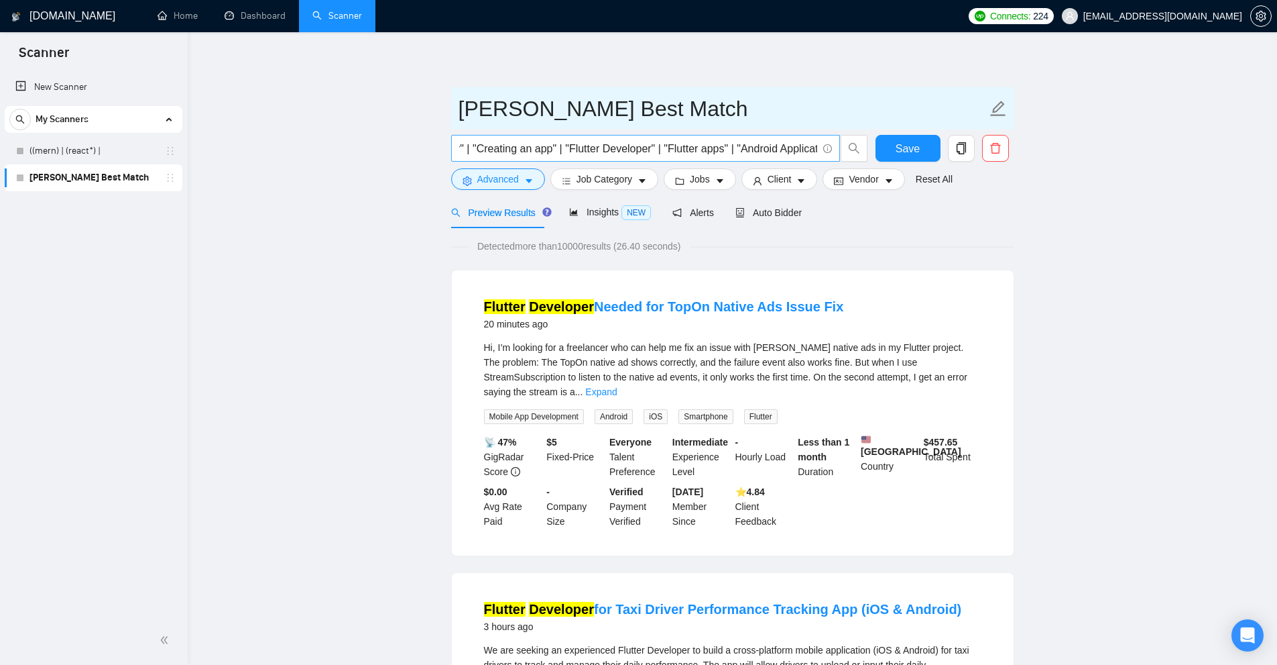
scroll to position [0, 194]
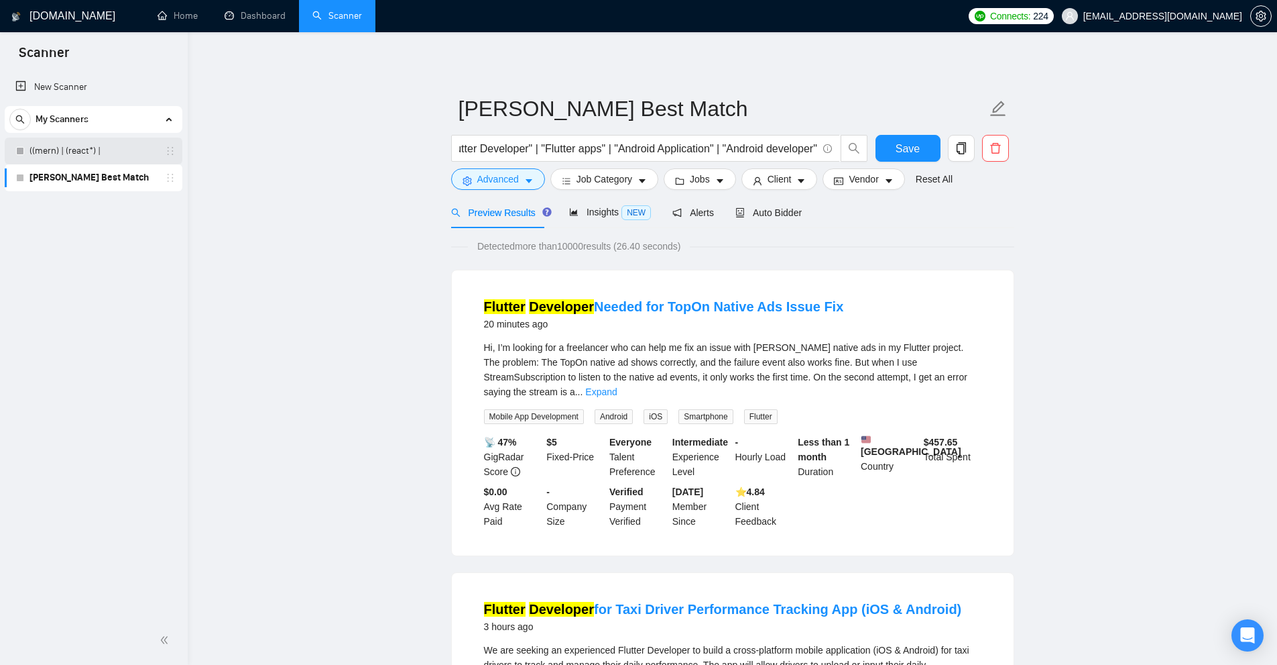
click at [139, 152] on link "((mern) | (react*) |" at bounding box center [93, 150] width 127 height 27
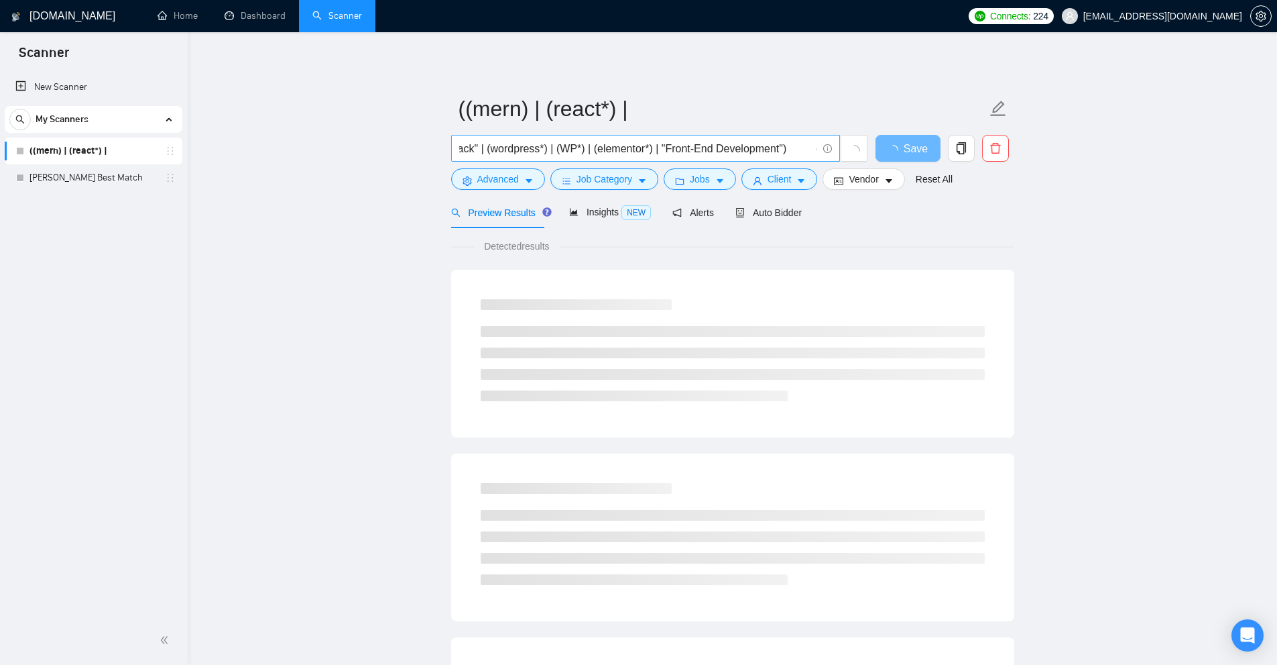
scroll to position [0, 402]
drag, startPoint x: 553, startPoint y: 151, endPoint x: 695, endPoint y: 146, distance: 142.3
click at [695, 145] on input "(MERN*) | ((React*) | "react js") ((Node*) | "Node js" | (fullstack*) | "full s…" at bounding box center [638, 148] width 358 height 17
click at [695, 146] on input "(MERN*) | ((React*) | "react js") ((Node*) | "Node js" | (fullstack*) | "full s…" at bounding box center [638, 148] width 358 height 17
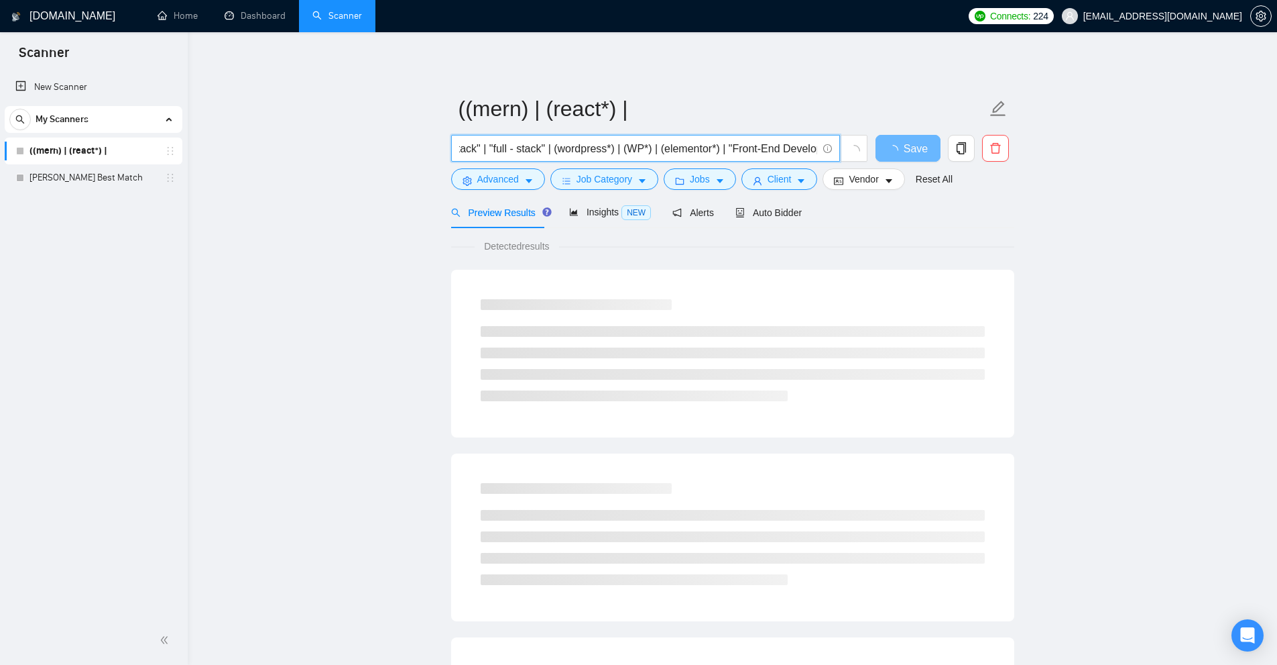
scroll to position [0, 0]
drag, startPoint x: 503, startPoint y: 143, endPoint x: 649, endPoint y: 143, distance: 146.2
click at [649, 143] on input "(MERN*) | ((React*) | "react js") ((Node*) | "Node js" | (fullstack*) | "full s…" at bounding box center [638, 148] width 358 height 17
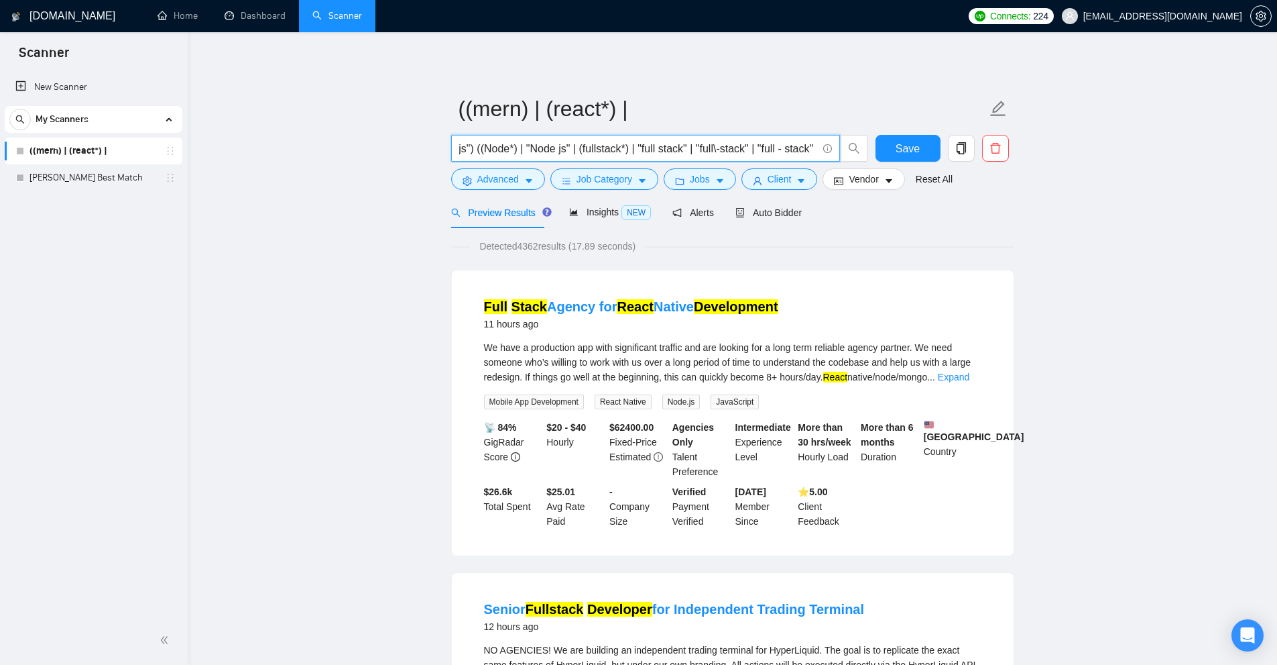
scroll to position [0, 268]
click at [762, 215] on span "Auto Bidder" at bounding box center [769, 212] width 66 height 11
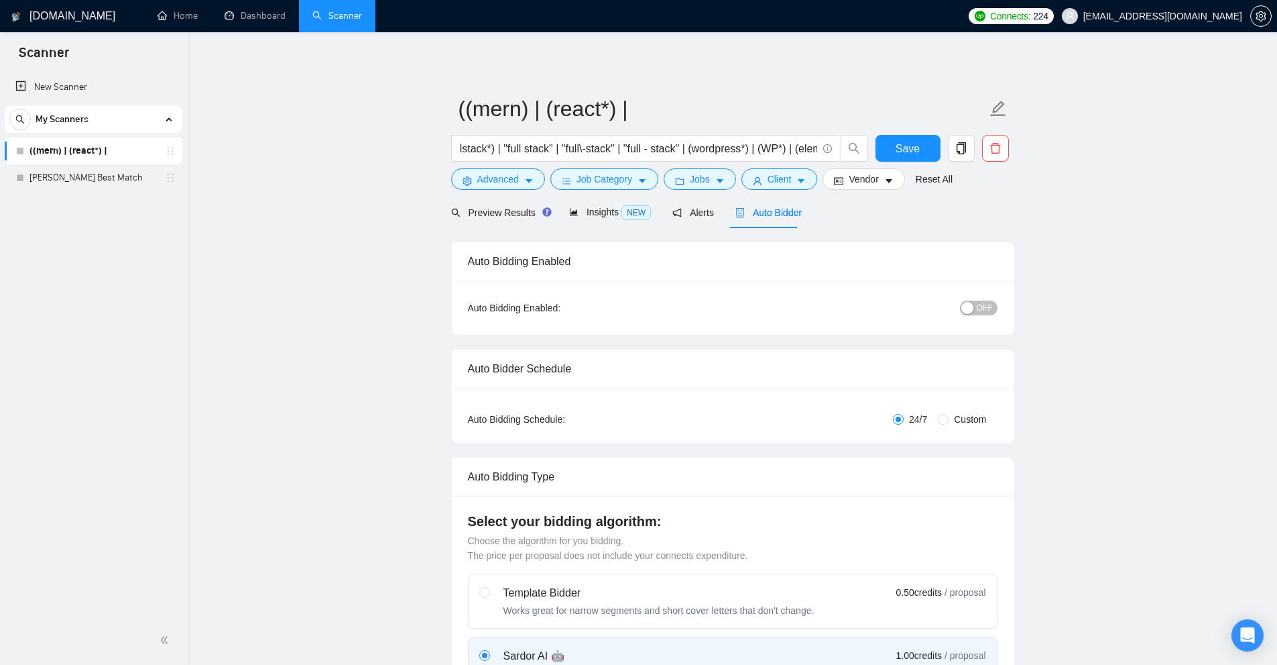
checkbox input "true"
click at [267, 14] on link "Dashboard" at bounding box center [255, 15] width 61 height 11
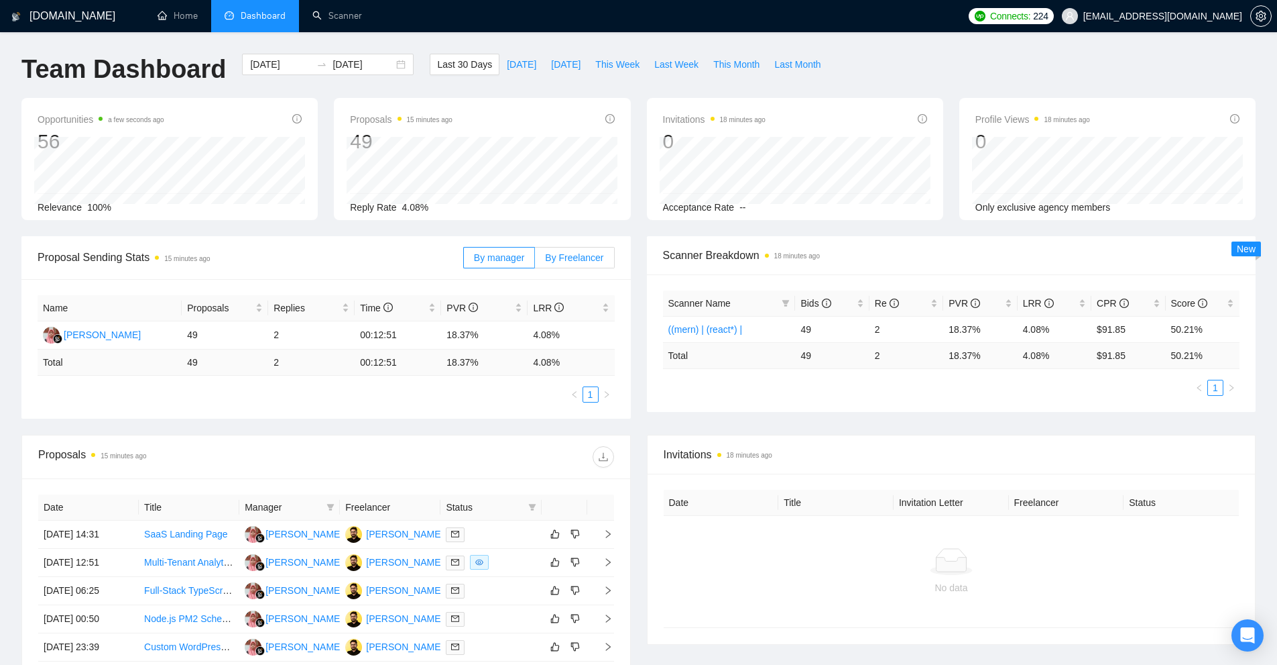
click at [567, 256] on span "By Freelancer" at bounding box center [574, 257] width 58 height 11
click at [535, 261] on input "By Freelancer" at bounding box center [535, 261] width 0 height 0
